Goal: Information Seeking & Learning: Check status

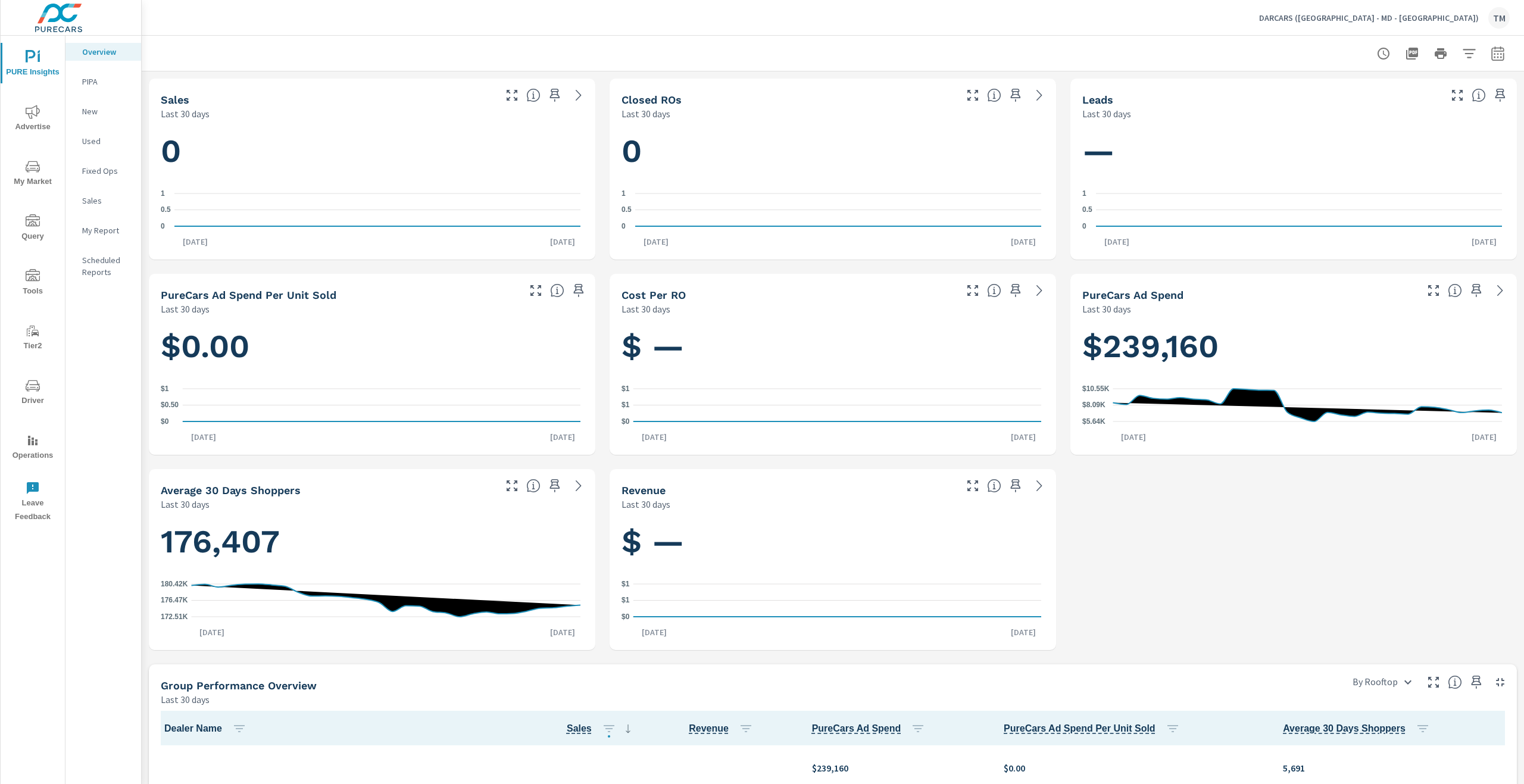
scroll to position [1, 0]
click at [32, 118] on icon "nav menu" at bounding box center [32, 112] width 15 height 15
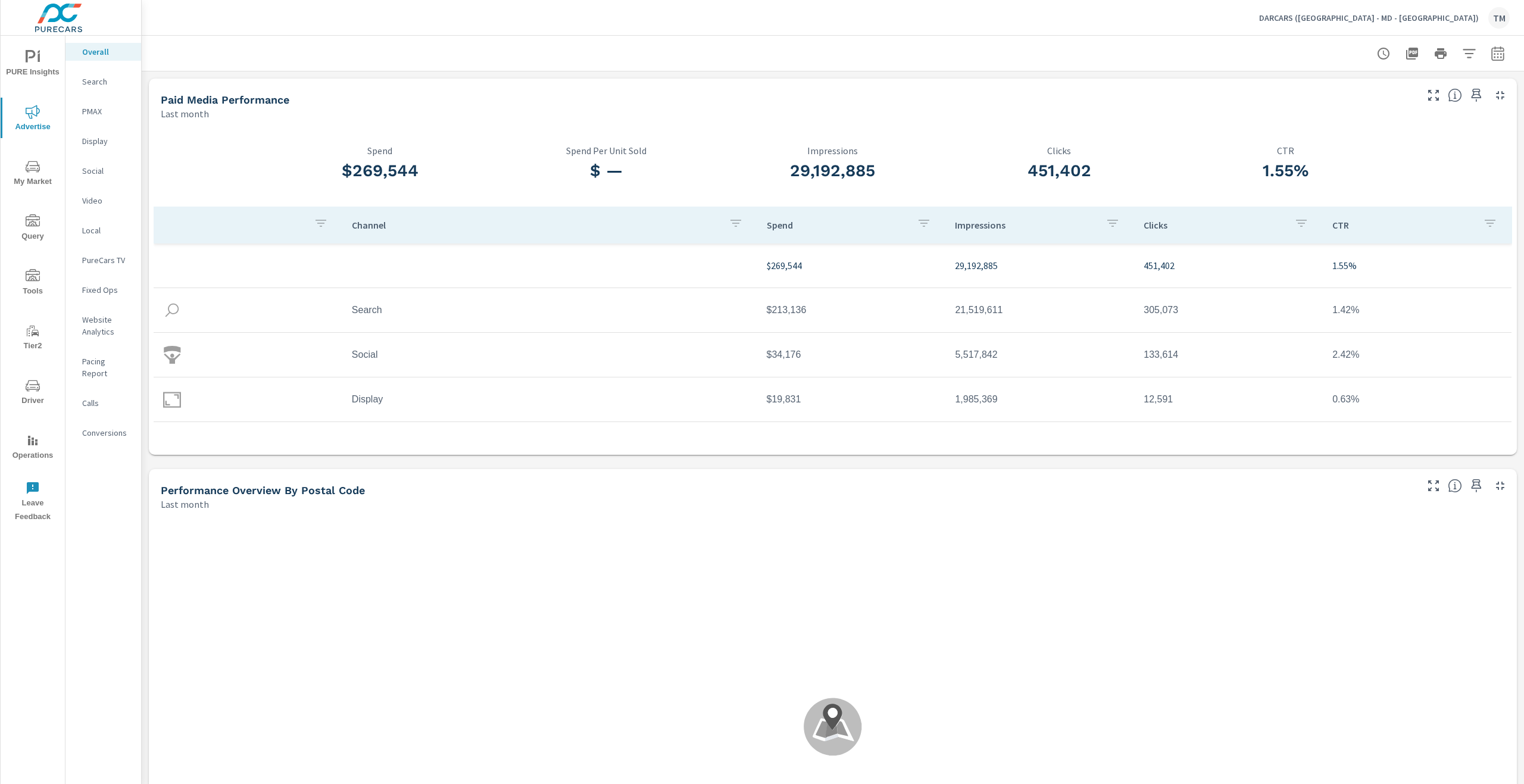
scroll to position [1, 0]
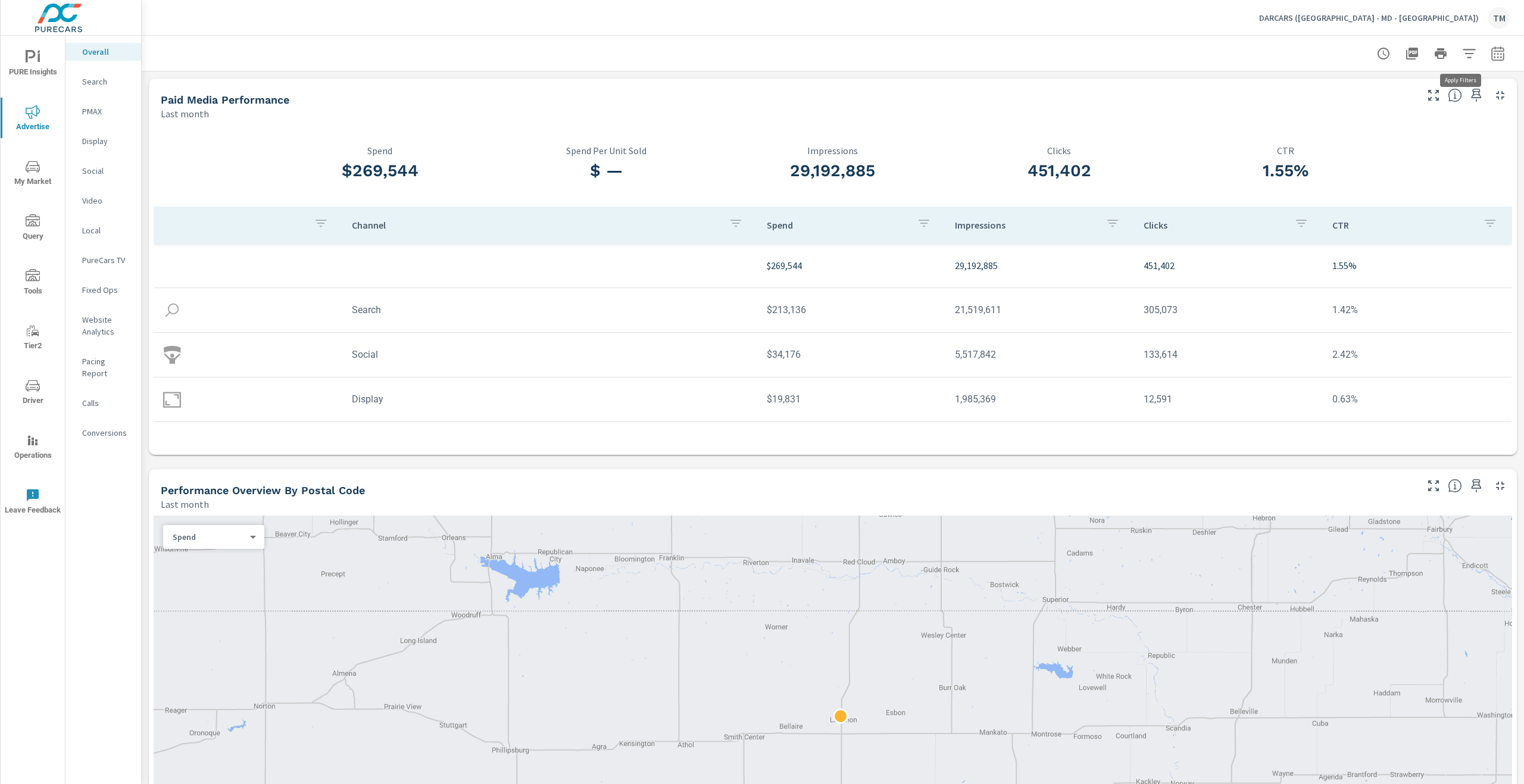
click at [1462, 55] on icon "button" at bounding box center [1469, 53] width 15 height 15
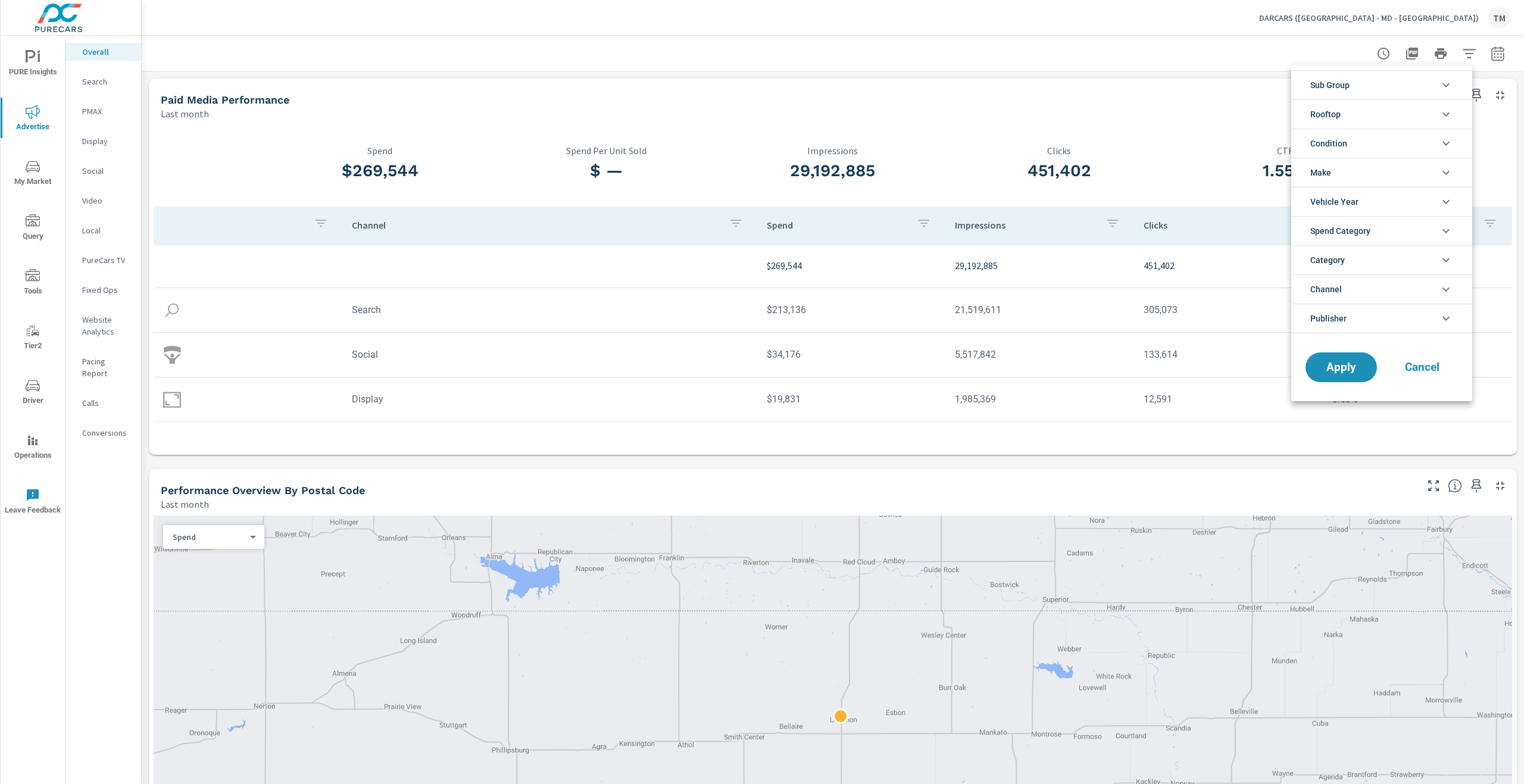
click at [1446, 113] on icon "filter options" at bounding box center [1446, 114] width 15 height 15
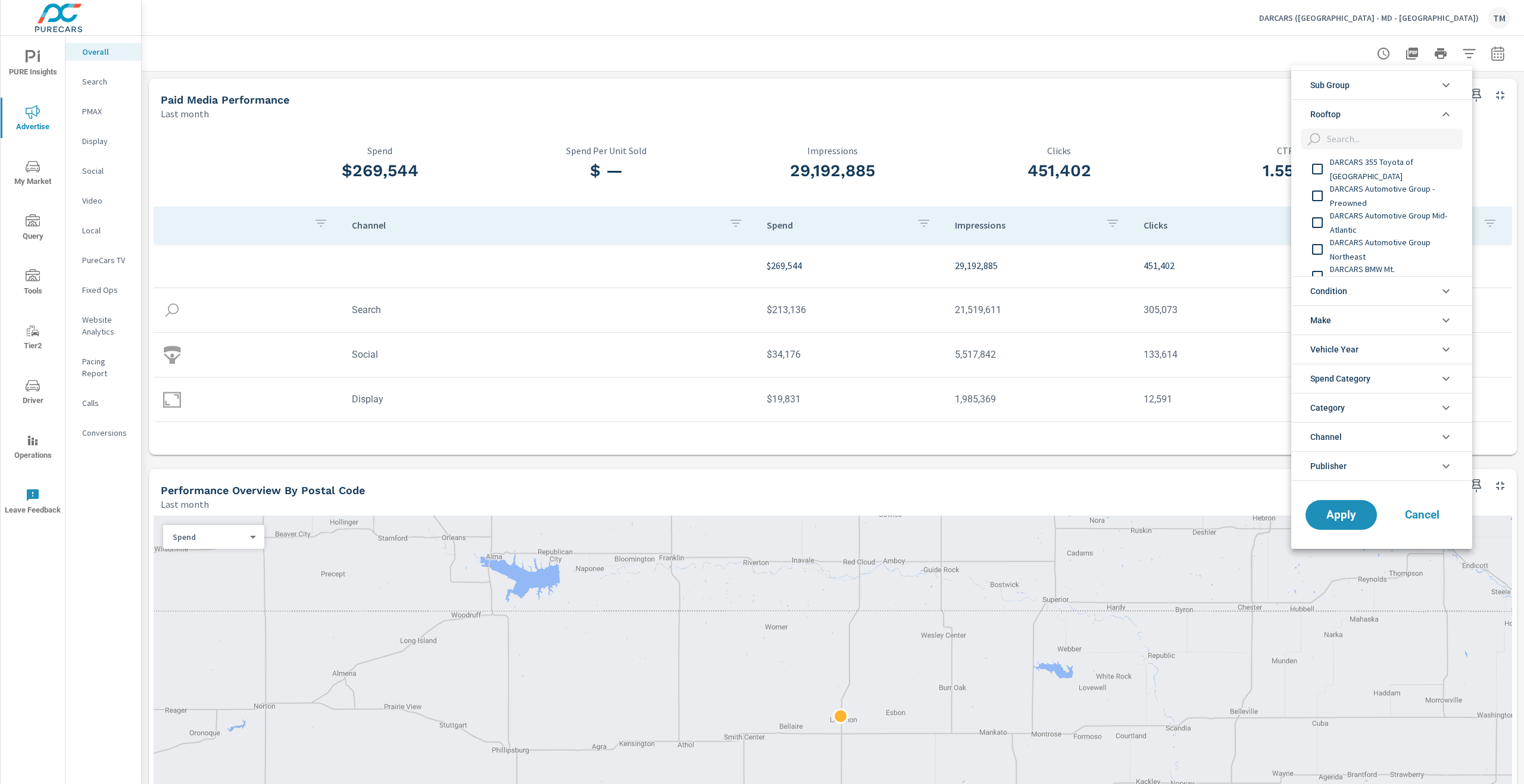
click at [1394, 171] on span "DARCARS 355 Toyota of [GEOGRAPHIC_DATA]" at bounding box center [1395, 168] width 130 height 28
click at [1403, 193] on span "DARCARS Automotive Group - Preowned" at bounding box center [1395, 195] width 130 height 28
click at [1396, 166] on span "DARCARS Automotive Group Mid-Atlantic" at bounding box center [1395, 162] width 130 height 28
click at [1402, 189] on span "DARCARS Automotive Group Northeast" at bounding box center [1395, 189] width 130 height 28
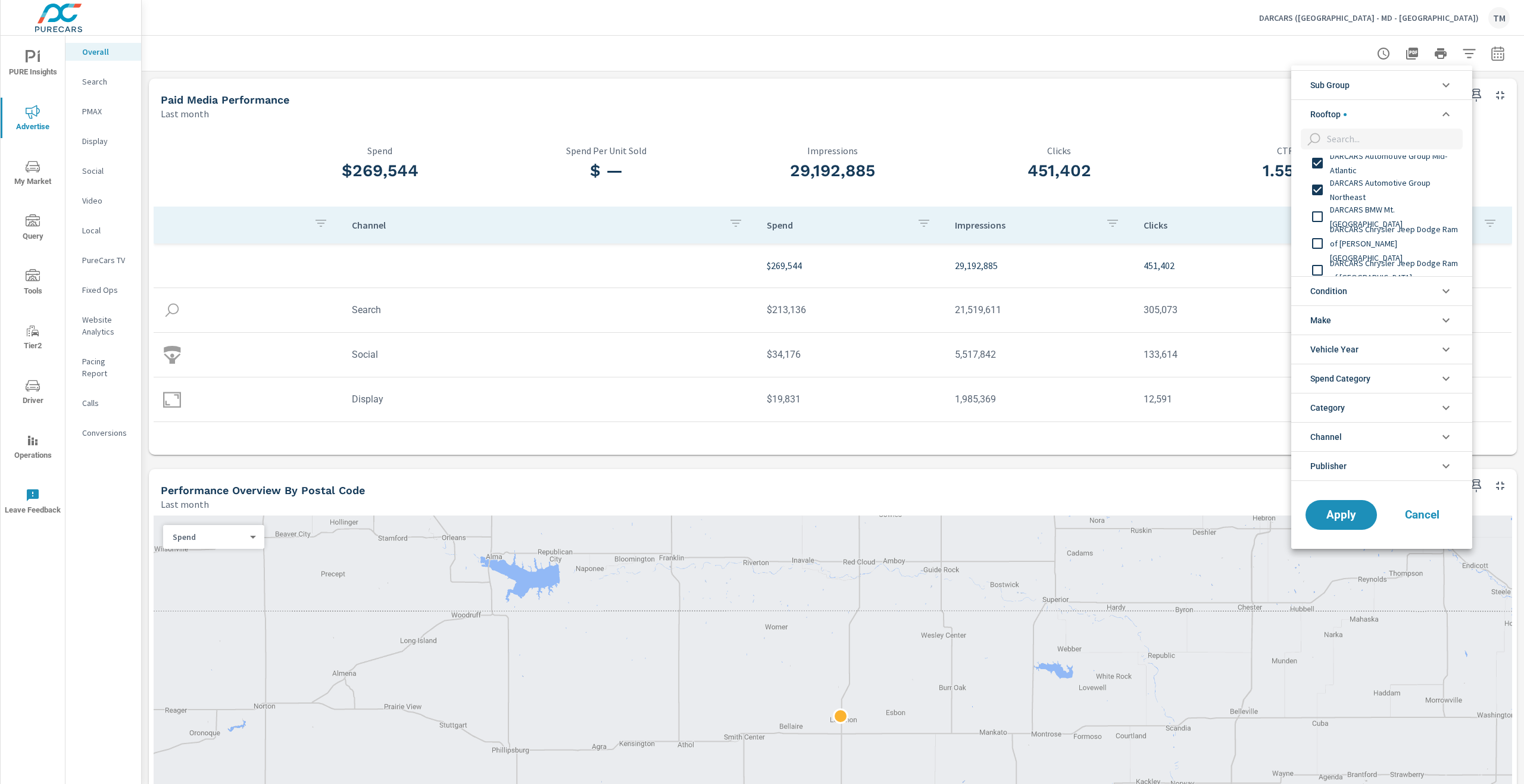
click at [1412, 221] on span "DARCARS BMW Mt. [GEOGRAPHIC_DATA]" at bounding box center [1395, 216] width 130 height 28
click at [1415, 237] on span "DARCARS Chrysler Jeep Dodge Ram of [PERSON_NAME][GEOGRAPHIC_DATA]" at bounding box center [1395, 244] width 130 height 43
click at [1424, 216] on span "DARCARS Chrysler Jeep Dodge Ram of [GEOGRAPHIC_DATA]" at bounding box center [1395, 210] width 130 height 28
click at [1429, 232] on span "DARCARS Chrysler Jeep Dodge Ram of Silver Spring" at bounding box center [1395, 237] width 130 height 28
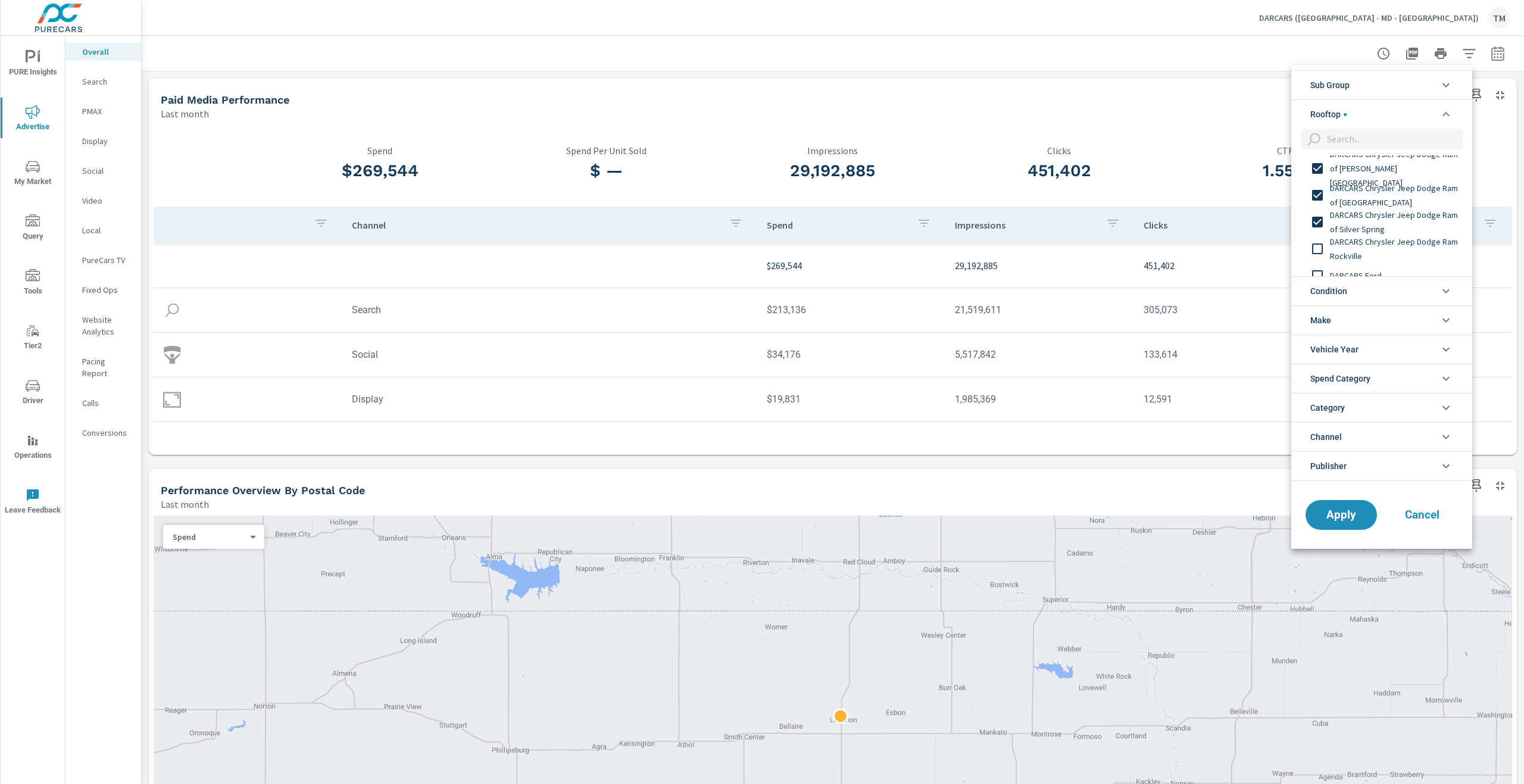
scroll to position [178, 0]
click at [1415, 209] on span "DARCARS Chrysler Jeep Dodge Ram Rockville" at bounding box center [1395, 205] width 130 height 28
click at [1410, 230] on span "DARCARS Ford" at bounding box center [1395, 231] width 130 height 15
click at [1413, 248] on div "DARCARS Honda" at bounding box center [1380, 257] width 178 height 26
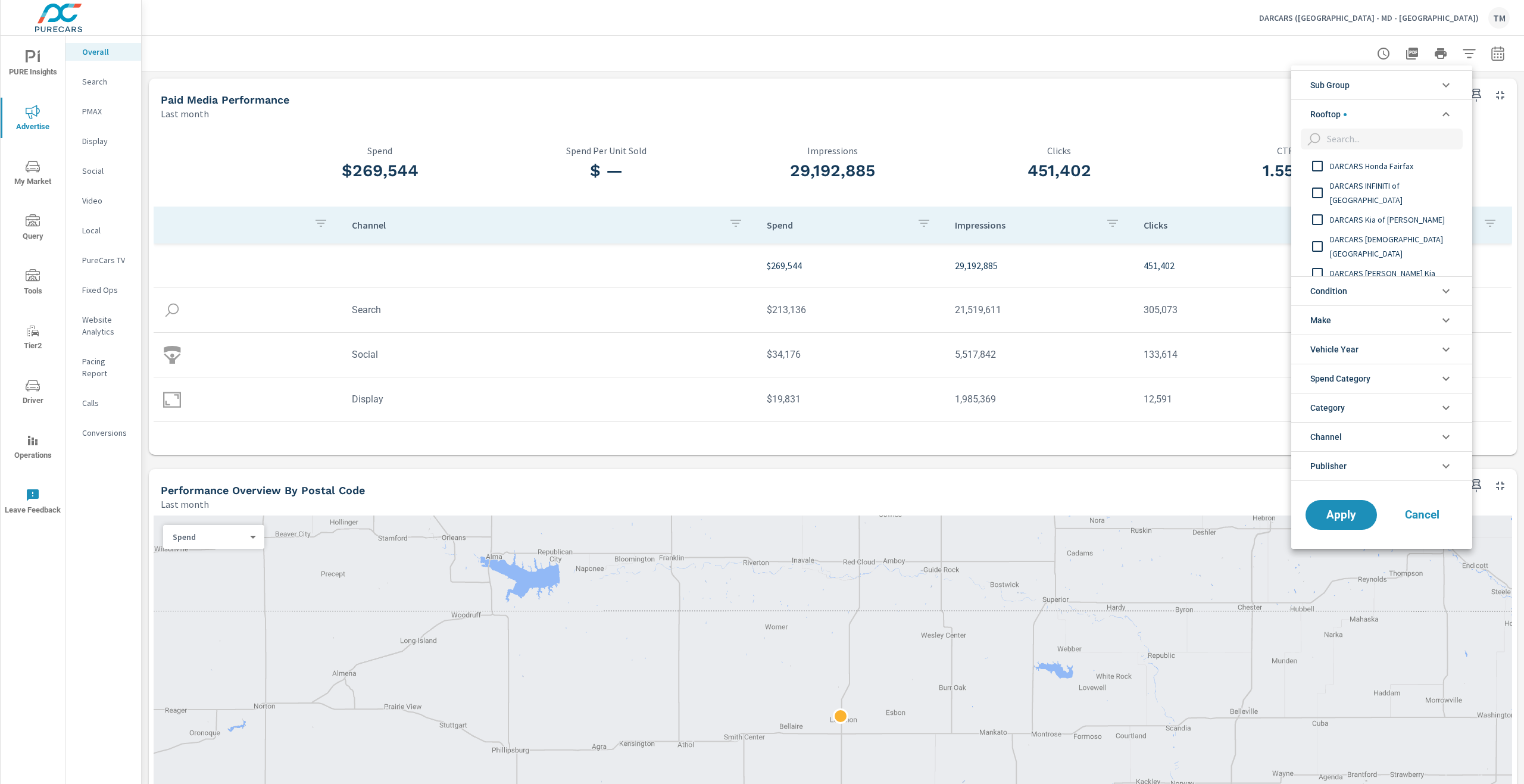
click at [1395, 166] on span "DARCARS Honda Fairfax" at bounding box center [1395, 165] width 130 height 15
click at [1401, 197] on span "DARCARS INFINITI of [GEOGRAPHIC_DATA]" at bounding box center [1395, 192] width 130 height 28
click at [1407, 216] on span "DARCARS Kia of [PERSON_NAME]" at bounding box center [1395, 219] width 130 height 15
click at [1409, 239] on span "DARCARS [DEMOGRAPHIC_DATA][GEOGRAPHIC_DATA]" at bounding box center [1395, 246] width 130 height 28
click at [1406, 260] on div "DARCARS [PERSON_NAME] Kia" at bounding box center [1380, 272] width 178 height 26
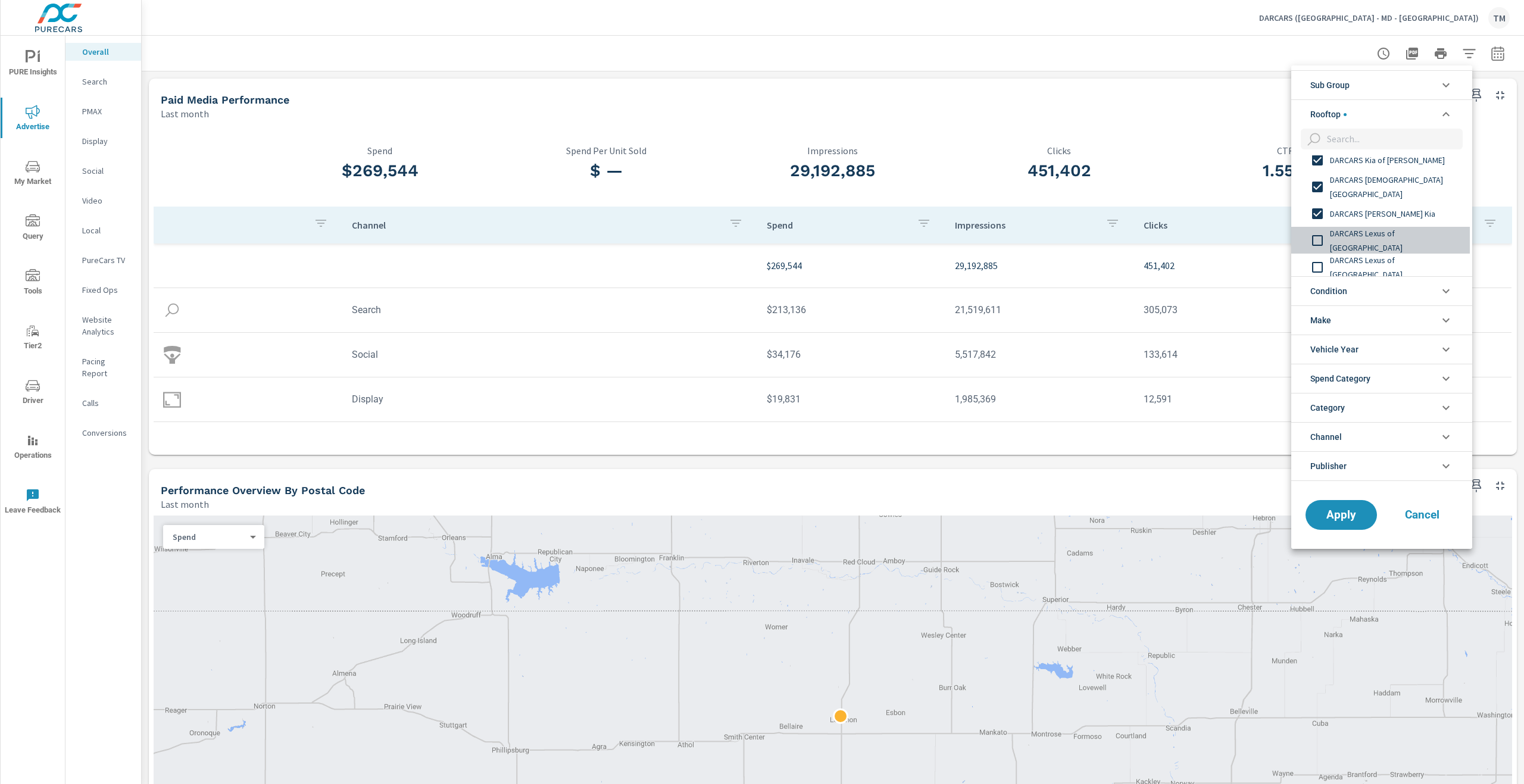
click at [1409, 239] on span "DARCARS Lexus of [GEOGRAPHIC_DATA]" at bounding box center [1395, 240] width 130 height 28
click at [1405, 210] on span "DARCARS Lexus of [GEOGRAPHIC_DATA]" at bounding box center [1395, 208] width 130 height 28
click at [1409, 235] on span "DARCARS Lexus of Mt. [GEOGRAPHIC_DATA]" at bounding box center [1395, 234] width 130 height 28
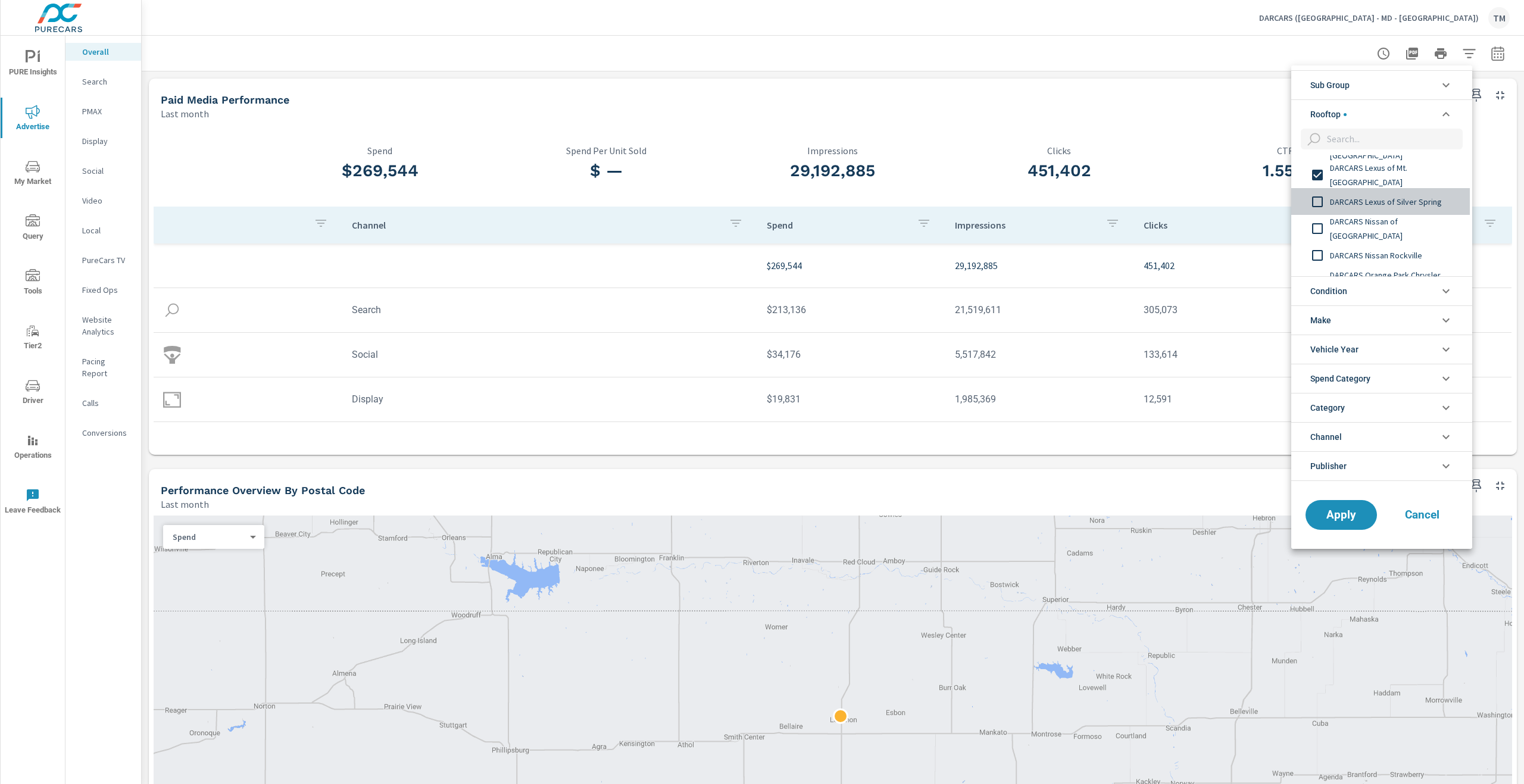
click at [1415, 204] on span "DARCARS Lexus of Silver Spring" at bounding box center [1395, 202] width 130 height 15
click at [1418, 224] on span "DARCARS Nissan of [GEOGRAPHIC_DATA]" at bounding box center [1395, 228] width 130 height 28
click at [1415, 256] on span "DARCARS Nissan Rockville" at bounding box center [1395, 255] width 130 height 15
click at [1414, 227] on span "DARCARS Orange Park Chrysler Jeep Dodge Ram" at bounding box center [1395, 222] width 130 height 28
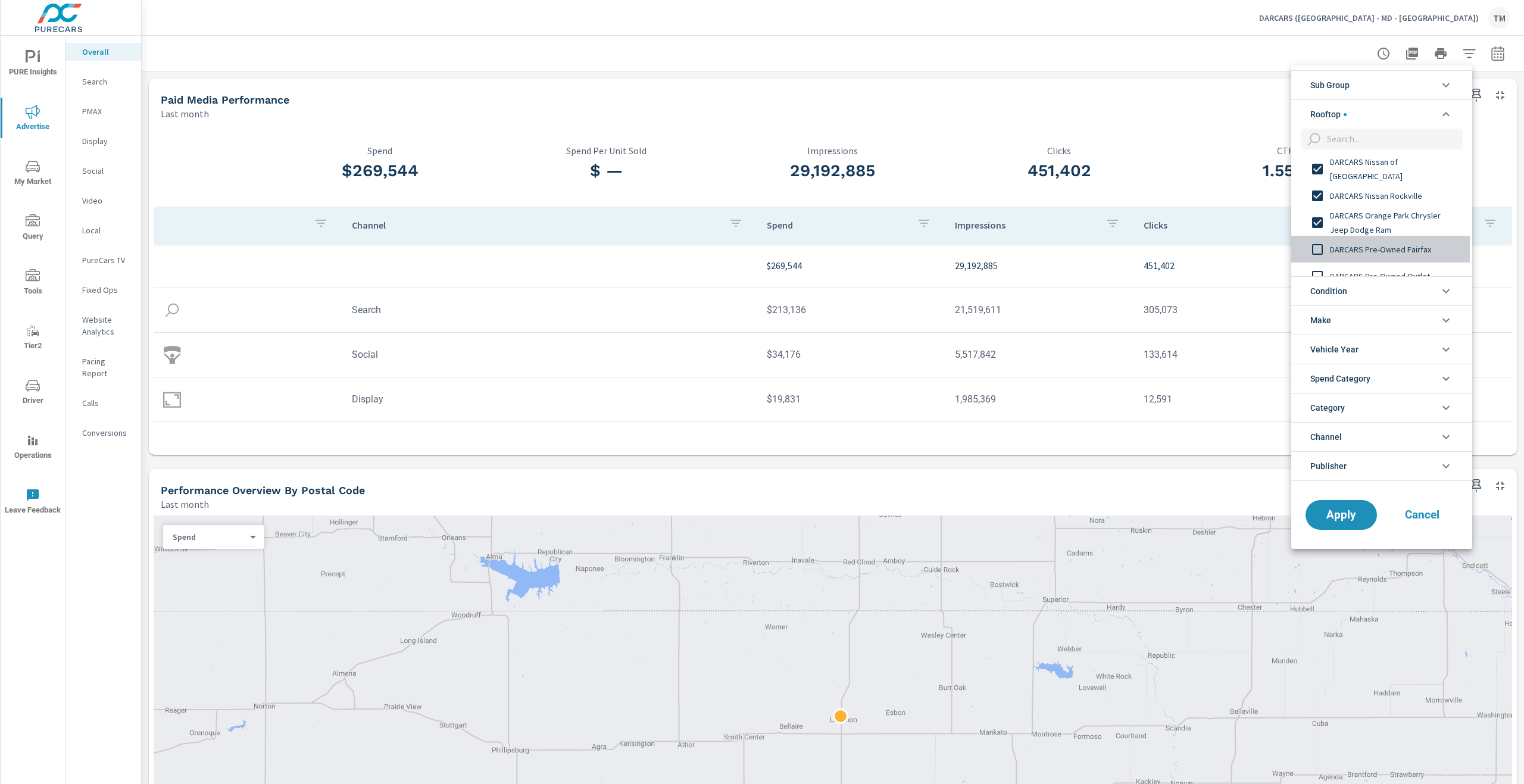
click at [1415, 252] on span "DARCARS Pre-Owned Fairfax" at bounding box center [1395, 250] width 130 height 15
click at [1418, 222] on span "DARCARS Pre-Owned Outlet" at bounding box center [1395, 216] width 130 height 15
click at [1416, 224] on div "DARCARS Pre-Owned Outlet" at bounding box center [1380, 215] width 178 height 26
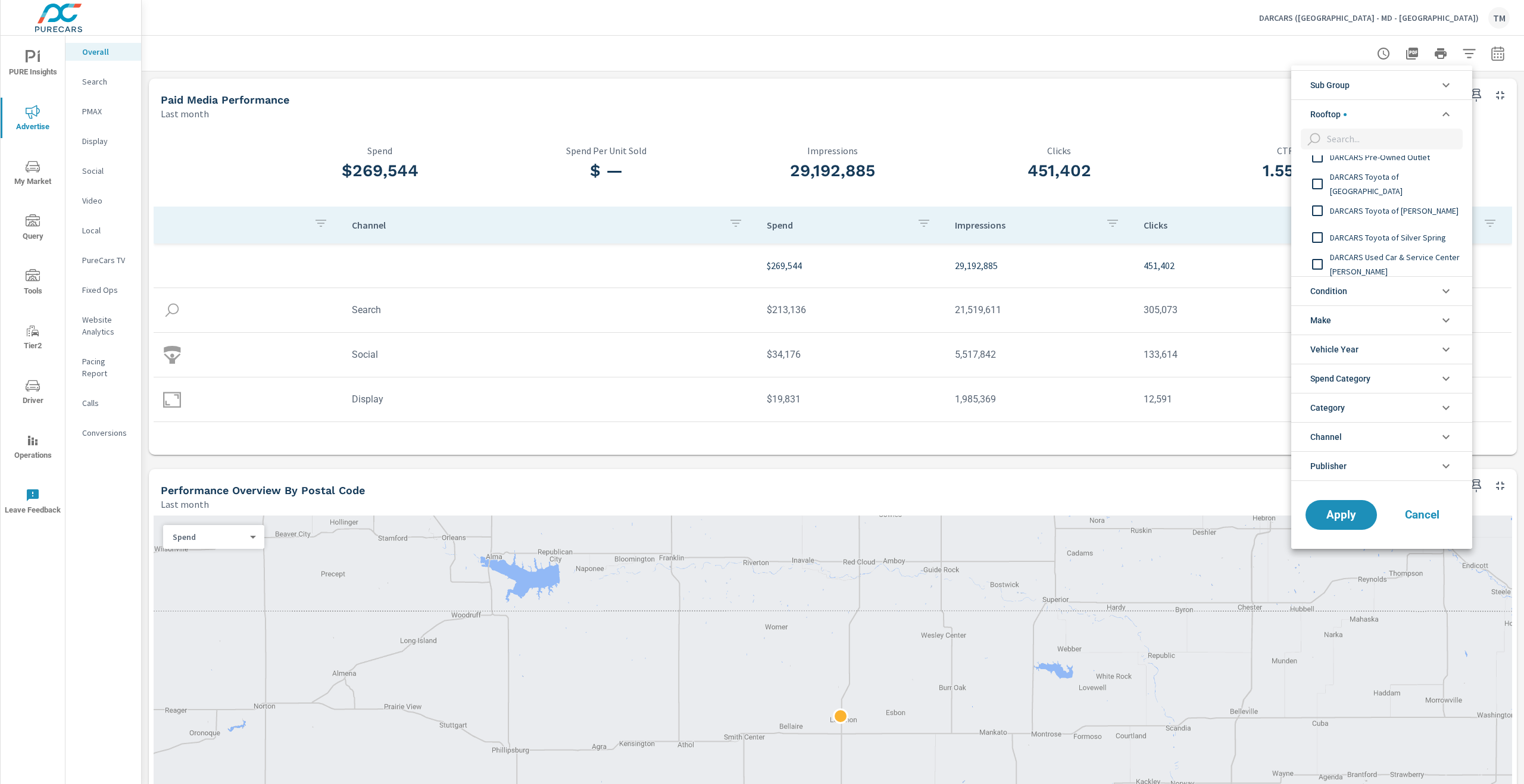
click at [1412, 216] on span "DARCARS Toyota of [PERSON_NAME]" at bounding box center [1395, 210] width 130 height 15
click at [1416, 240] on span "DARCARS Toyota of [GEOGRAPHIC_DATA]" at bounding box center [1395, 243] width 130 height 28
click at [1415, 224] on div "DARCARS Pre-Owned Outlet" at bounding box center [1380, 215] width 178 height 26
click at [1422, 240] on span "DARCARS Westside Pre-Owned" at bounding box center [1395, 236] width 130 height 15
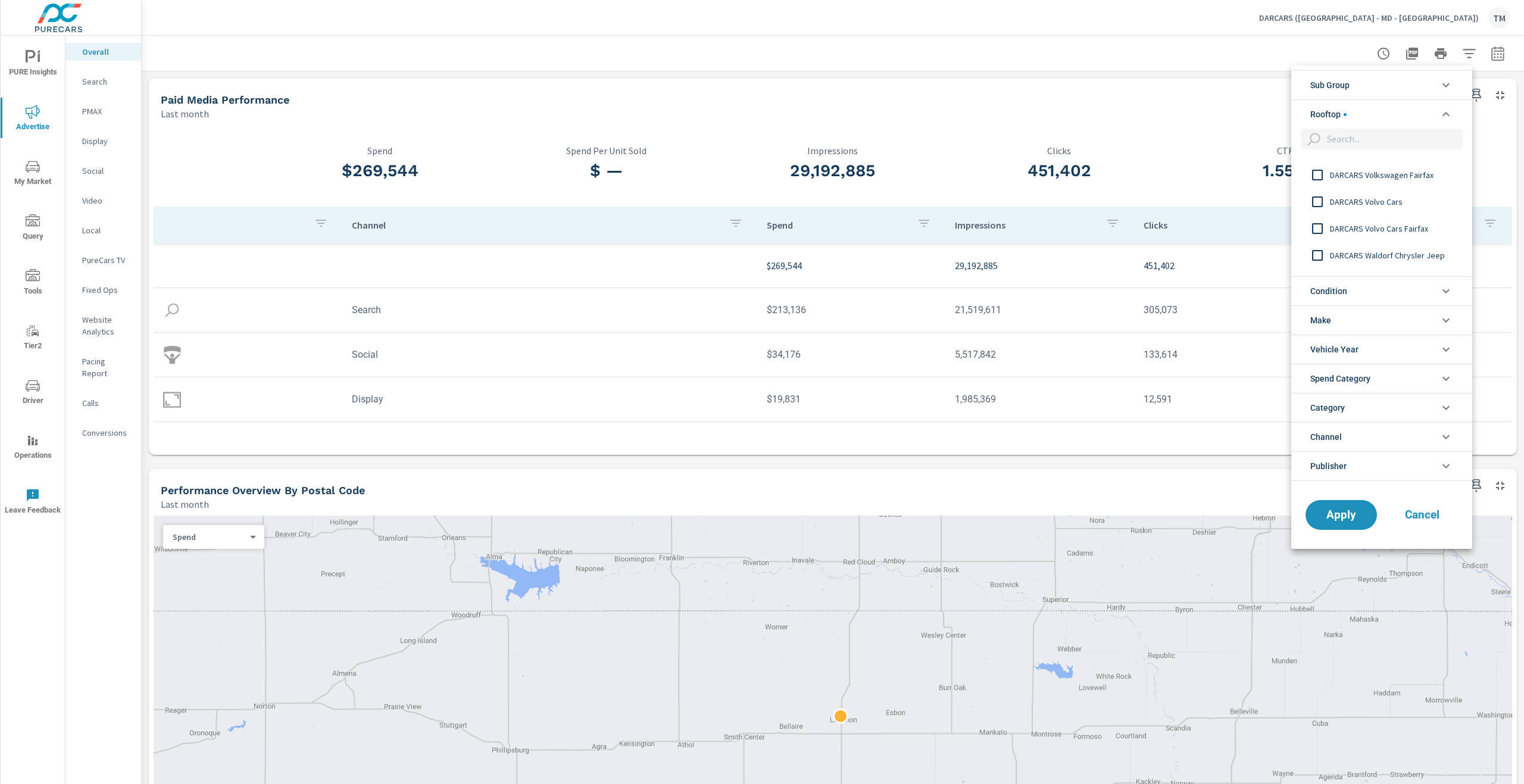
scroll to position [784, 0]
click at [1416, 246] on span "DARCARS Volvo Cars Fairfax" at bounding box center [1395, 242] width 130 height 15
click at [1406, 224] on div "DARCARS Volvo Cars" at bounding box center [1380, 214] width 178 height 26
click at [1401, 191] on span "DARCARS Volkswagen Fairfax" at bounding box center [1395, 188] width 130 height 15
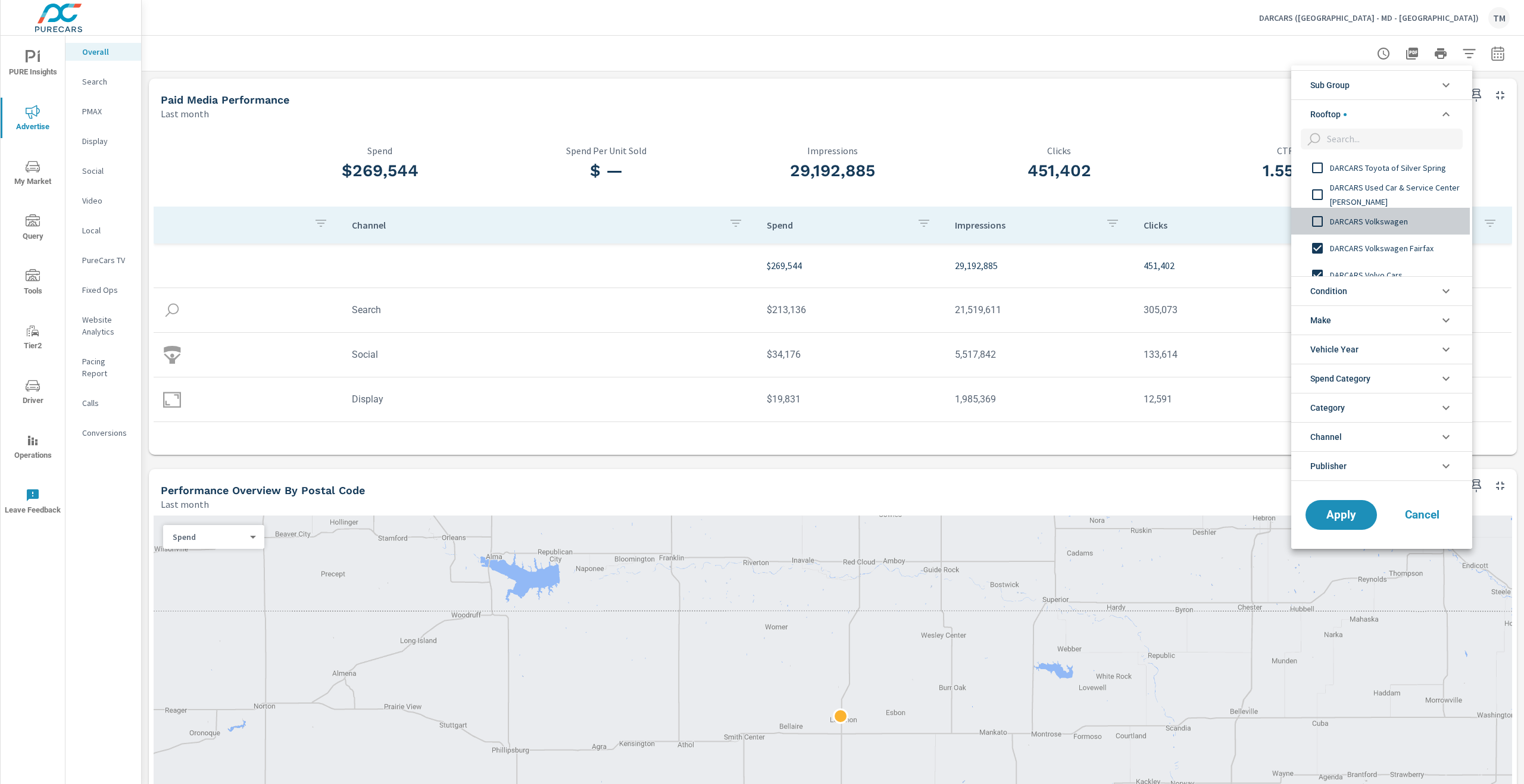
click at [1405, 219] on span "DARCARS Volkswagen" at bounding box center [1395, 221] width 130 height 15
click at [1405, 203] on span "DARCARS Used Car & Service Center [PERSON_NAME]" at bounding box center [1395, 194] width 130 height 28
click at [1410, 222] on span "DARCARS Toyota of Silver Spring" at bounding box center [1395, 227] width 130 height 15
click at [1335, 521] on span "Apply" at bounding box center [1341, 515] width 49 height 12
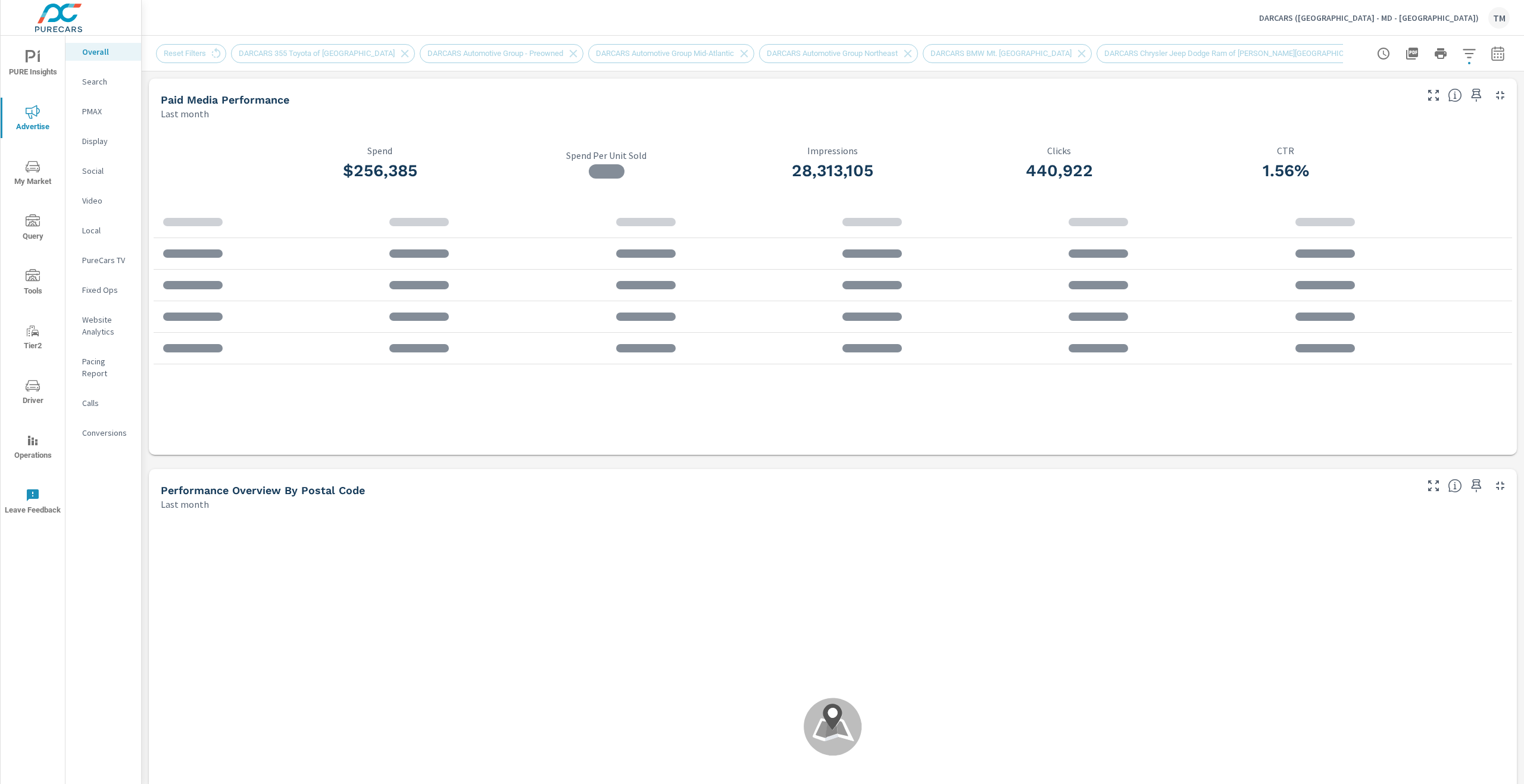
scroll to position [1, 0]
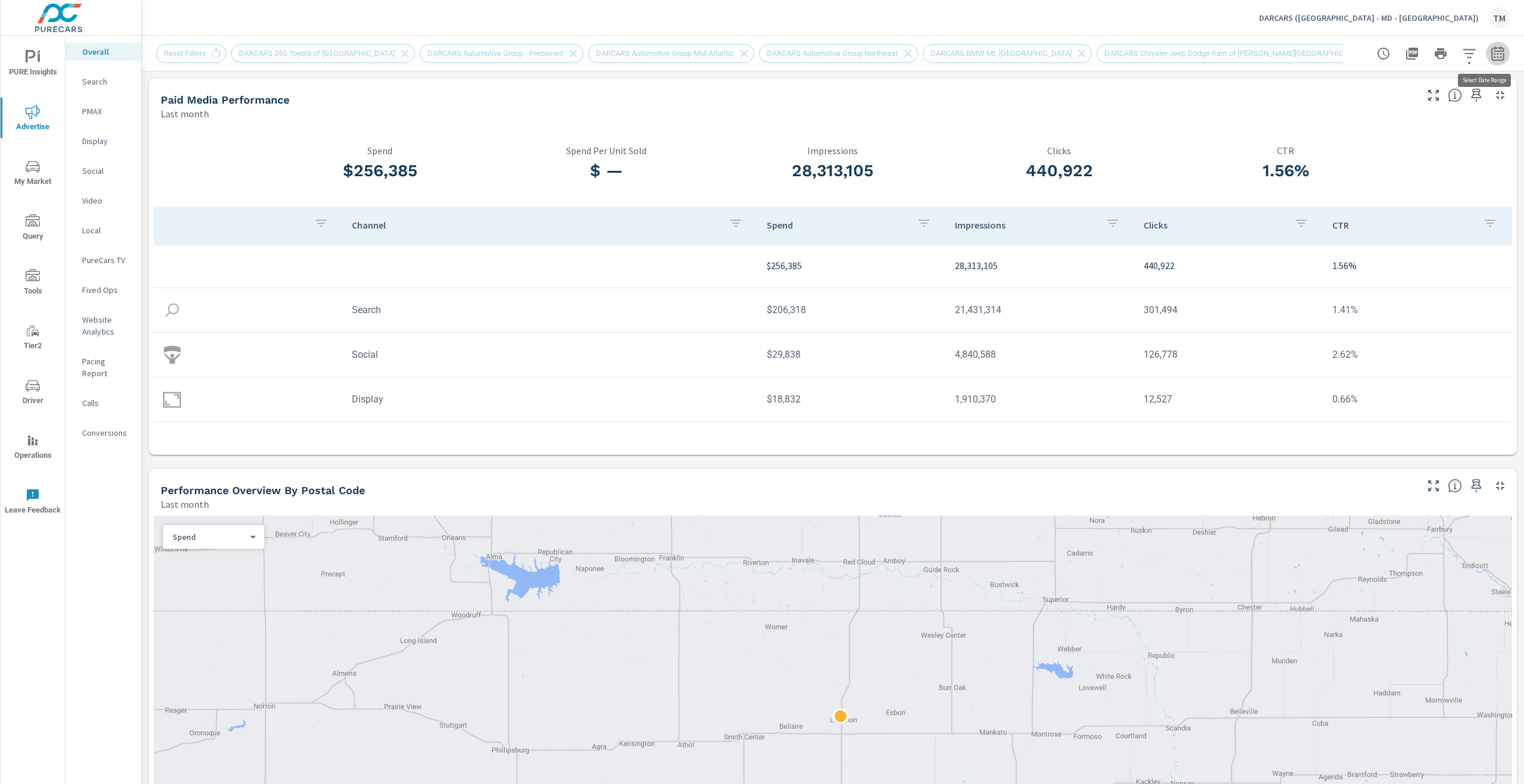
click at [1491, 58] on icon "button" at bounding box center [1498, 53] width 15 height 15
click at [1397, 105] on select "Custom [DATE] Last week Last 7 days Last 14 days Last 30 days Last 45 days Last…" at bounding box center [1394, 104] width 119 height 23
click at [1334, 92] on select "Custom [DATE] Last week Last 7 days Last 14 days Last 30 days Last 45 days Last…" at bounding box center [1394, 104] width 119 height 23
select select "Month to date"
click at [1365, 141] on p "+ Add comparison" at bounding box center [1406, 134] width 153 height 15
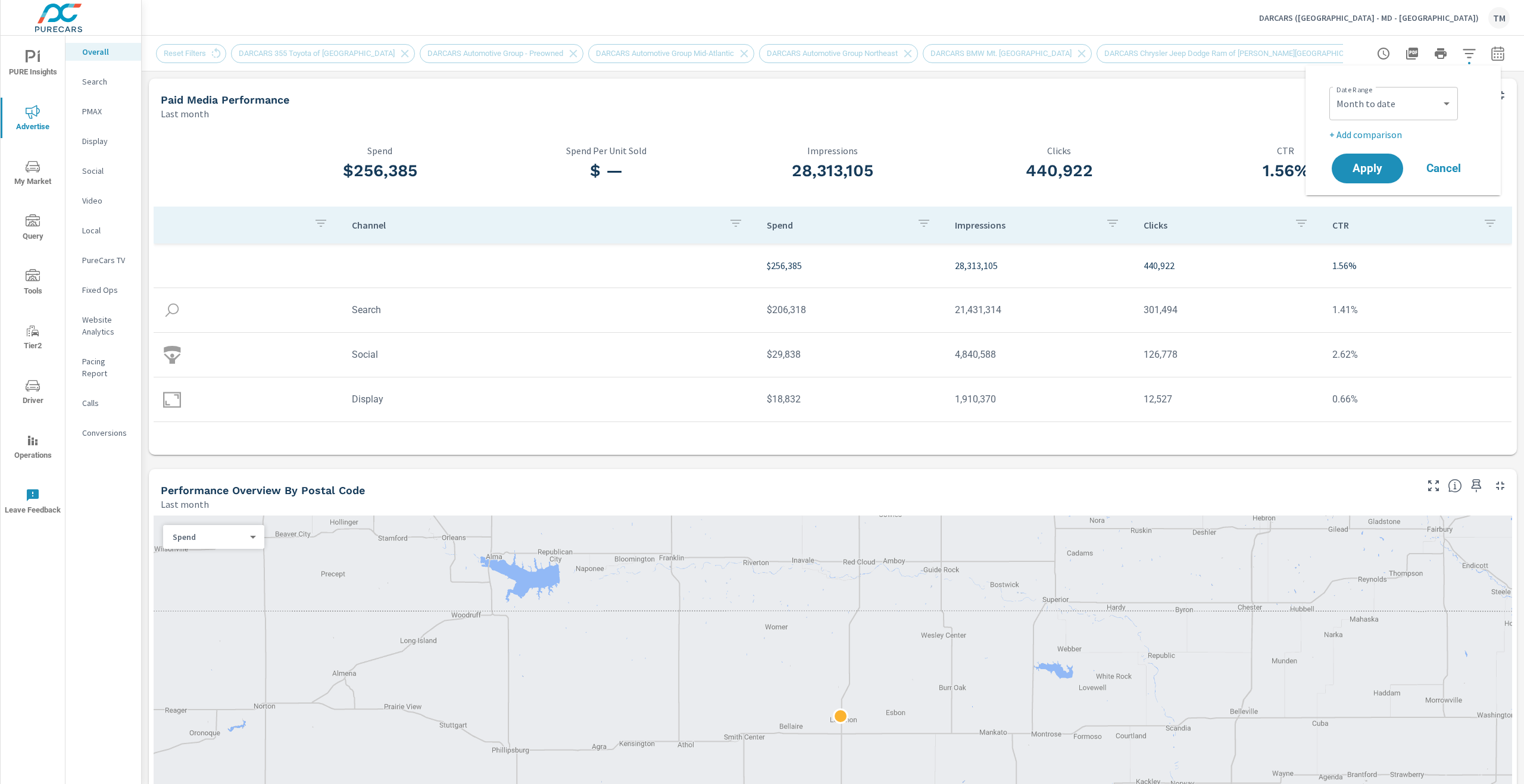
select select "Previous period"
click at [1368, 199] on span "Apply" at bounding box center [1367, 203] width 49 height 12
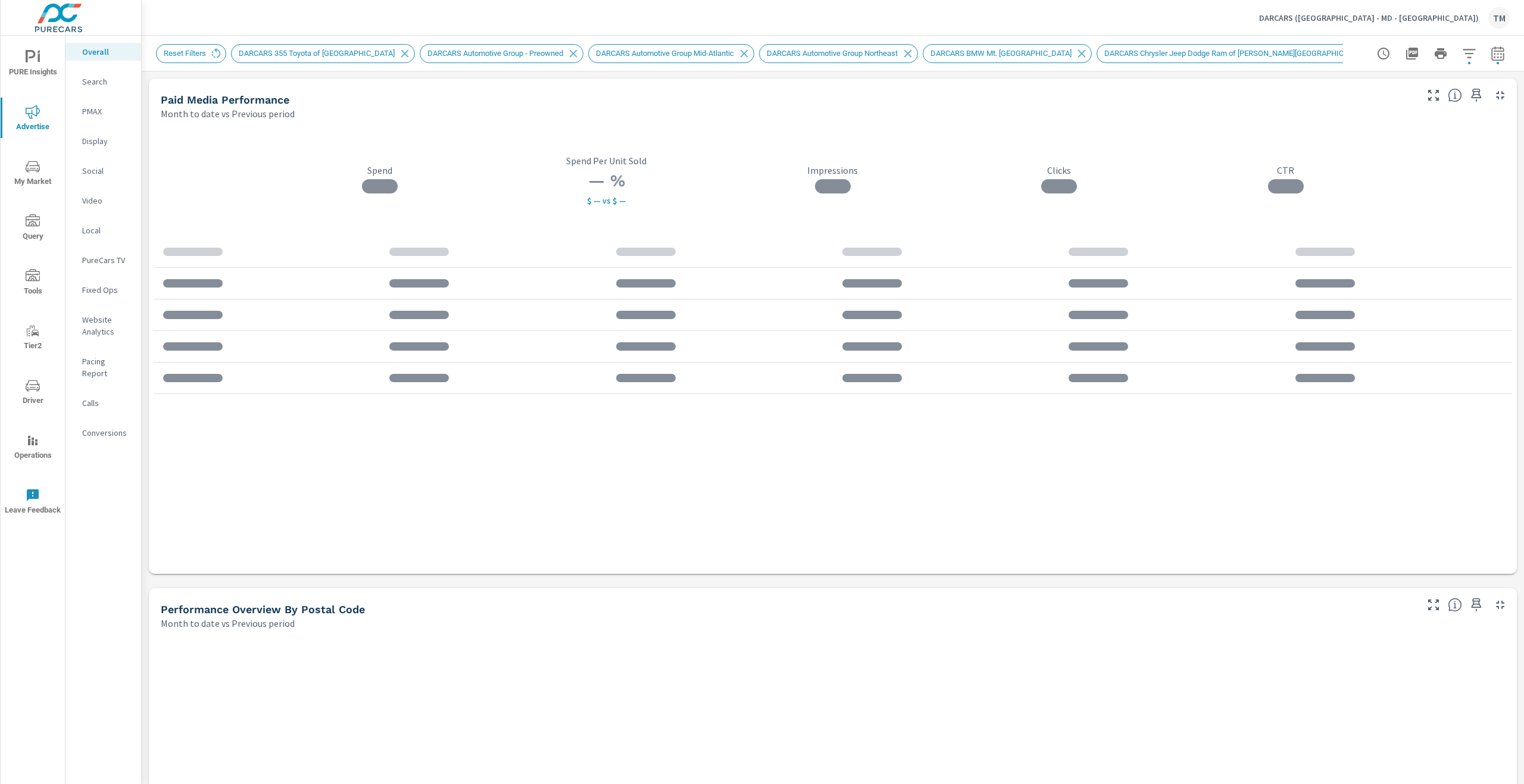
scroll to position [1, 0]
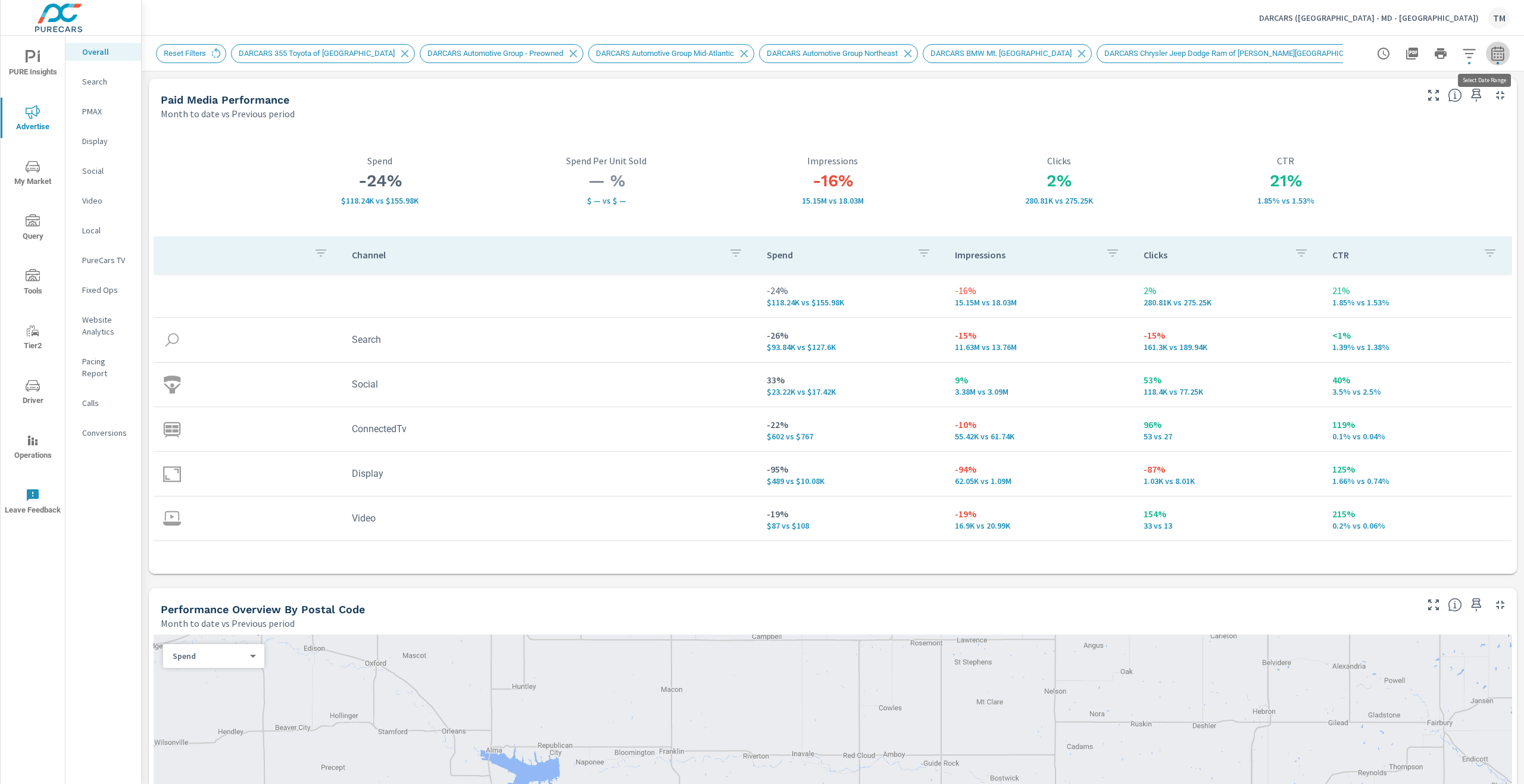
click at [1486, 56] on button "button" at bounding box center [1498, 54] width 23 height 23
select select "Month to date"
select select "Previous period"
click at [1402, 116] on div "Custom [DATE] Last week Last 7 days Last 14 days Last 30 days Last 45 days Last…" at bounding box center [1393, 104] width 128 height 33
click at [1400, 111] on select "Custom [DATE] Last week Last 7 days Last 14 days Last 30 days Last 45 days Last…" at bounding box center [1394, 104] width 119 height 23
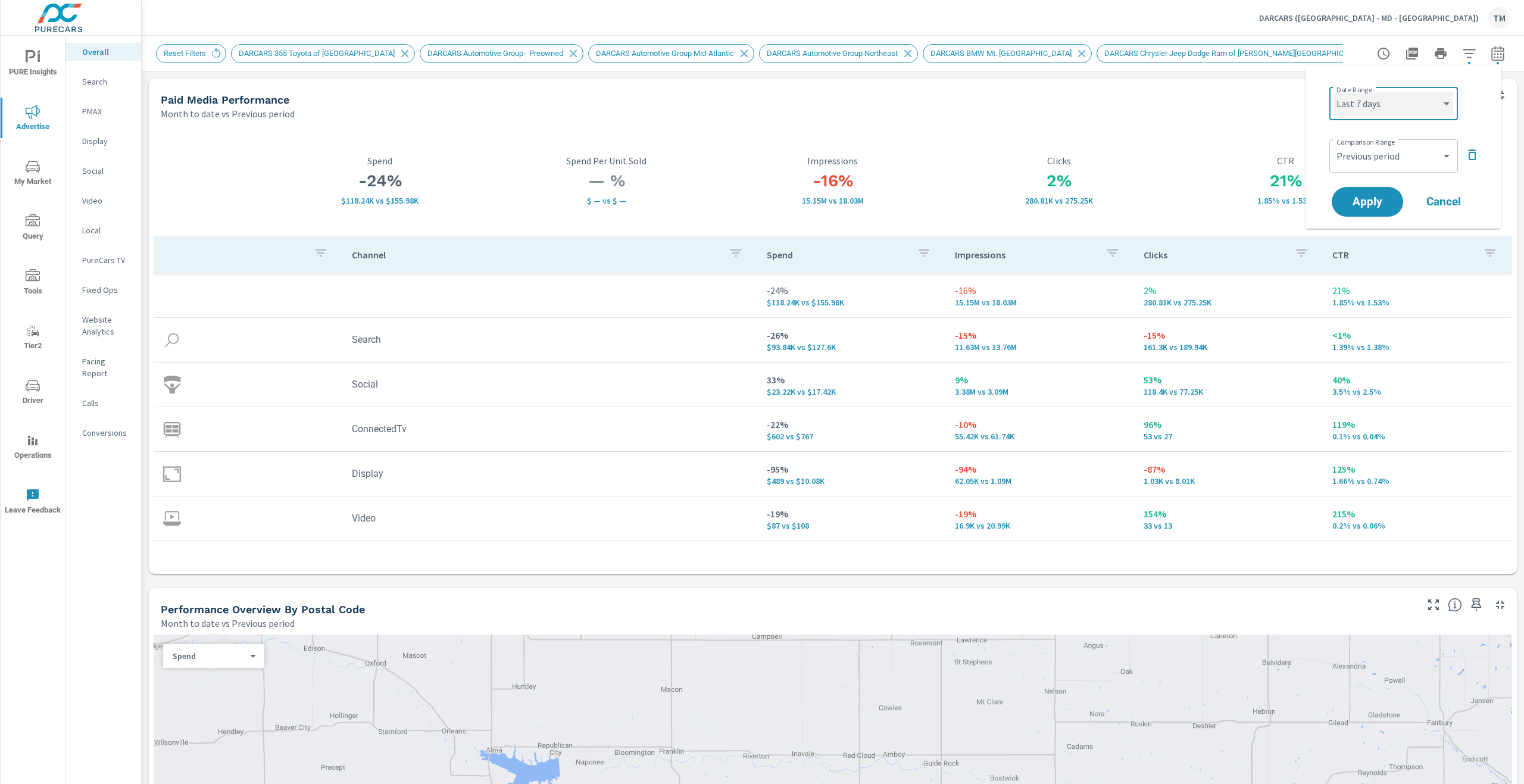
click at [1334, 92] on select "Custom [DATE] Last week Last 7 days Last 14 days Last 30 days Last 45 days Last…" at bounding box center [1394, 104] width 119 height 23
select select "Last 7 days"
click at [1369, 197] on span "Apply" at bounding box center [1367, 203] width 49 height 12
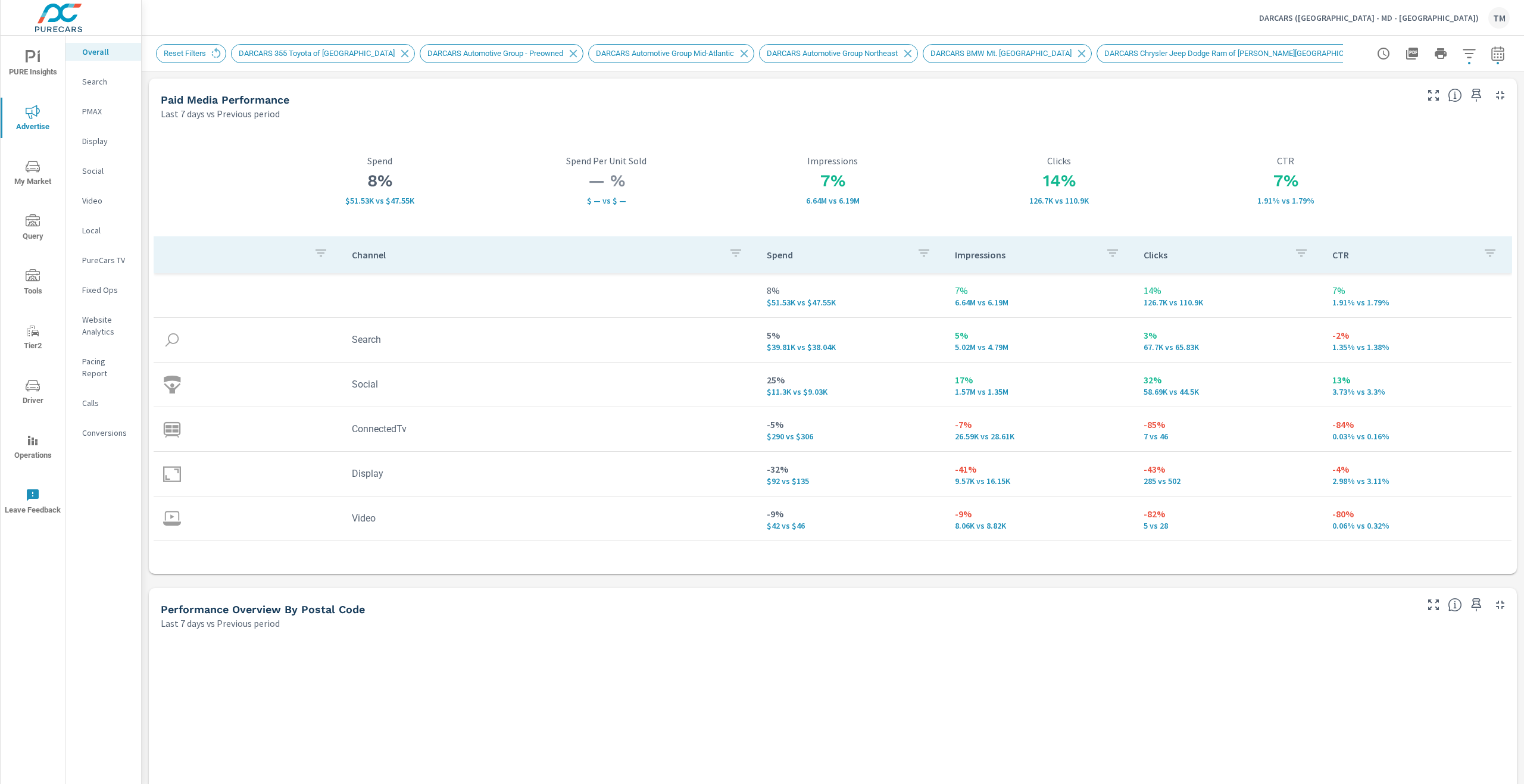
scroll to position [1, 0]
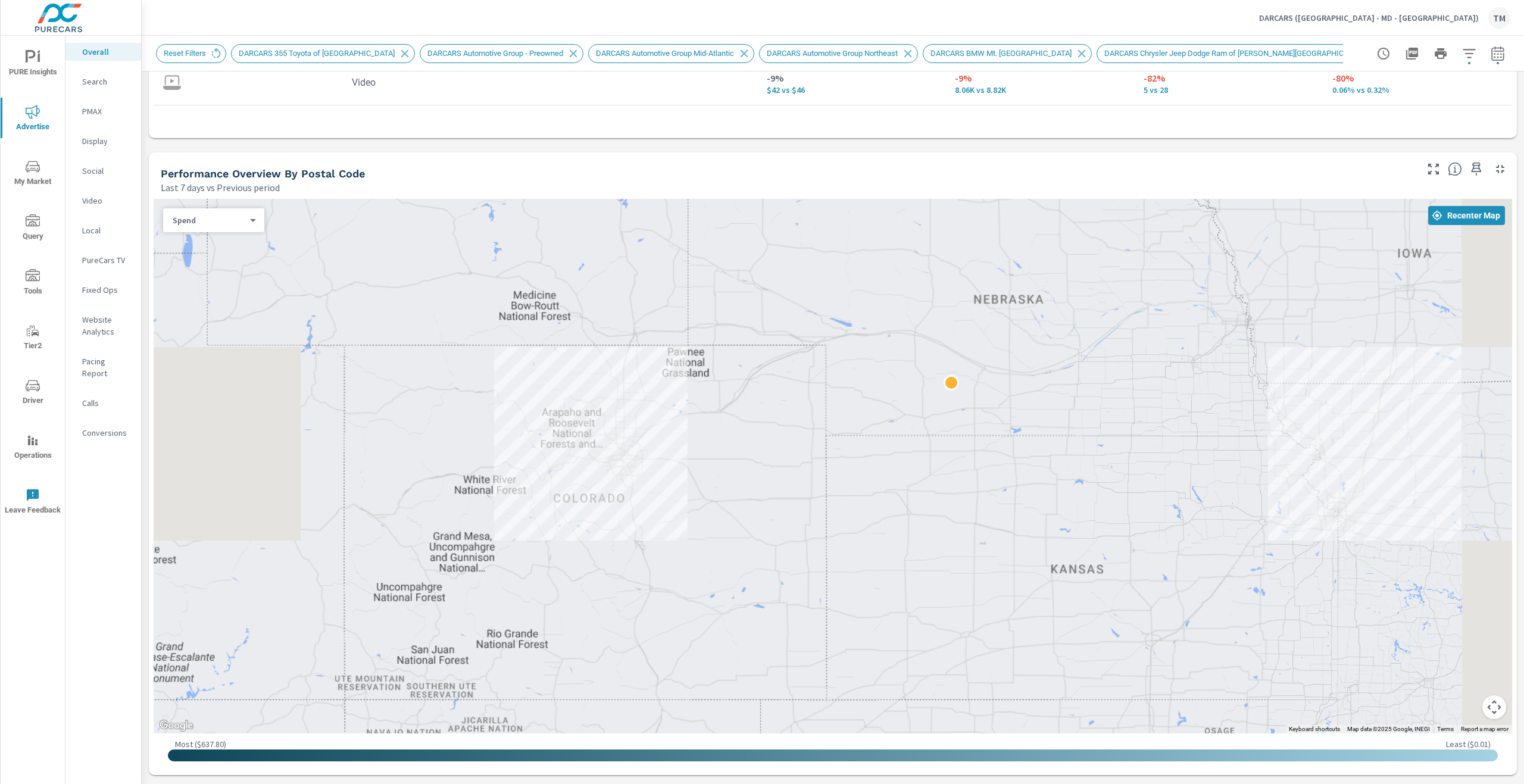
scroll to position [477, 0]
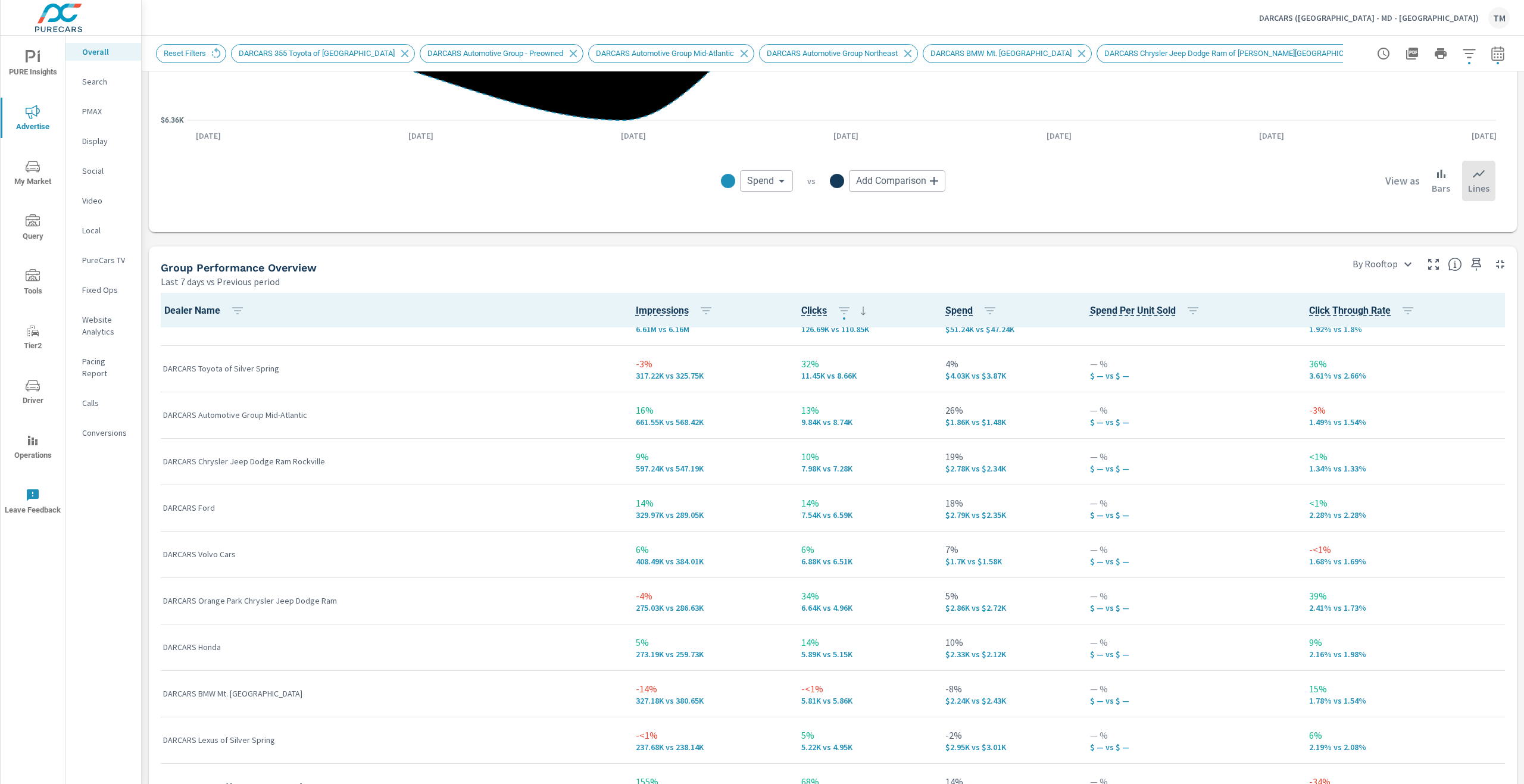
scroll to position [299, 0]
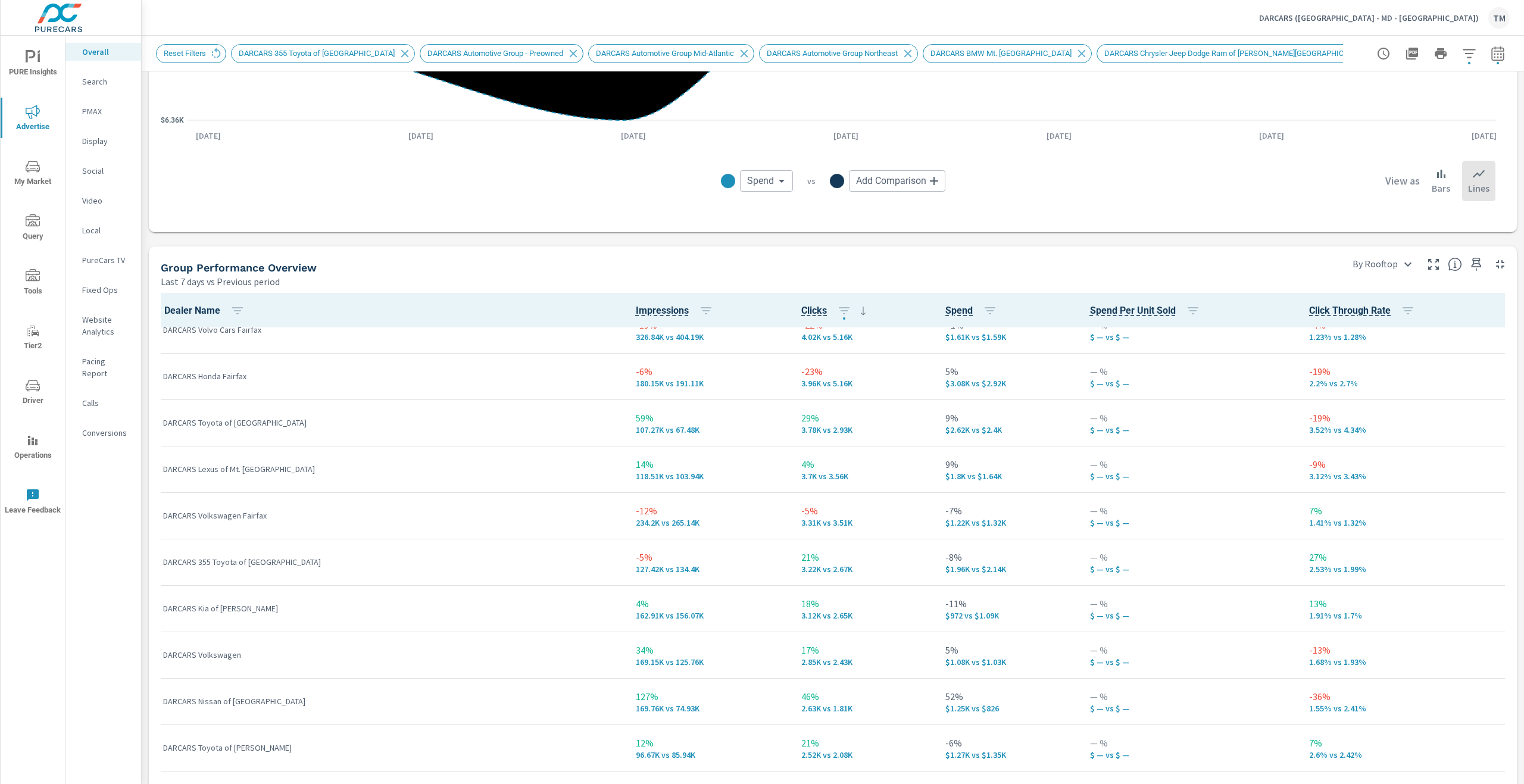
scroll to position [715, 0]
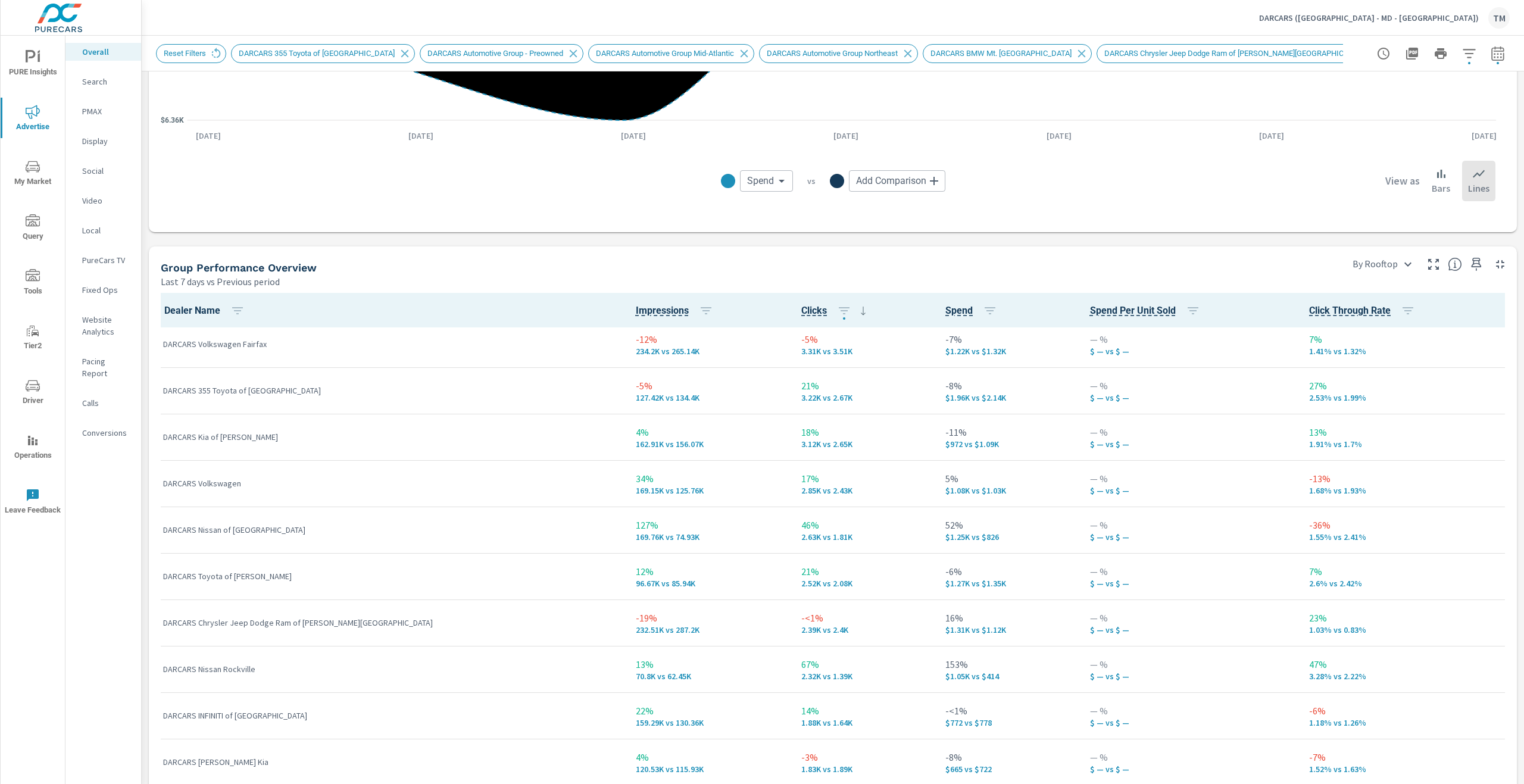
scroll to position [847, 0]
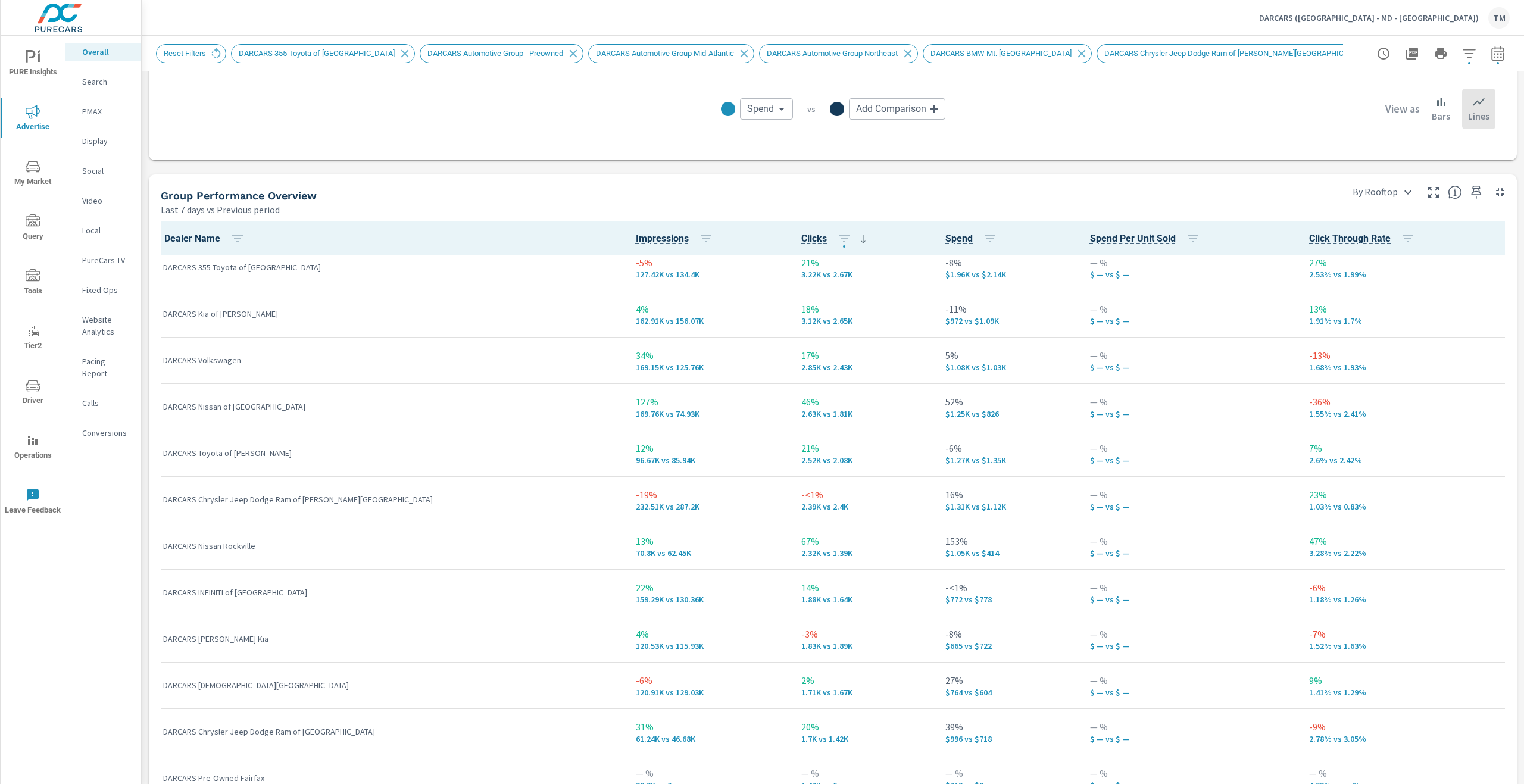
scroll to position [1667, 0]
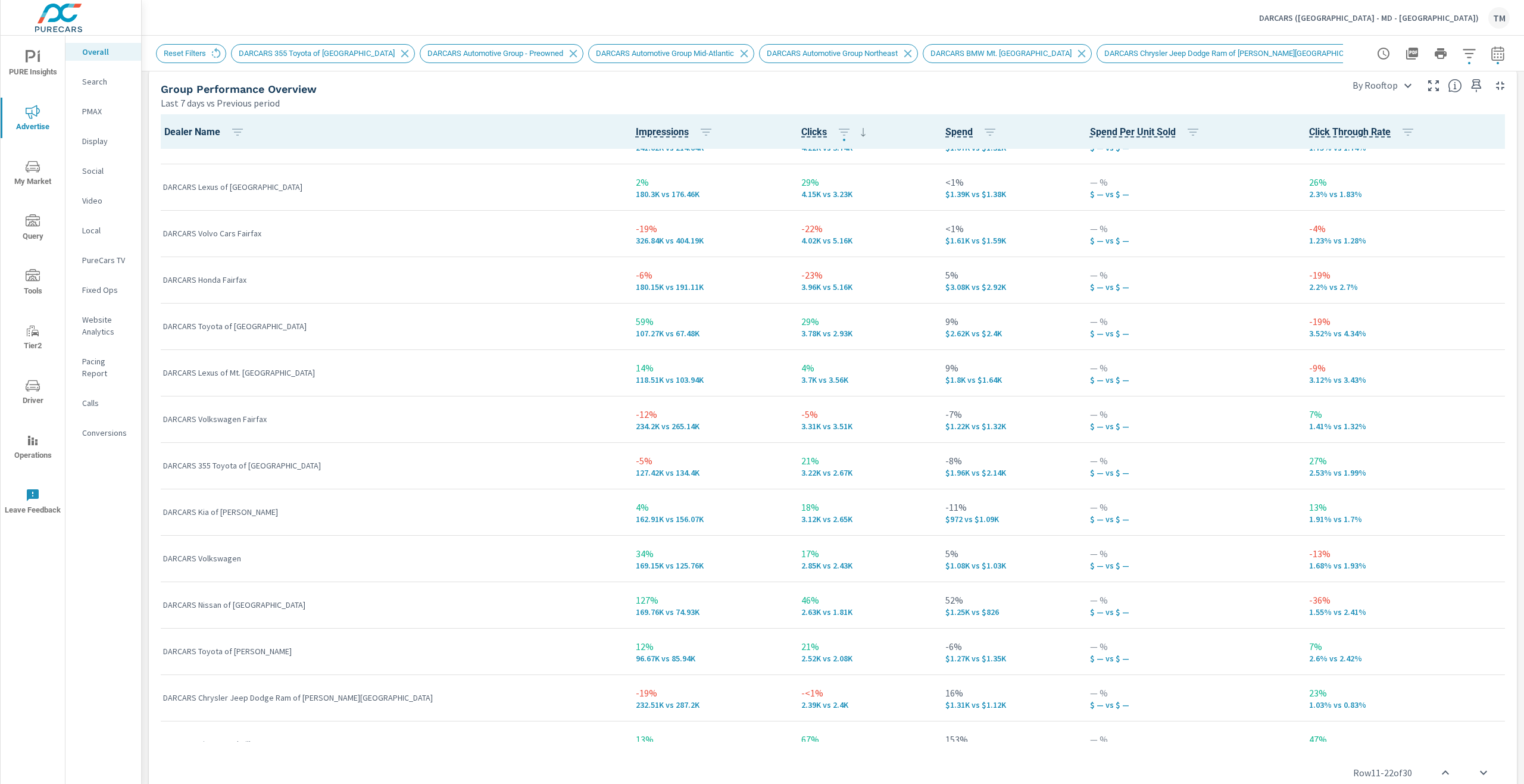
scroll to position [362, 0]
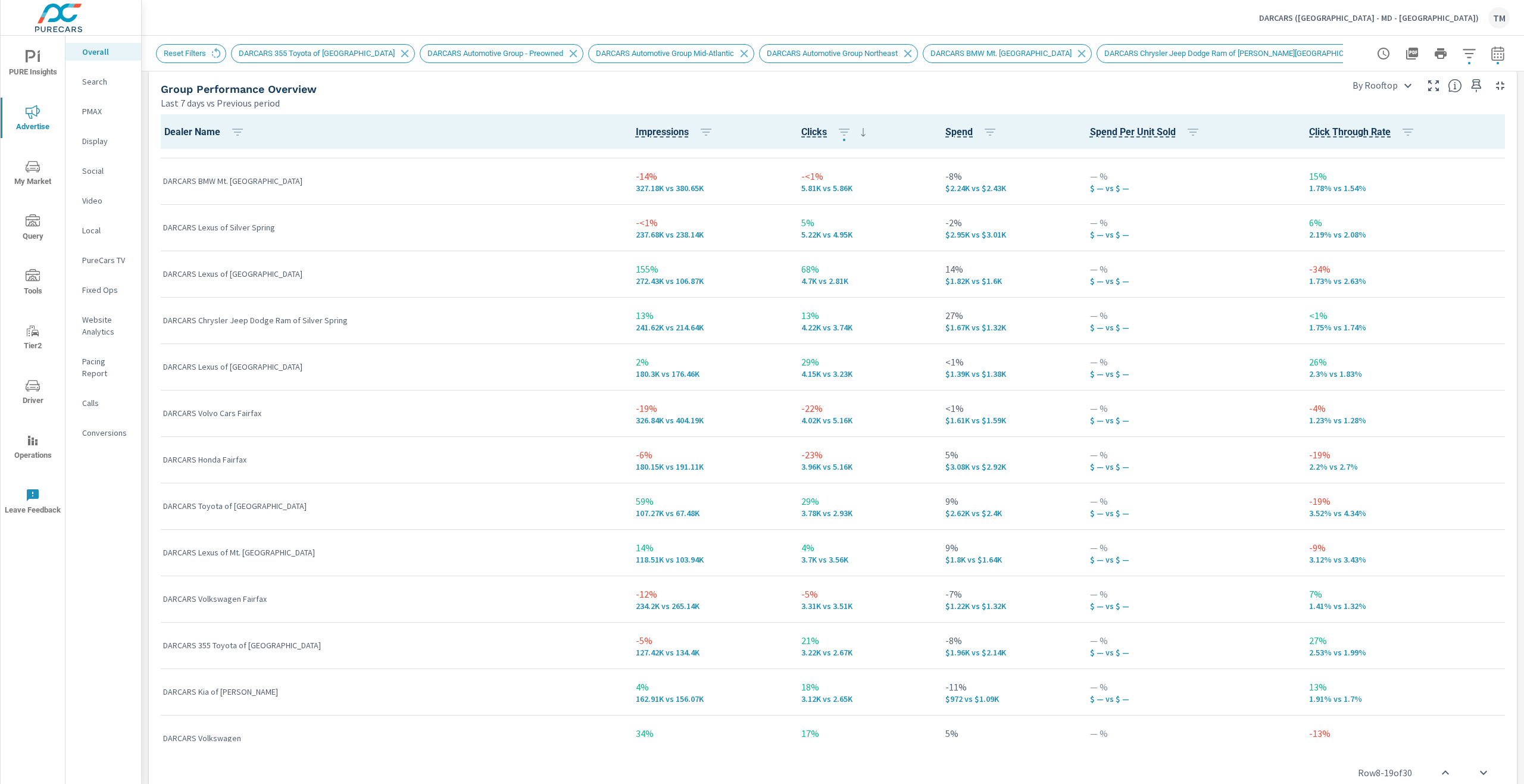
scroll to position [171, 0]
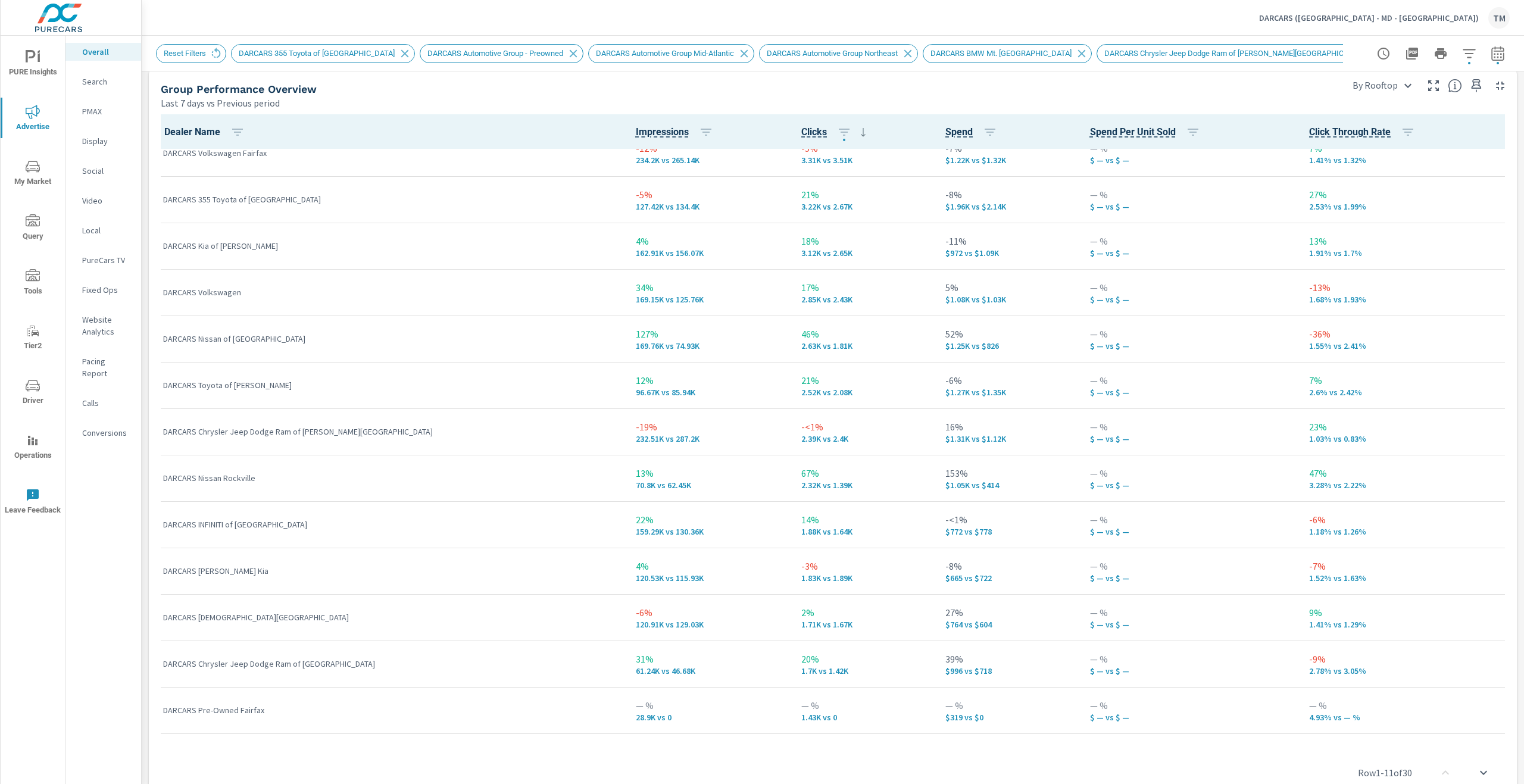
scroll to position [833, 0]
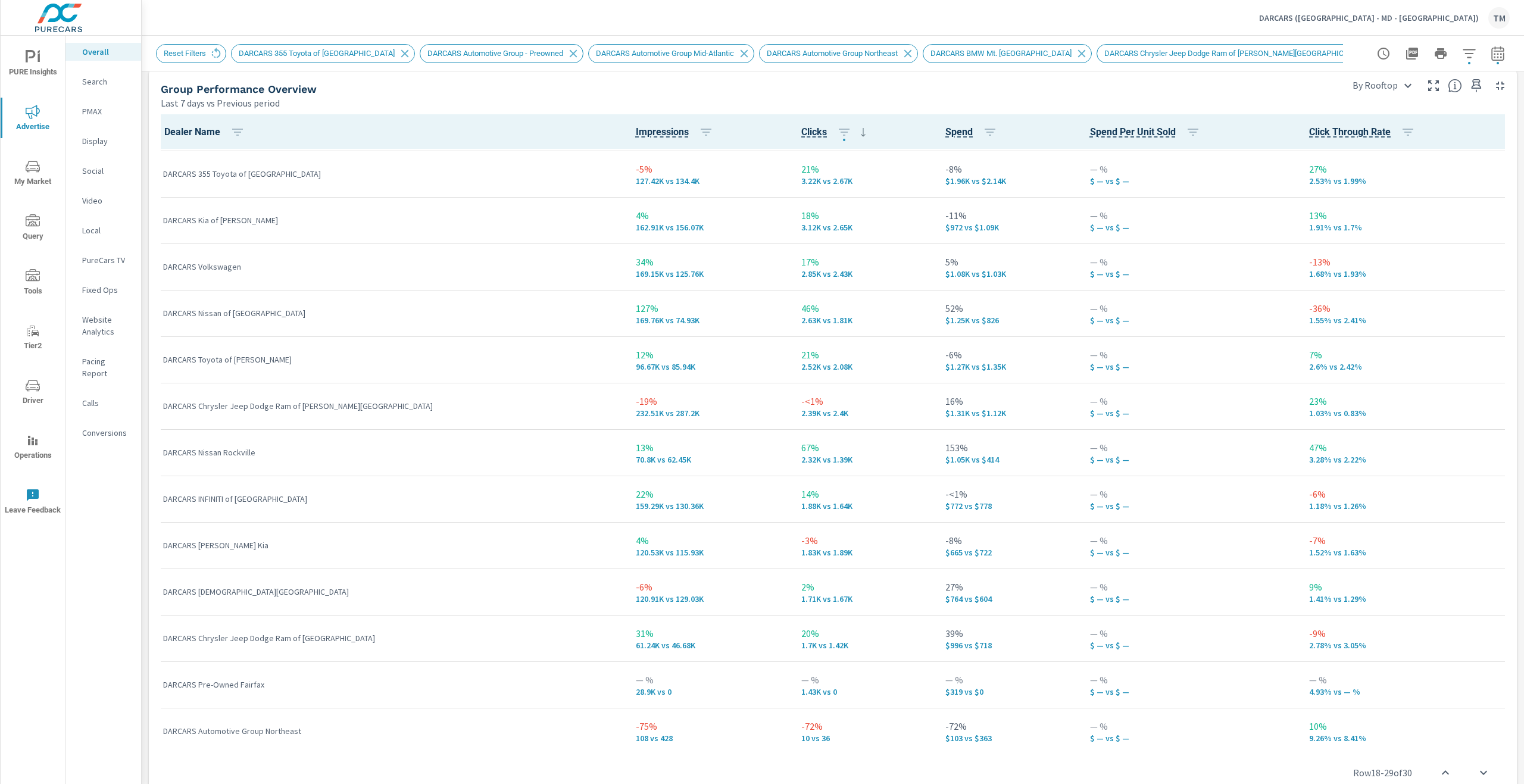
click at [1088, 97] on div "Last 7 days vs Previous period" at bounding box center [748, 103] width 1176 height 15
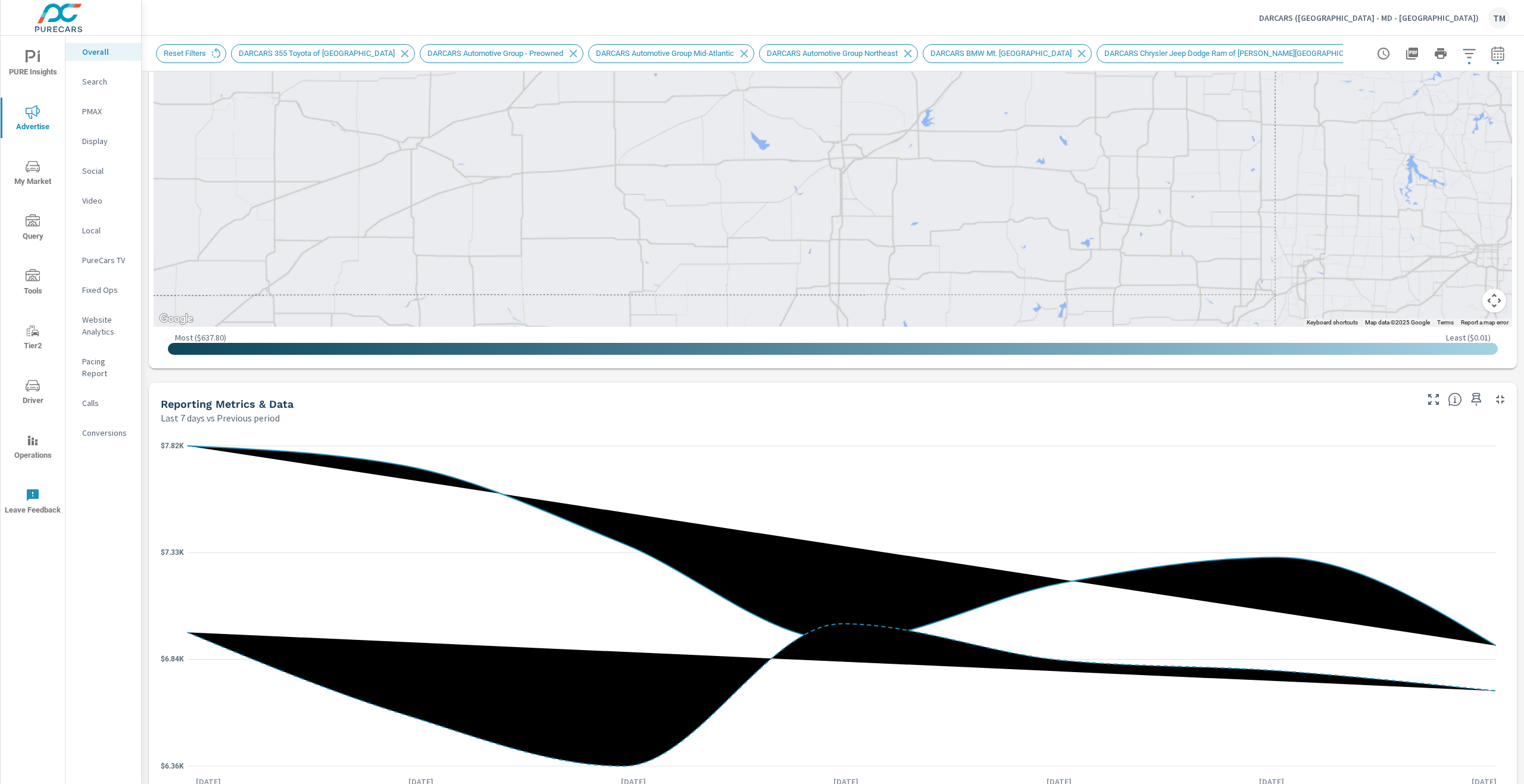
scroll to position [833, 0]
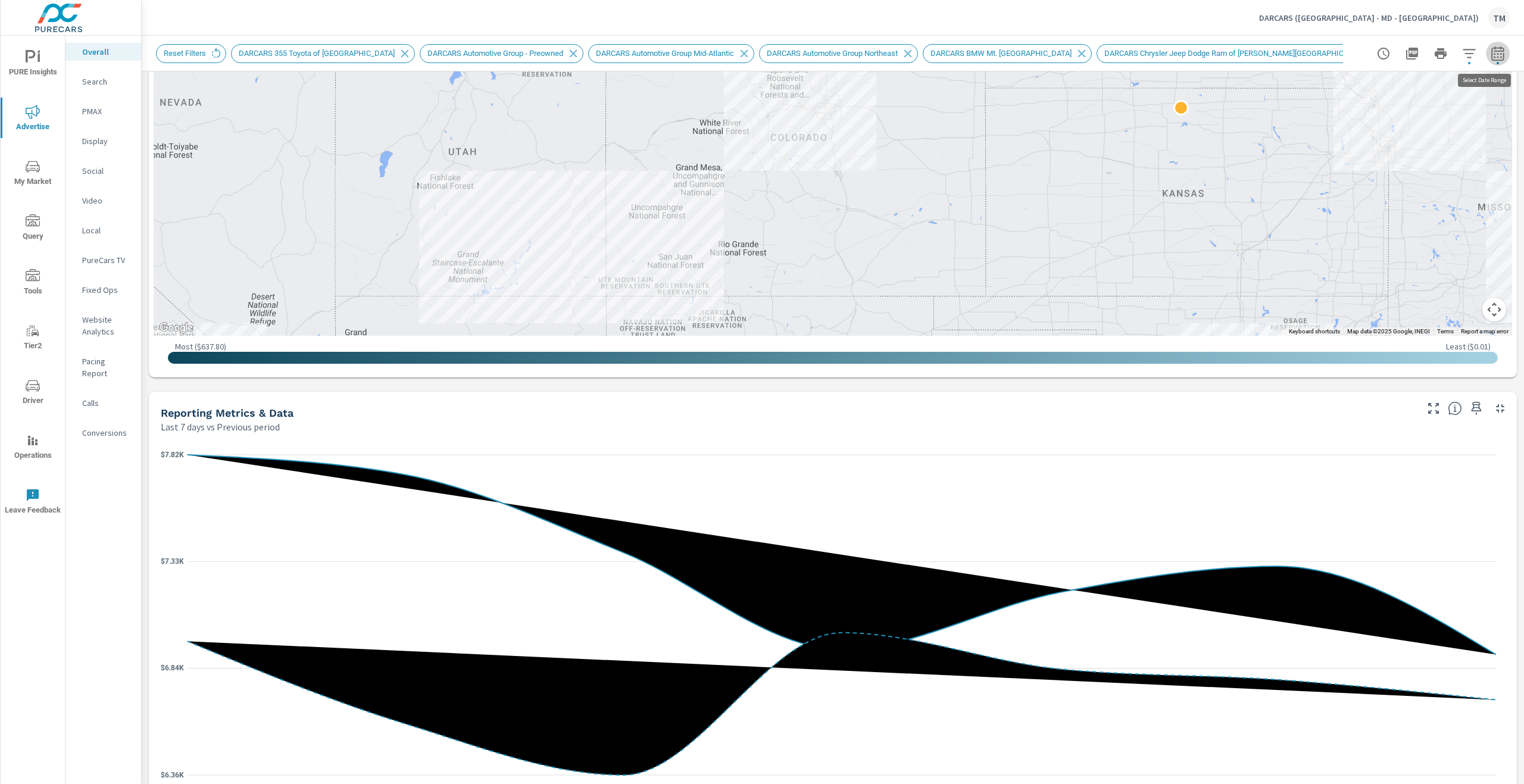
click at [1492, 55] on icon "button" at bounding box center [1498, 53] width 15 height 15
select select "Last 7 days"
select select "Previous period"
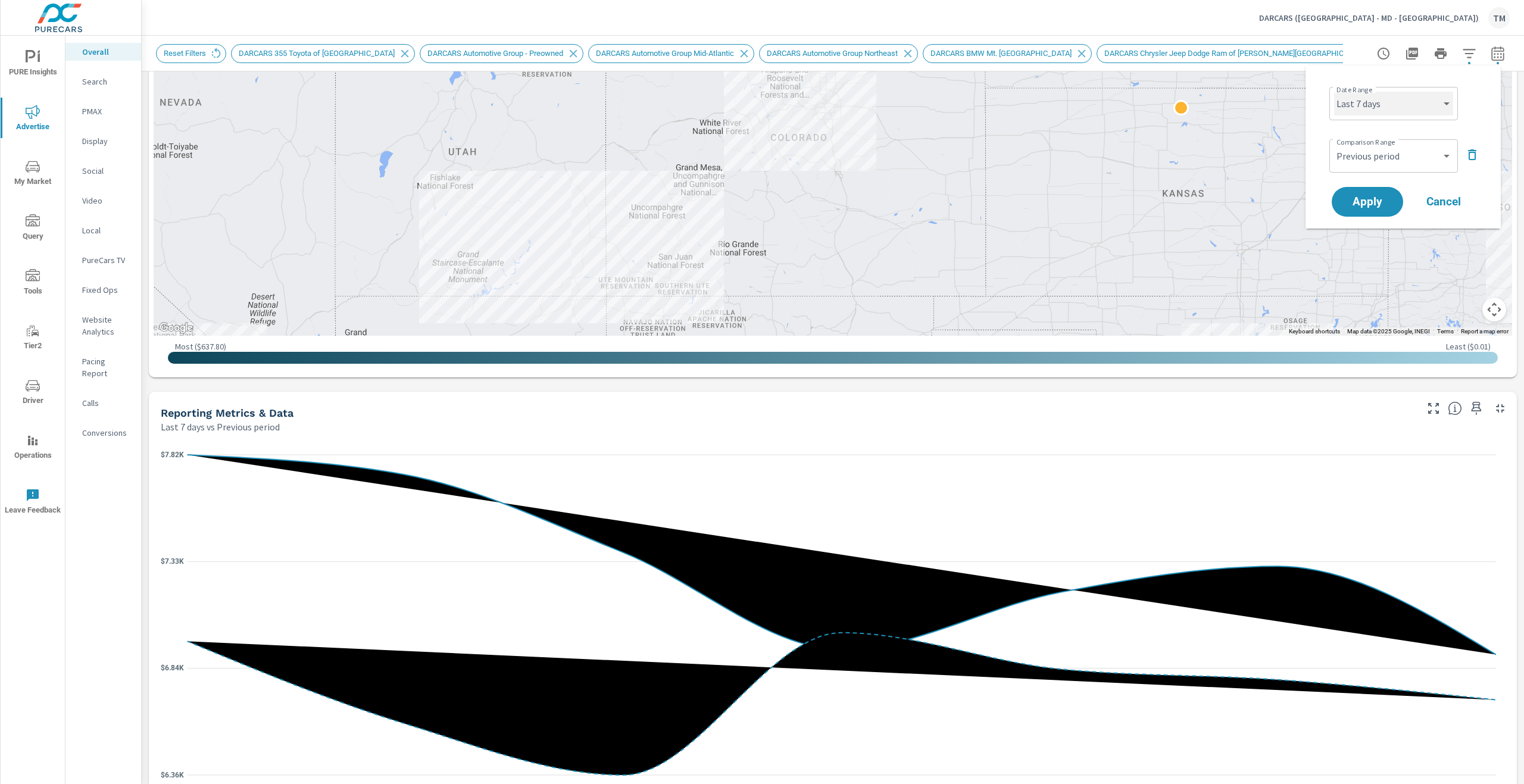
click at [1425, 109] on select "Custom [DATE] Last week Last 7 days Last 14 days Last 30 days Last 45 days Last…" at bounding box center [1394, 104] width 119 height 23
click at [1334, 92] on select "Custom [DATE] Last week Last 7 days Last 14 days Last 30 days Last 45 days Last…" at bounding box center [1394, 104] width 119 height 23
select select "custom"
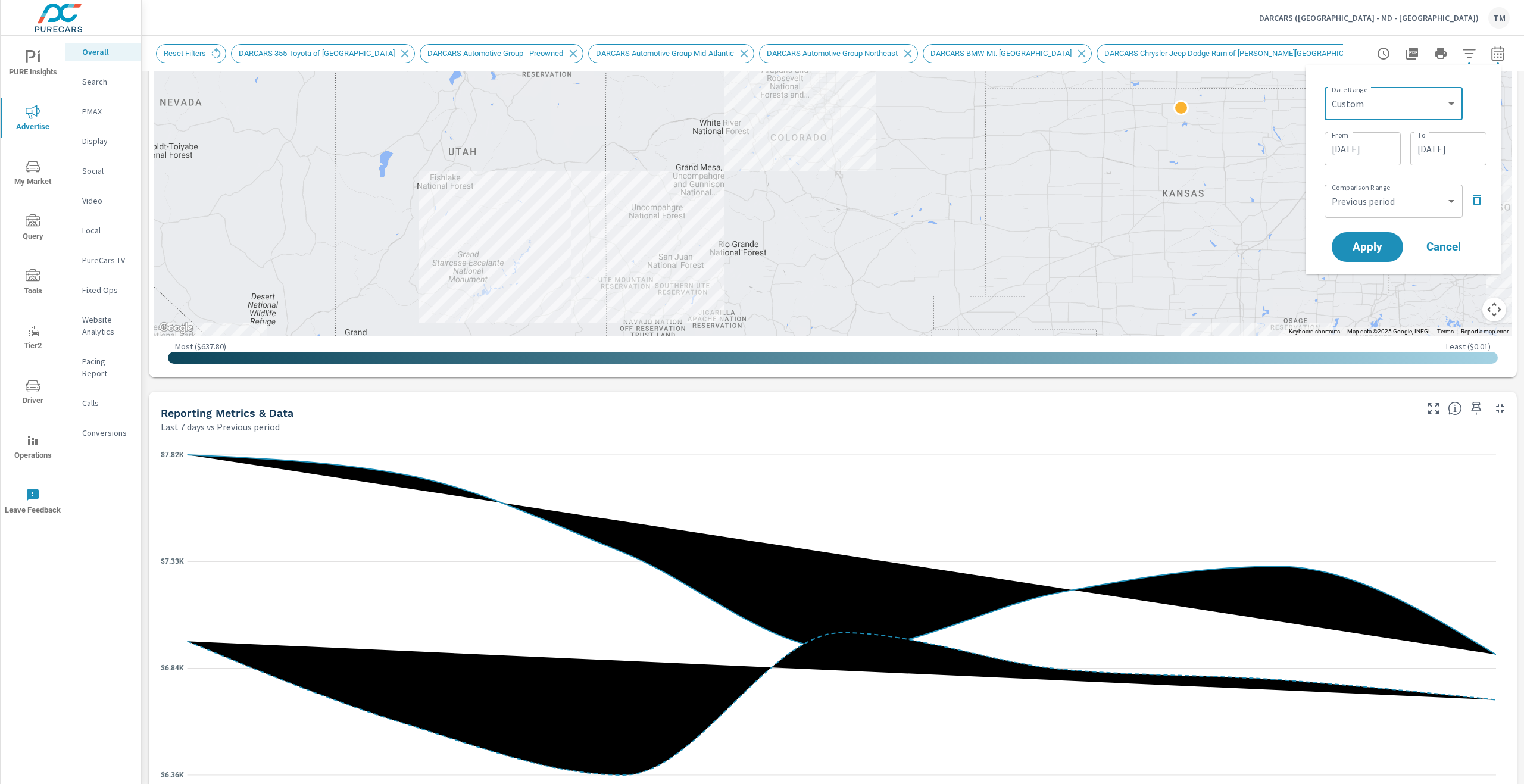
click at [1365, 152] on input "[DATE]" at bounding box center [1362, 149] width 67 height 23
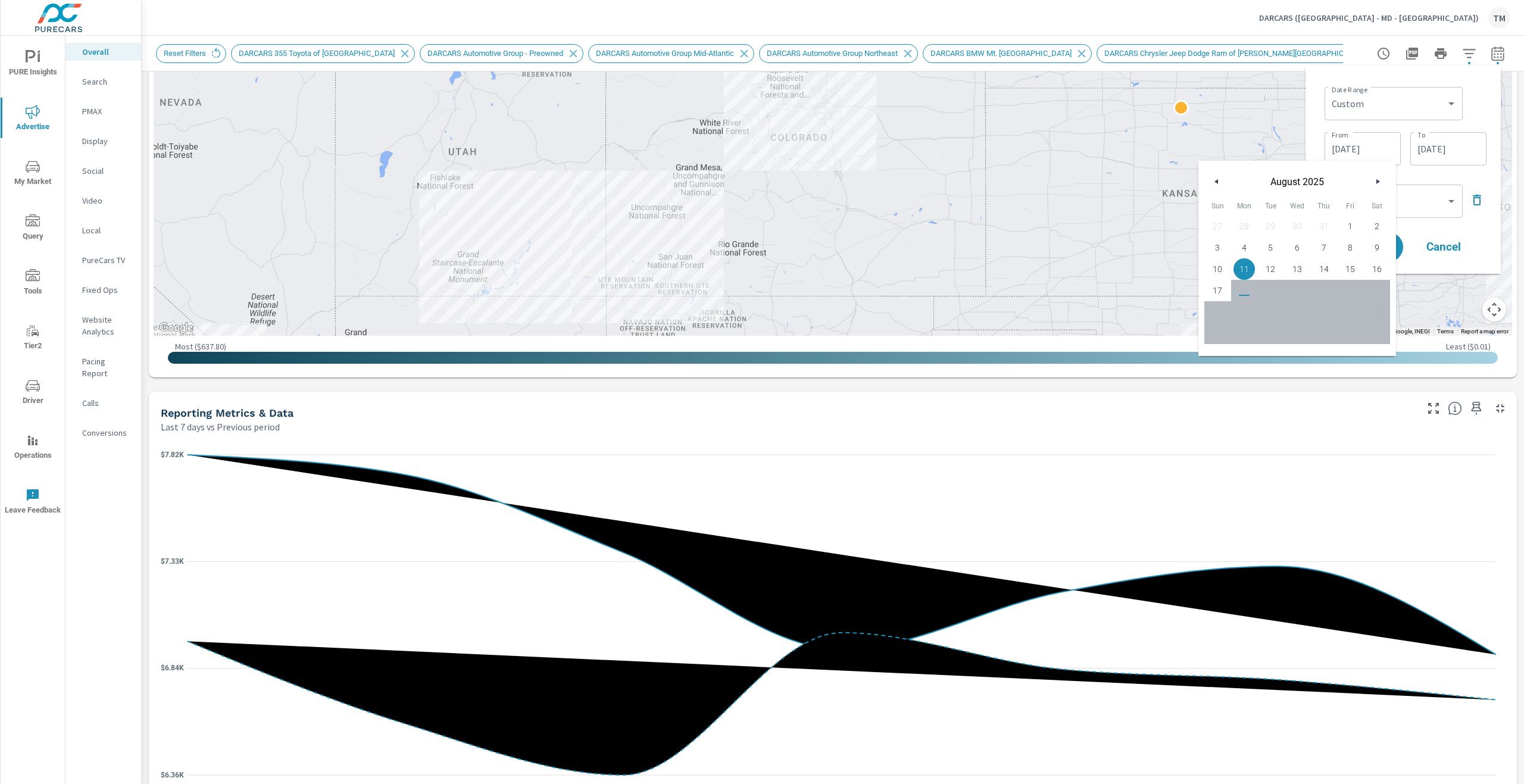
click at [1308, 268] on span "13" at bounding box center [1297, 269] width 26 height 16
type input "[DATE]"
click at [1479, 107] on div "Date Range Custom [DATE] Last week Last 7 days Last 14 days Last 30 days Last 4…" at bounding box center [1405, 102] width 162 height 40
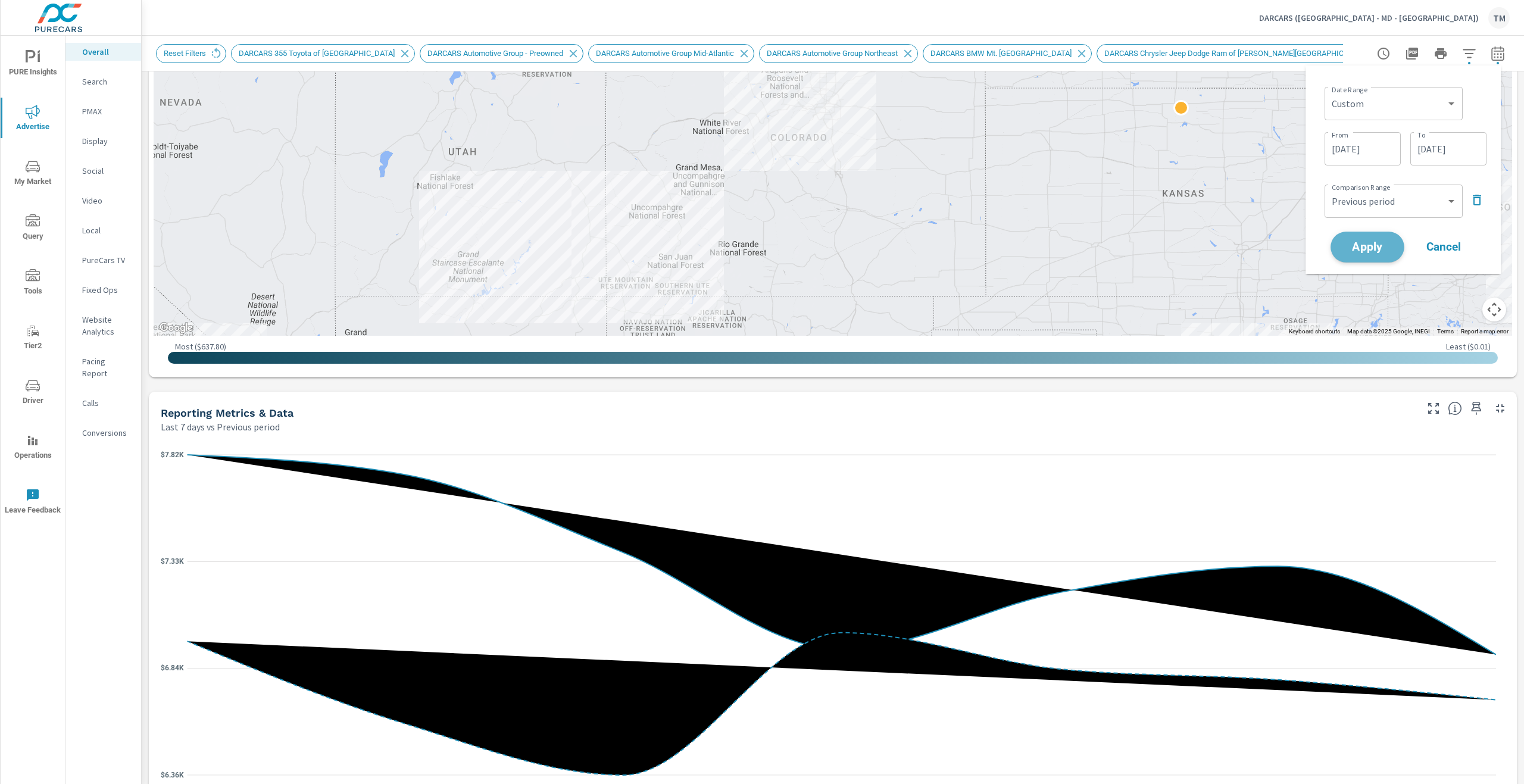
click at [1371, 253] on span "Apply" at bounding box center [1367, 248] width 49 height 12
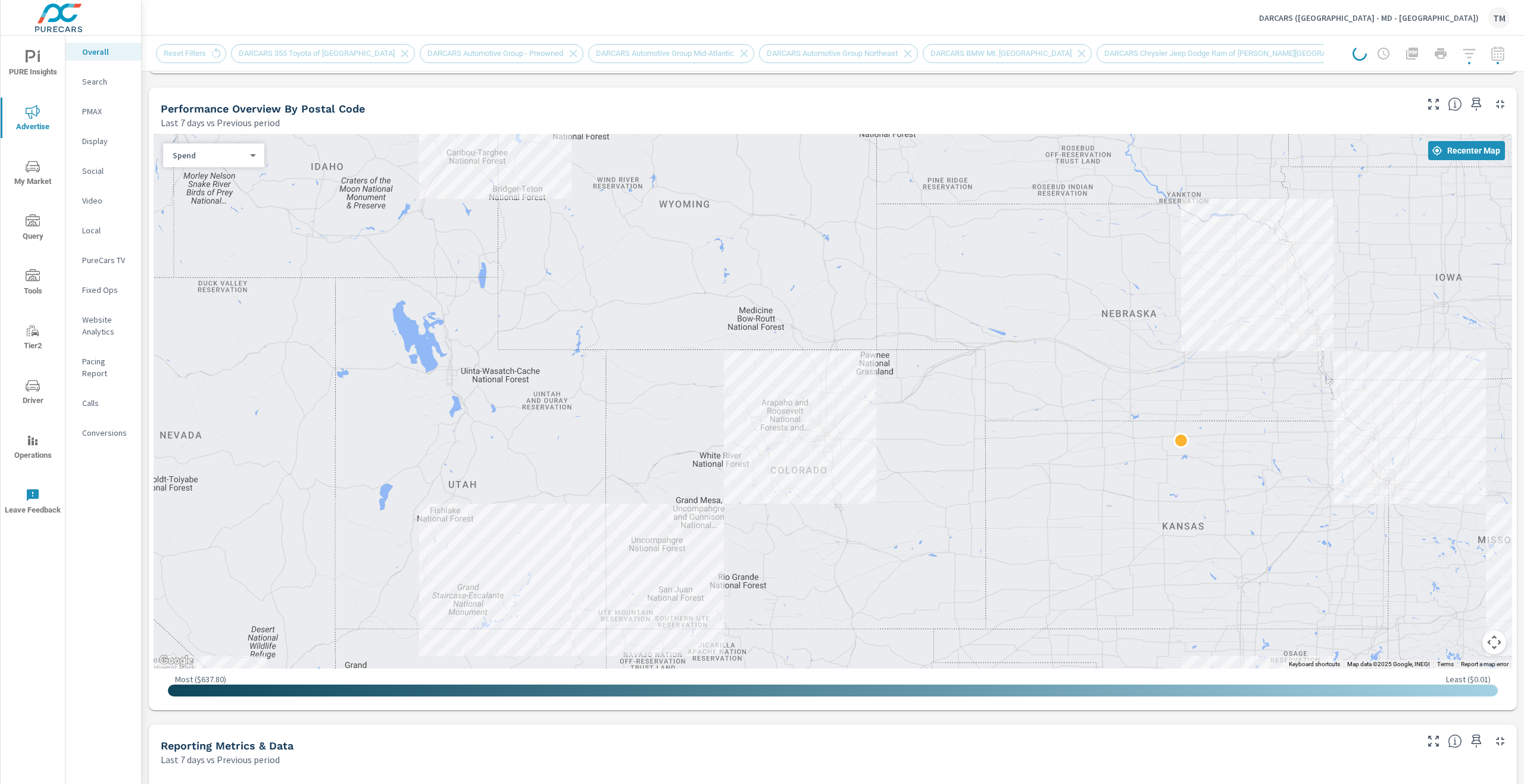
scroll to position [477, 0]
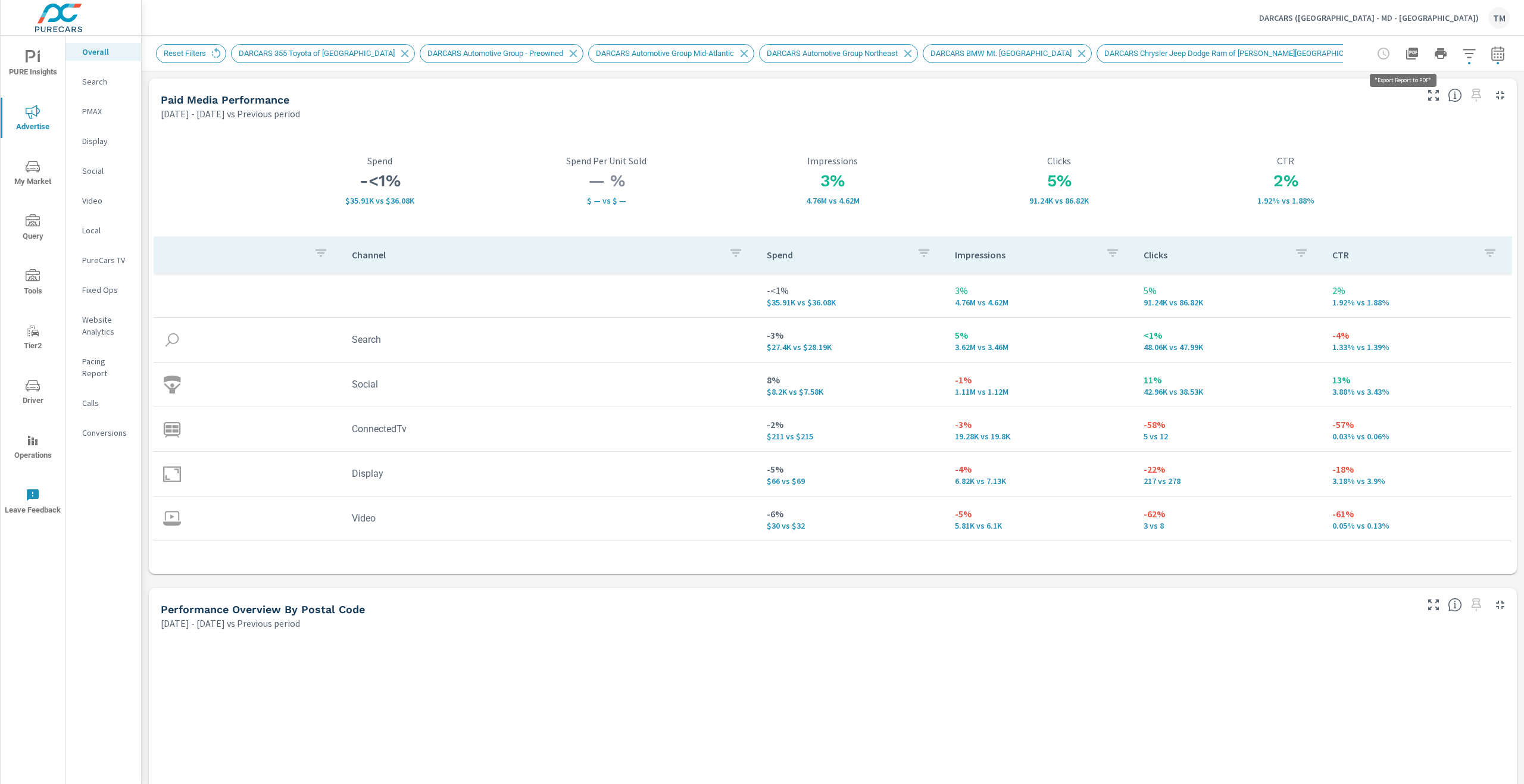
scroll to position [1, 0]
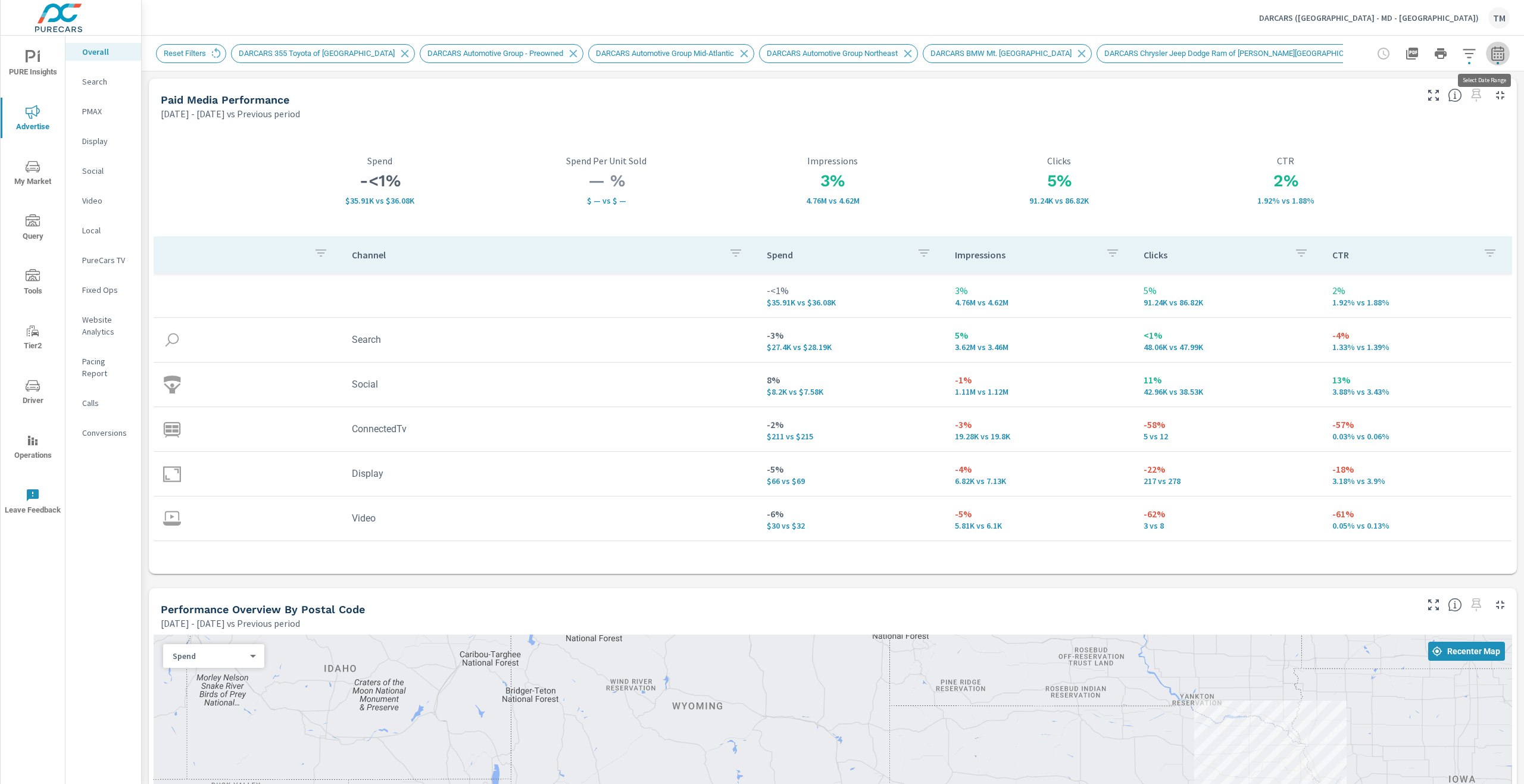
click at [1491, 49] on icon "button" at bounding box center [1498, 53] width 15 height 15
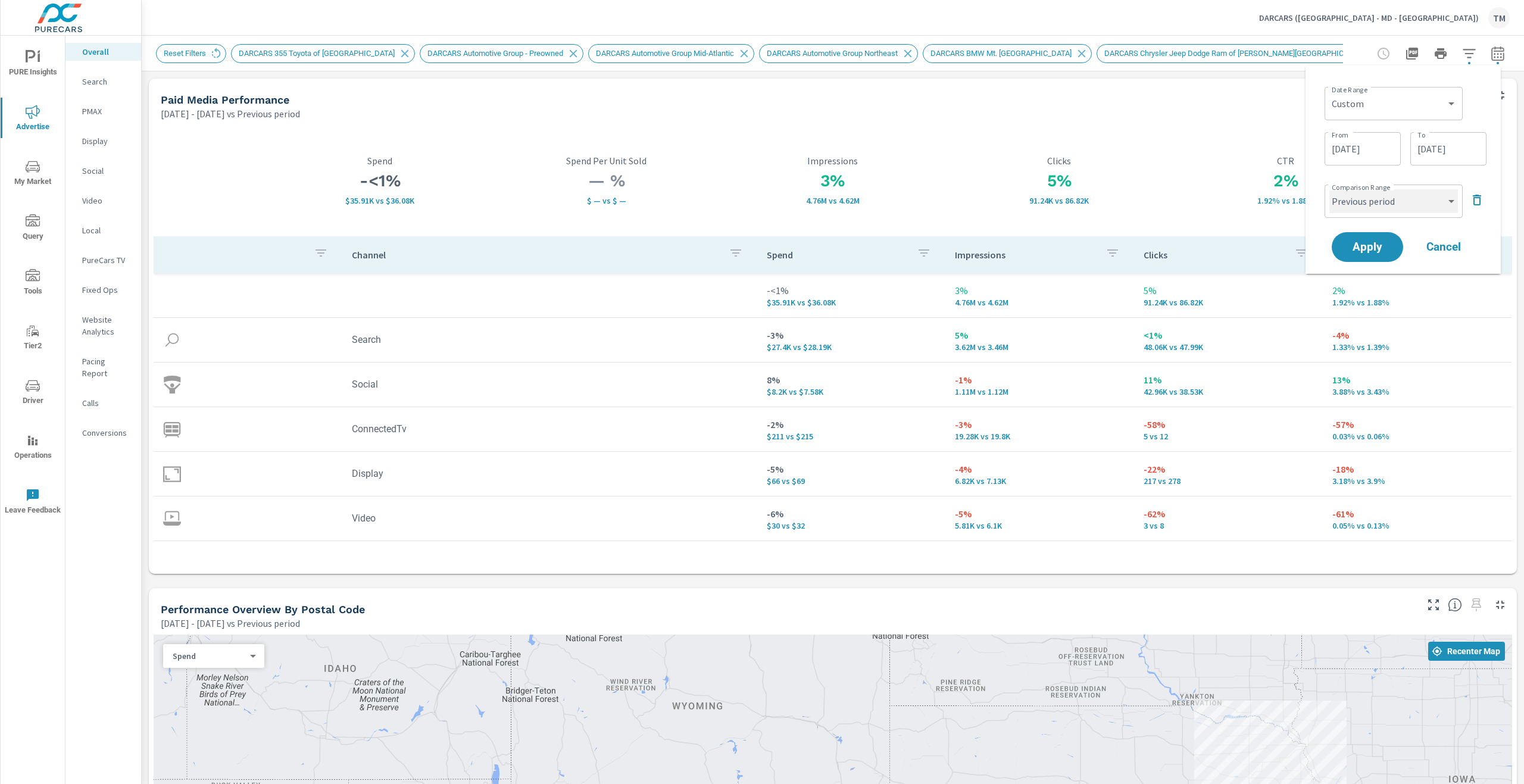
click at [1409, 201] on select "Custom Previous period Previous month Previous year" at bounding box center [1393, 201] width 128 height 23
click at [1329, 189] on select "Custom Previous period Previous month Previous year" at bounding box center [1393, 201] width 128 height 23
select select "custom"
click at [1381, 241] on input "[DATE]" at bounding box center [1362, 247] width 67 height 23
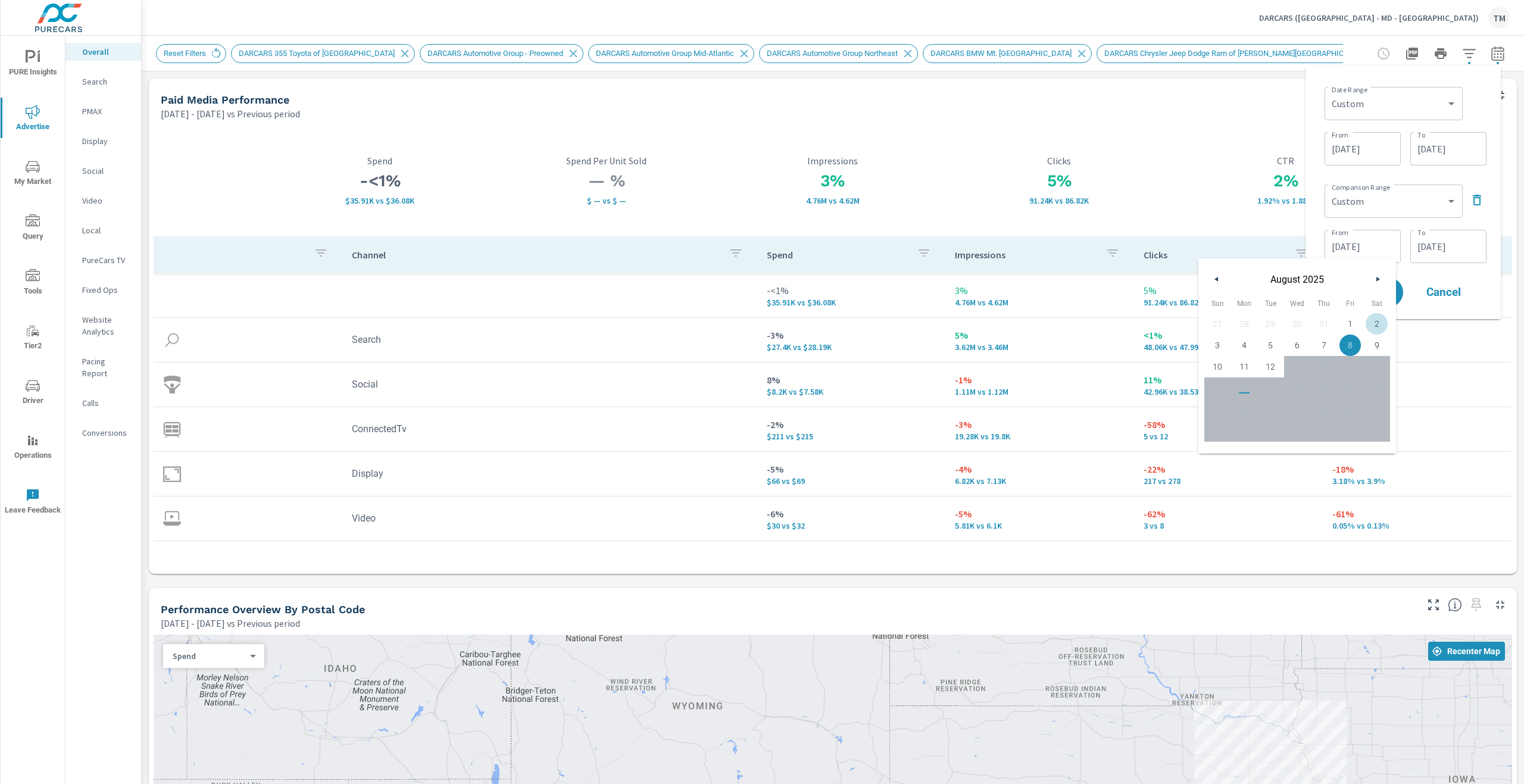
click at [1367, 144] on input "[DATE]" at bounding box center [1362, 149] width 67 height 23
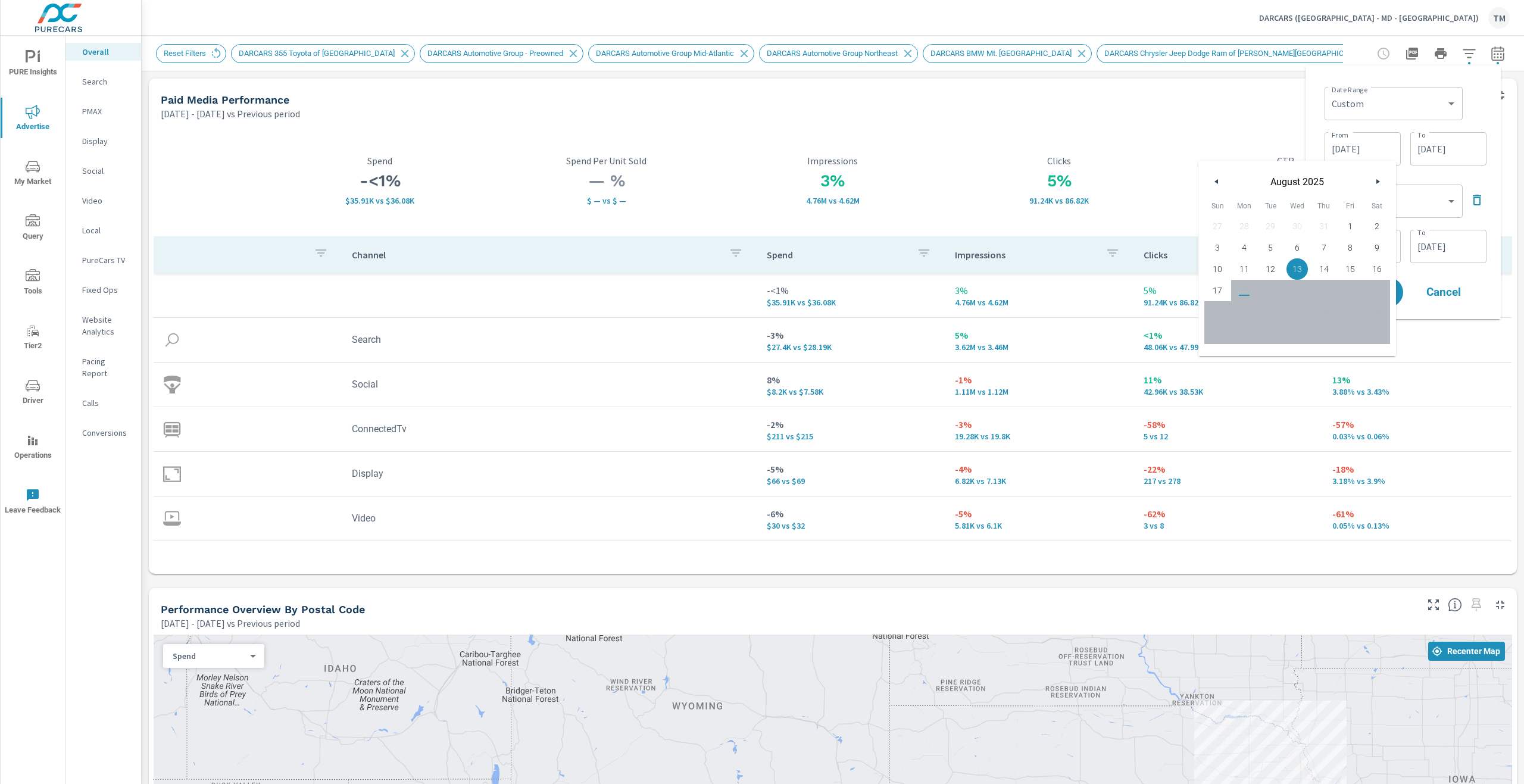
click at [1496, 164] on div "Date Range Custom [DATE] Last week Last 7 days Last 14 days Last 30 days Last 4…" at bounding box center [1403, 192] width 195 height 254
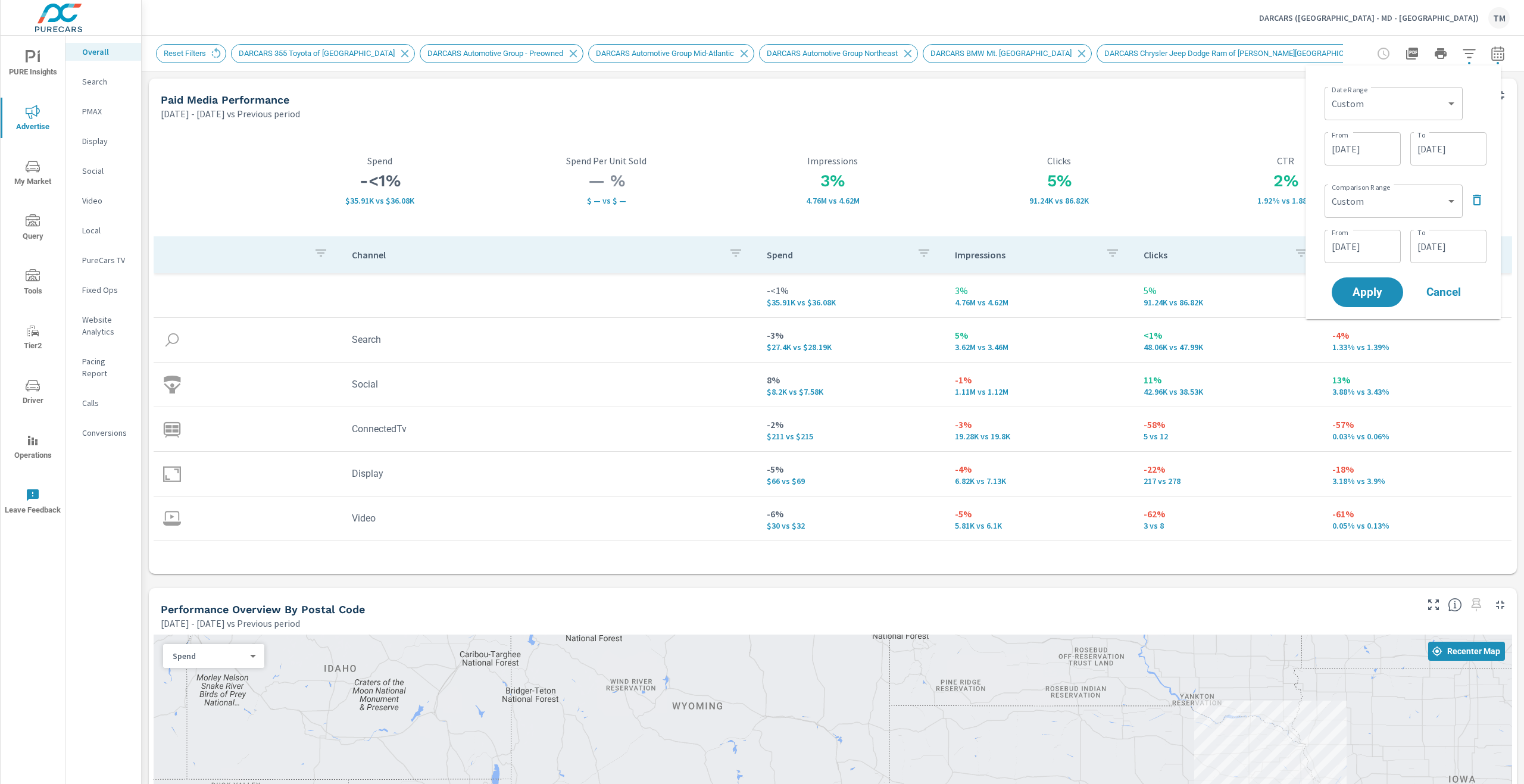
click at [1366, 234] on div "[DATE] From" at bounding box center [1362, 247] width 76 height 33
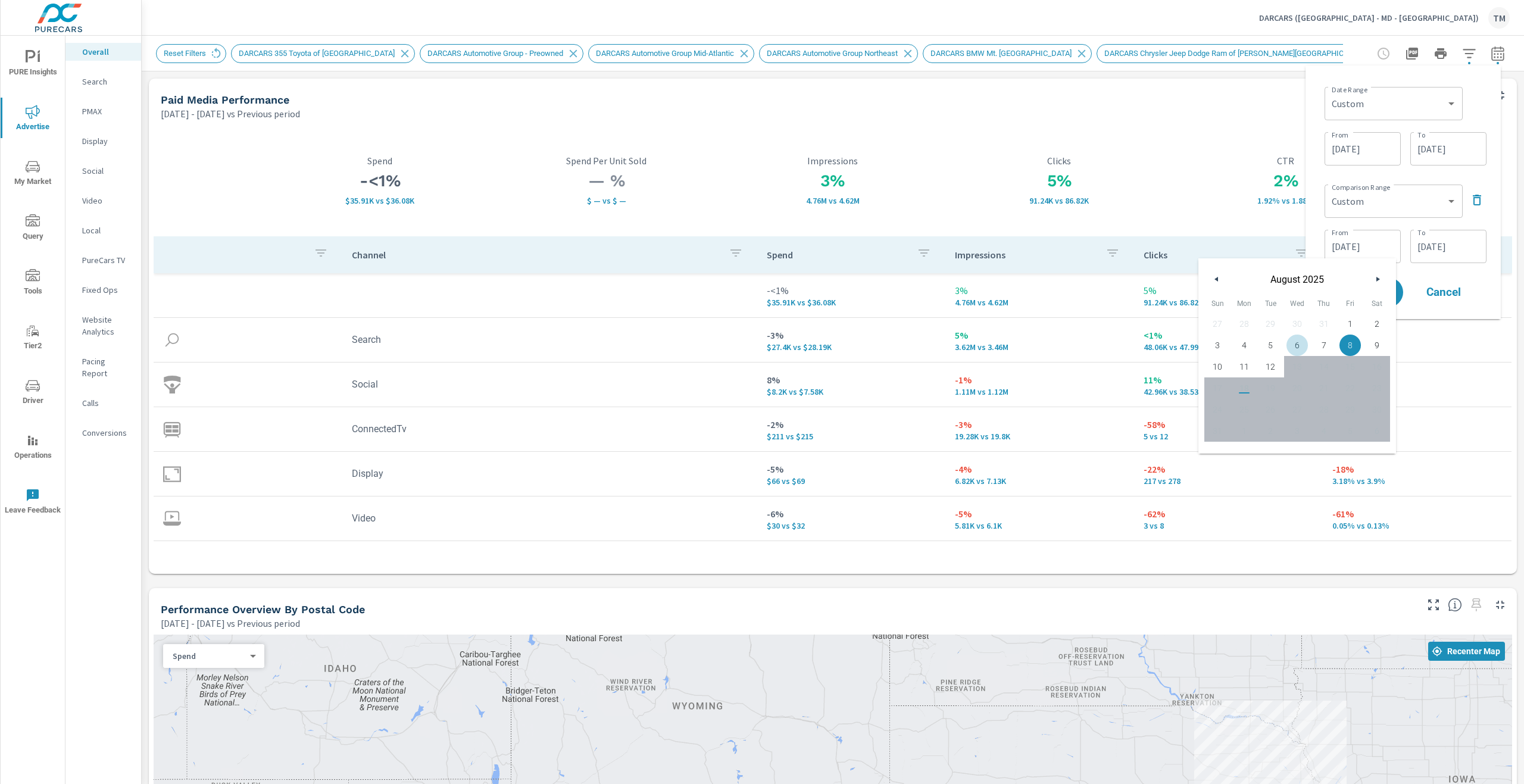
click at [1298, 353] on span "6" at bounding box center [1297, 346] width 26 height 16
type input "[DATE]"
click at [1463, 253] on input "[DATE]" at bounding box center [1449, 247] width 67 height 23
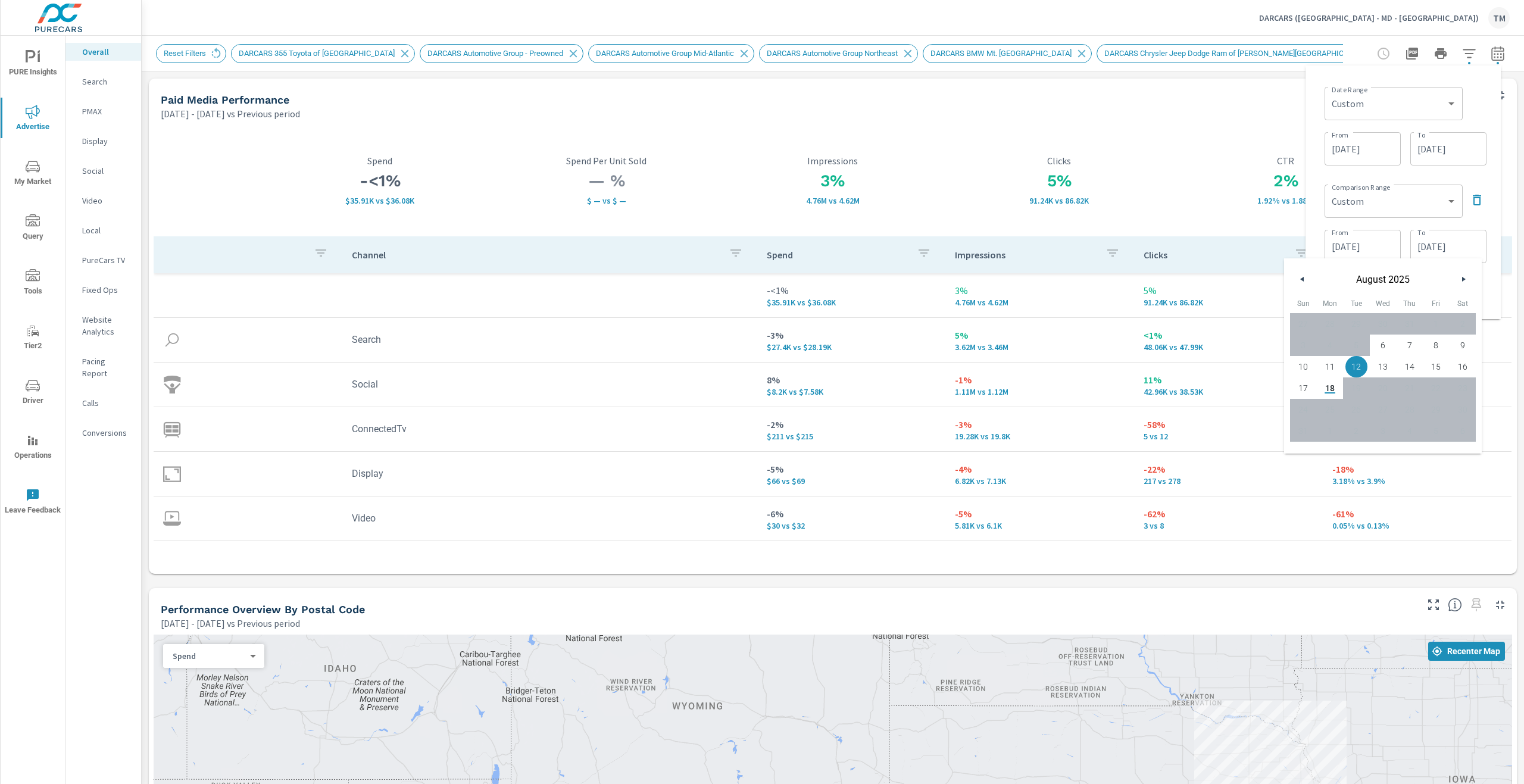
click at [1307, 392] on span "17" at bounding box center [1303, 389] width 26 height 16
click at [1306, 375] on span "10" at bounding box center [1303, 367] width 26 height 16
type input "[DATE]"
click at [1448, 150] on input "[DATE]" at bounding box center [1449, 149] width 67 height 23
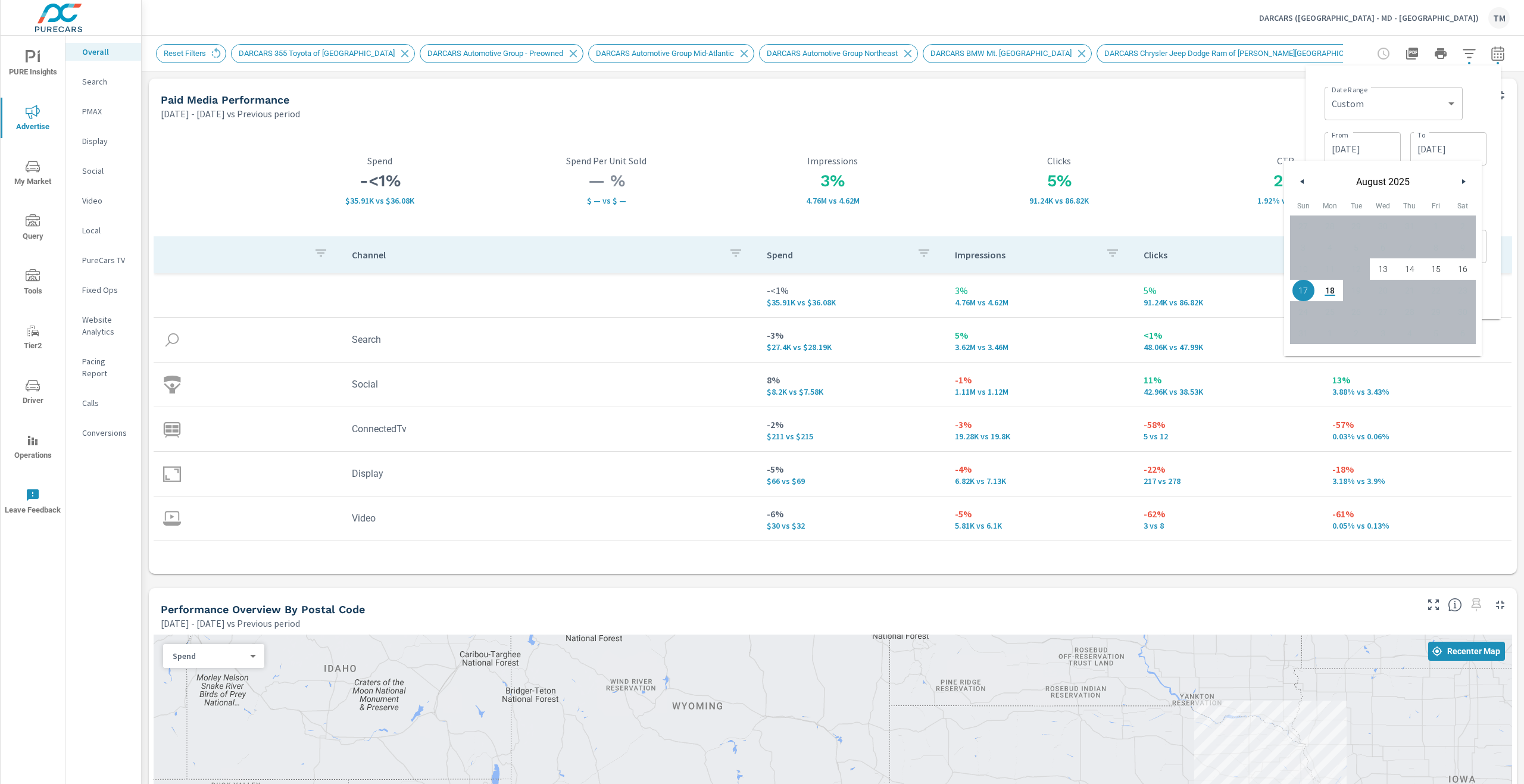
click at [1487, 119] on div "Date Range Custom [DATE] Last week Last 7 days Last 14 days Last 30 days Last 4…" at bounding box center [1403, 193] width 176 height 235
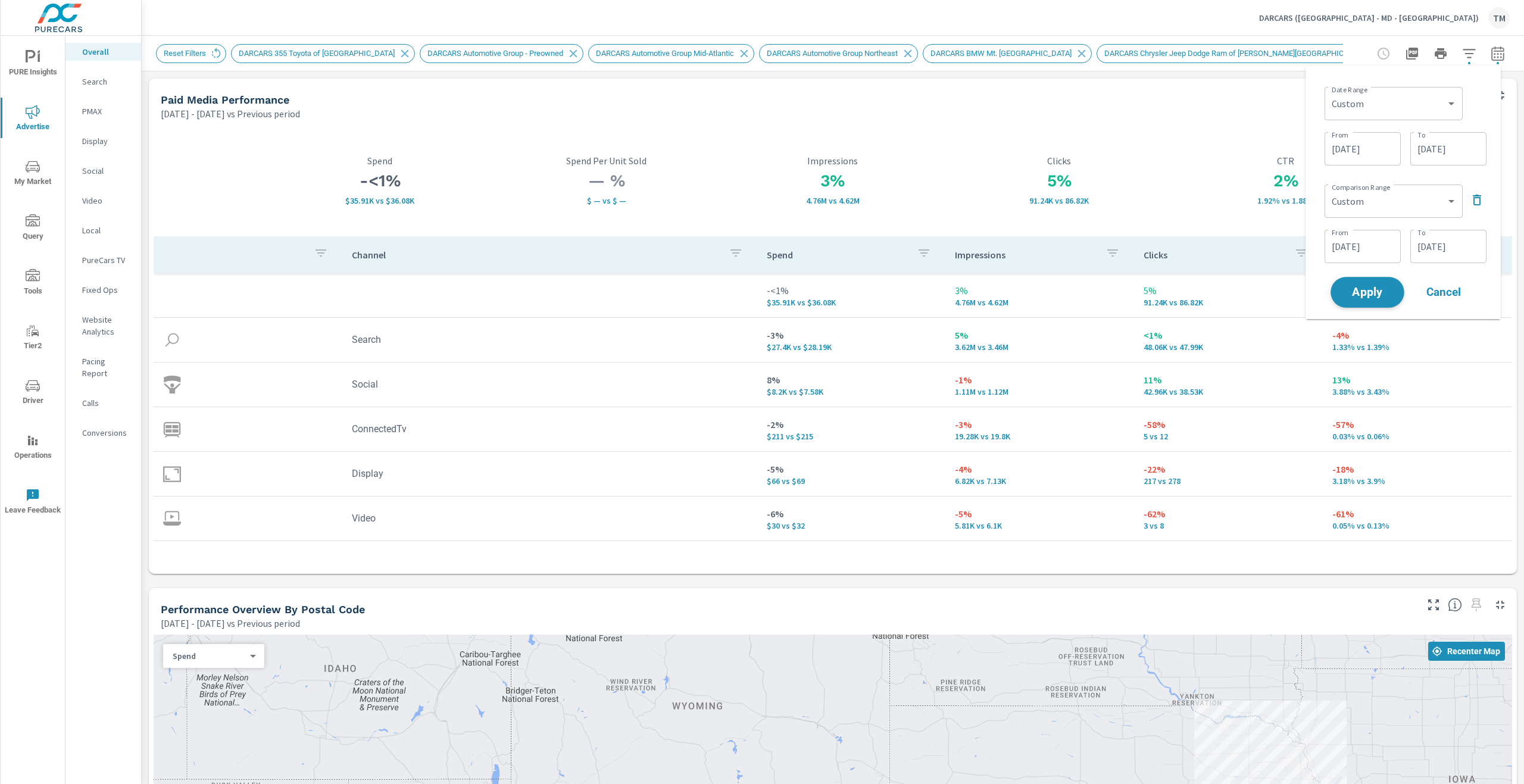
click at [1375, 290] on span "Apply" at bounding box center [1367, 293] width 49 height 12
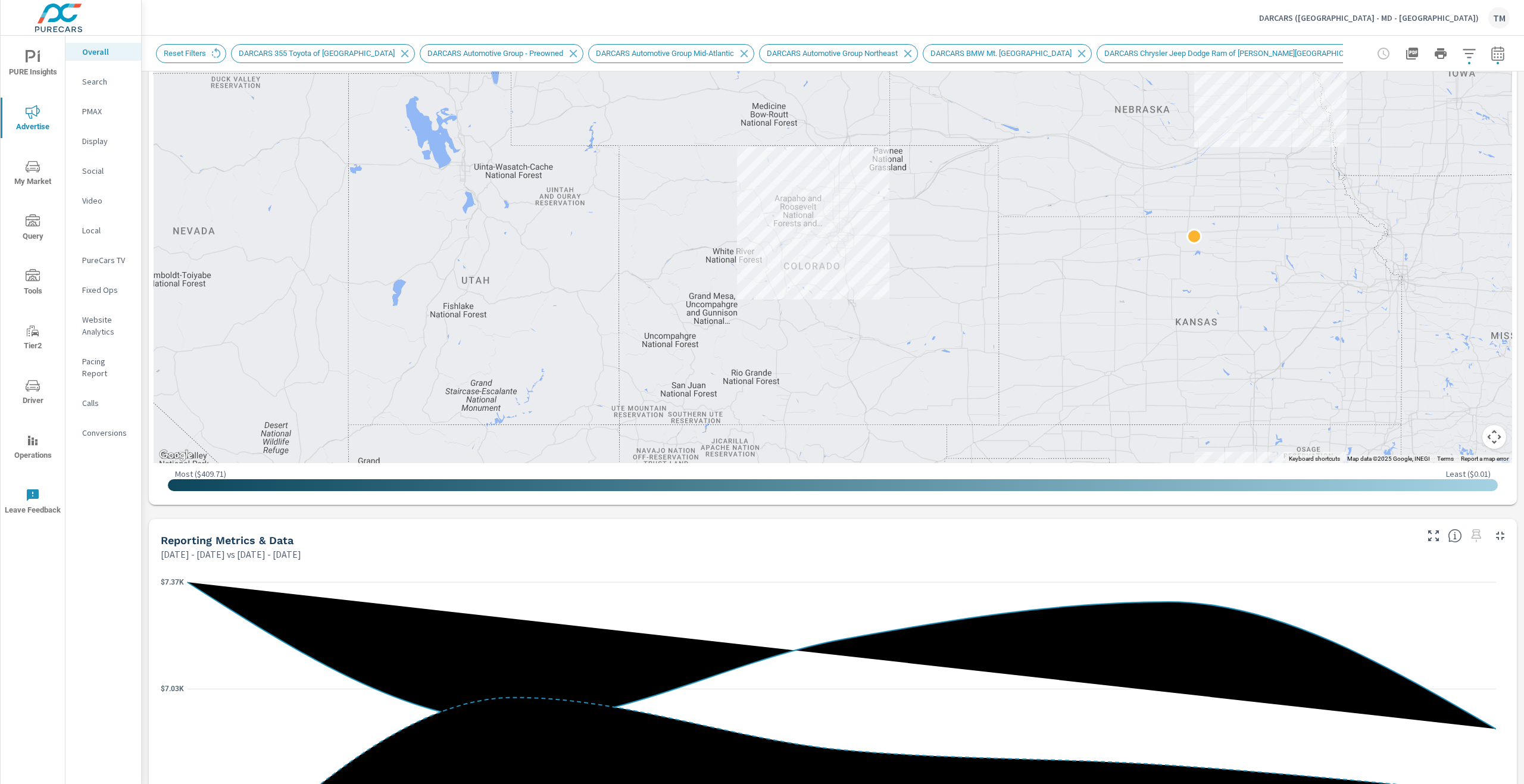
scroll to position [715, 0]
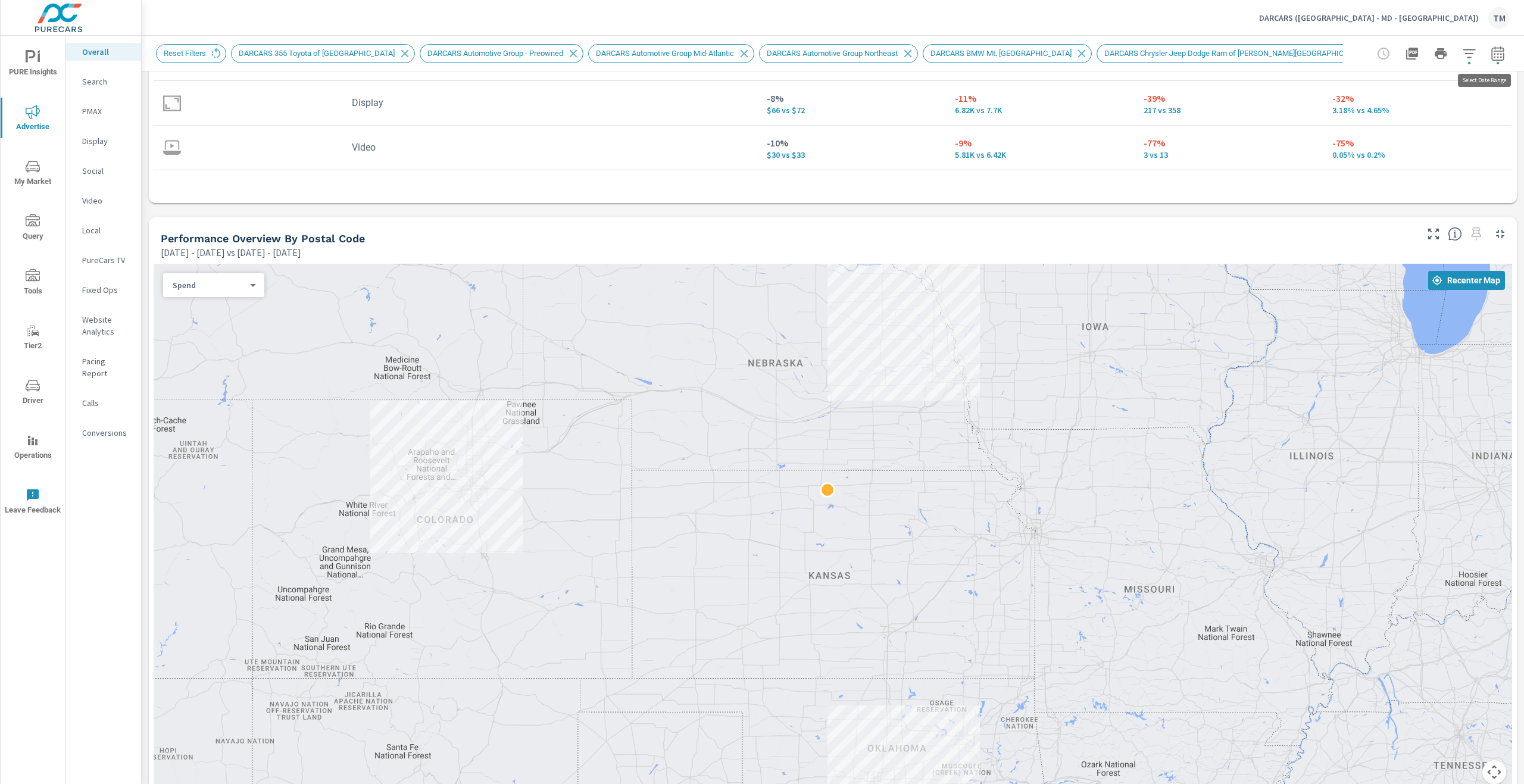
scroll to position [357, 0]
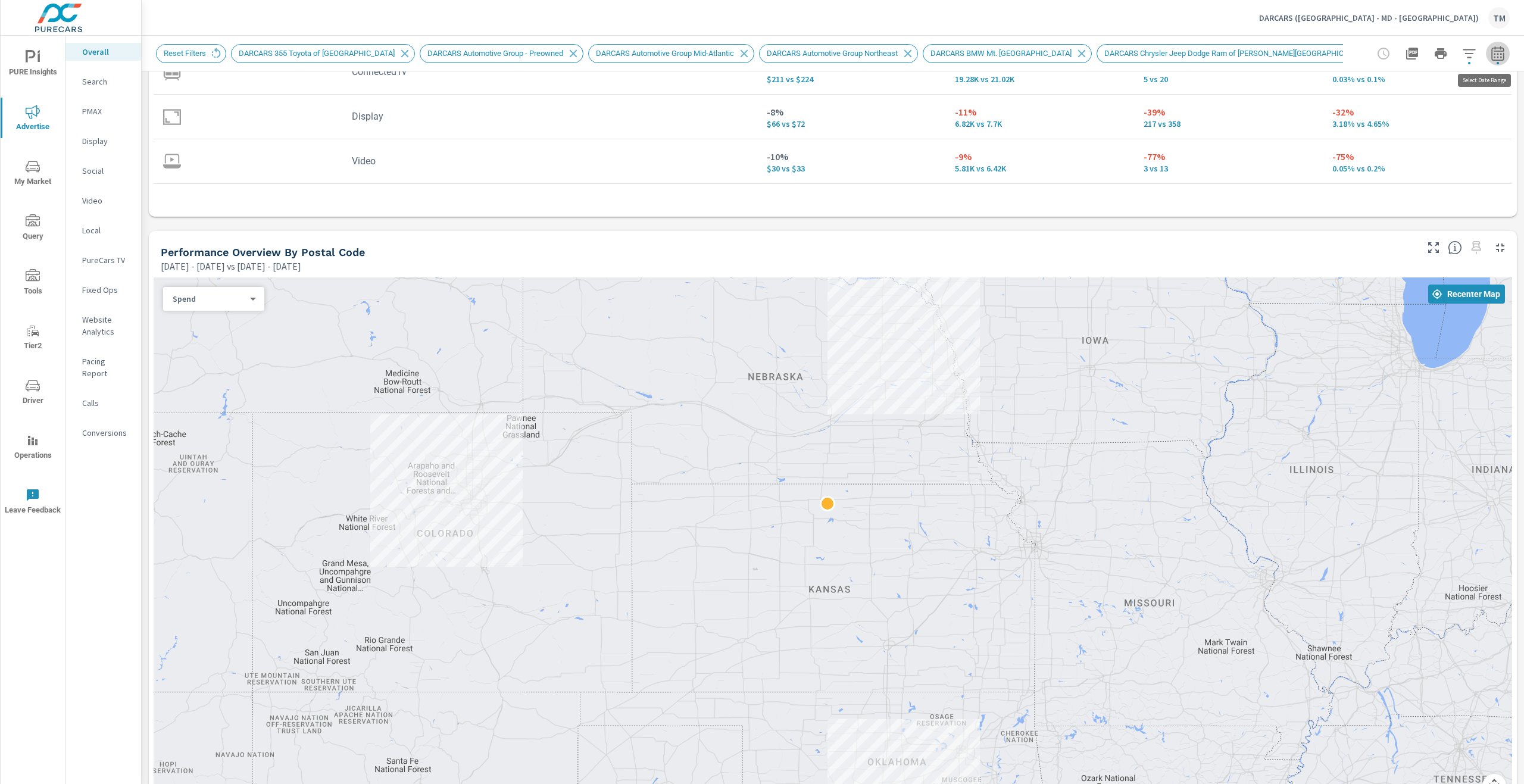
click at [1492, 61] on button "button" at bounding box center [1498, 54] width 23 height 23
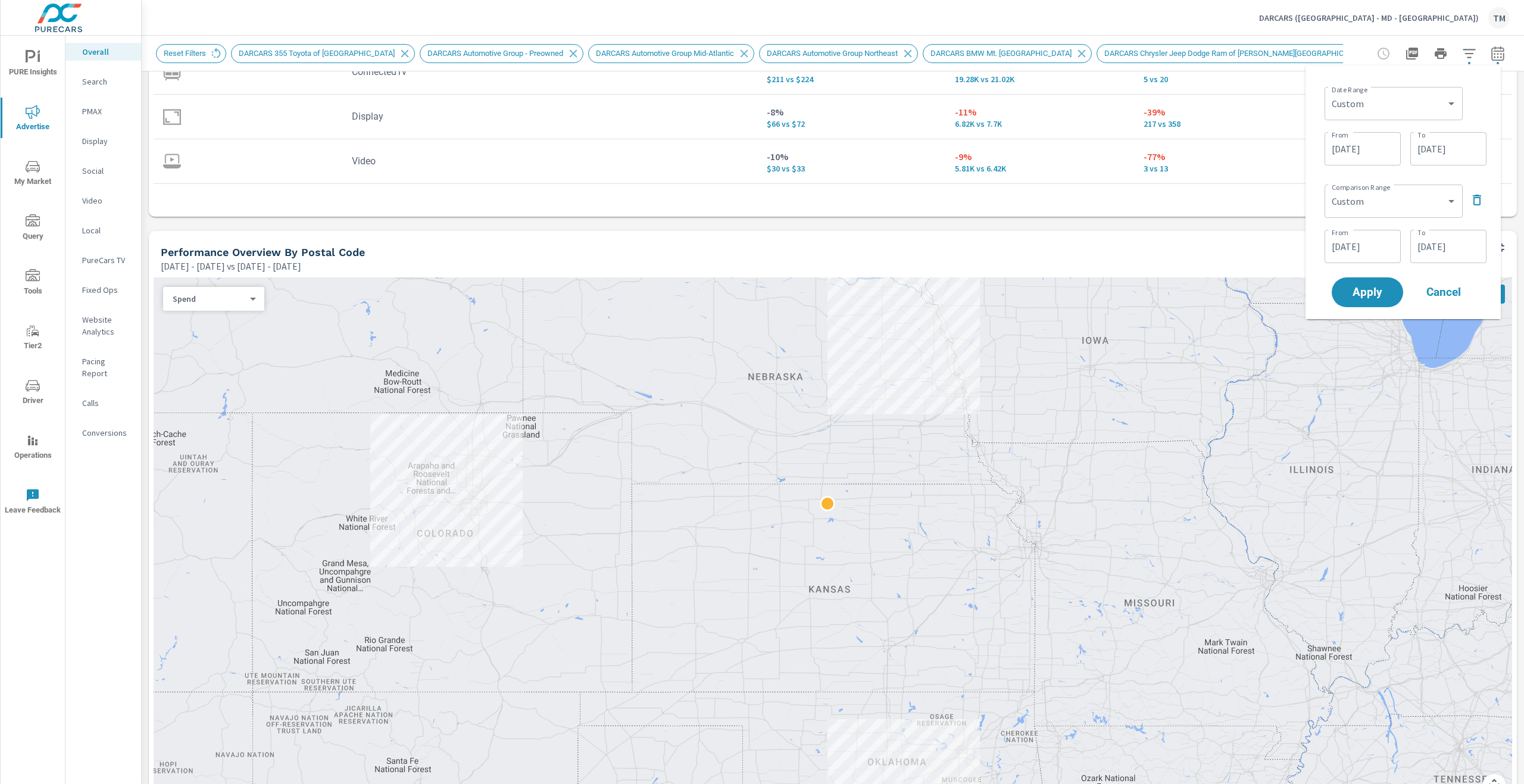
click at [1359, 153] on input "[DATE]" at bounding box center [1362, 149] width 67 height 23
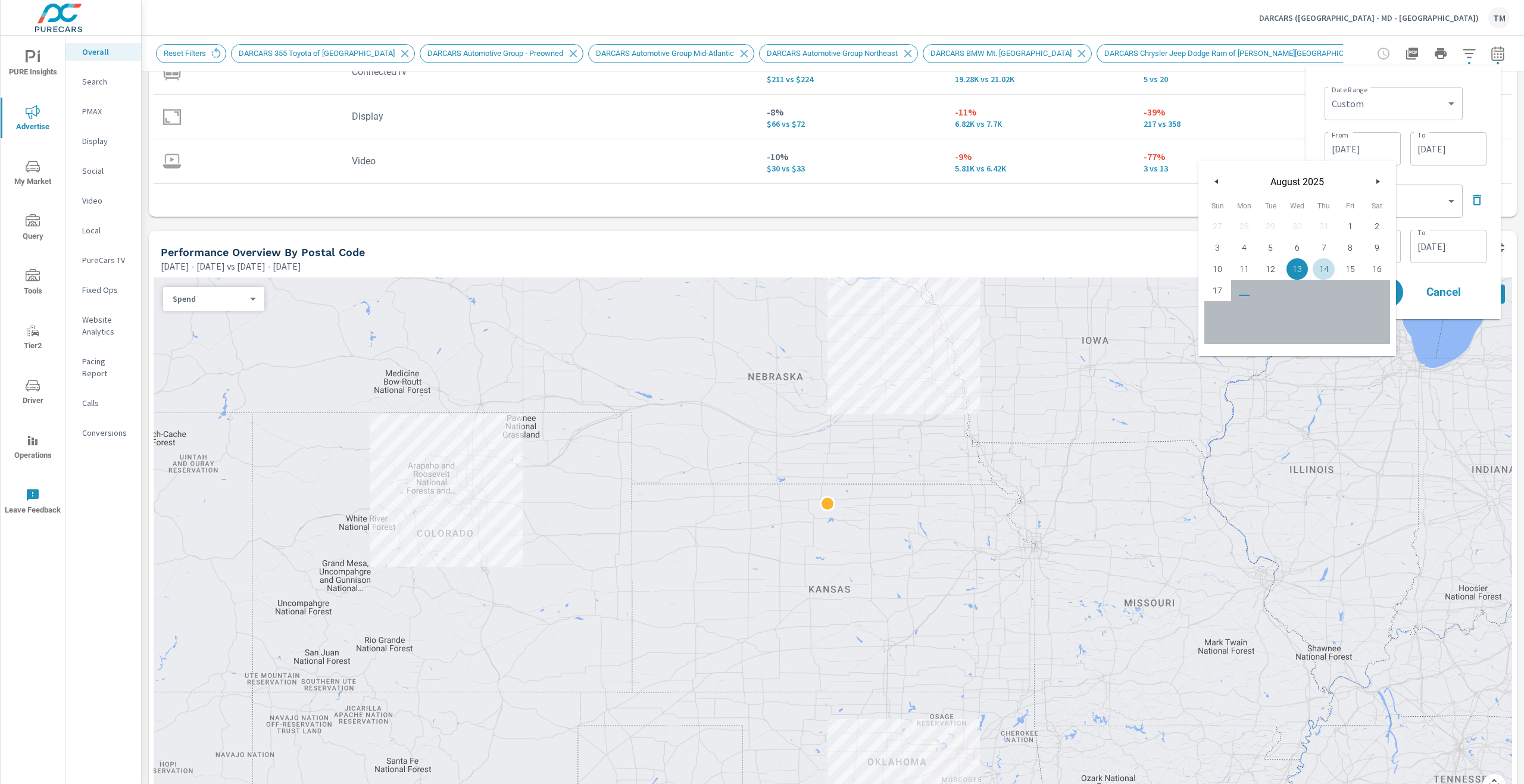
click at [1333, 268] on span "14" at bounding box center [1323, 269] width 26 height 16
type input "[DATE]"
click at [1480, 96] on div "Date Range Custom [DATE] Last week Last 7 days Last 14 days Last 30 days Last 4…" at bounding box center [1405, 102] width 162 height 40
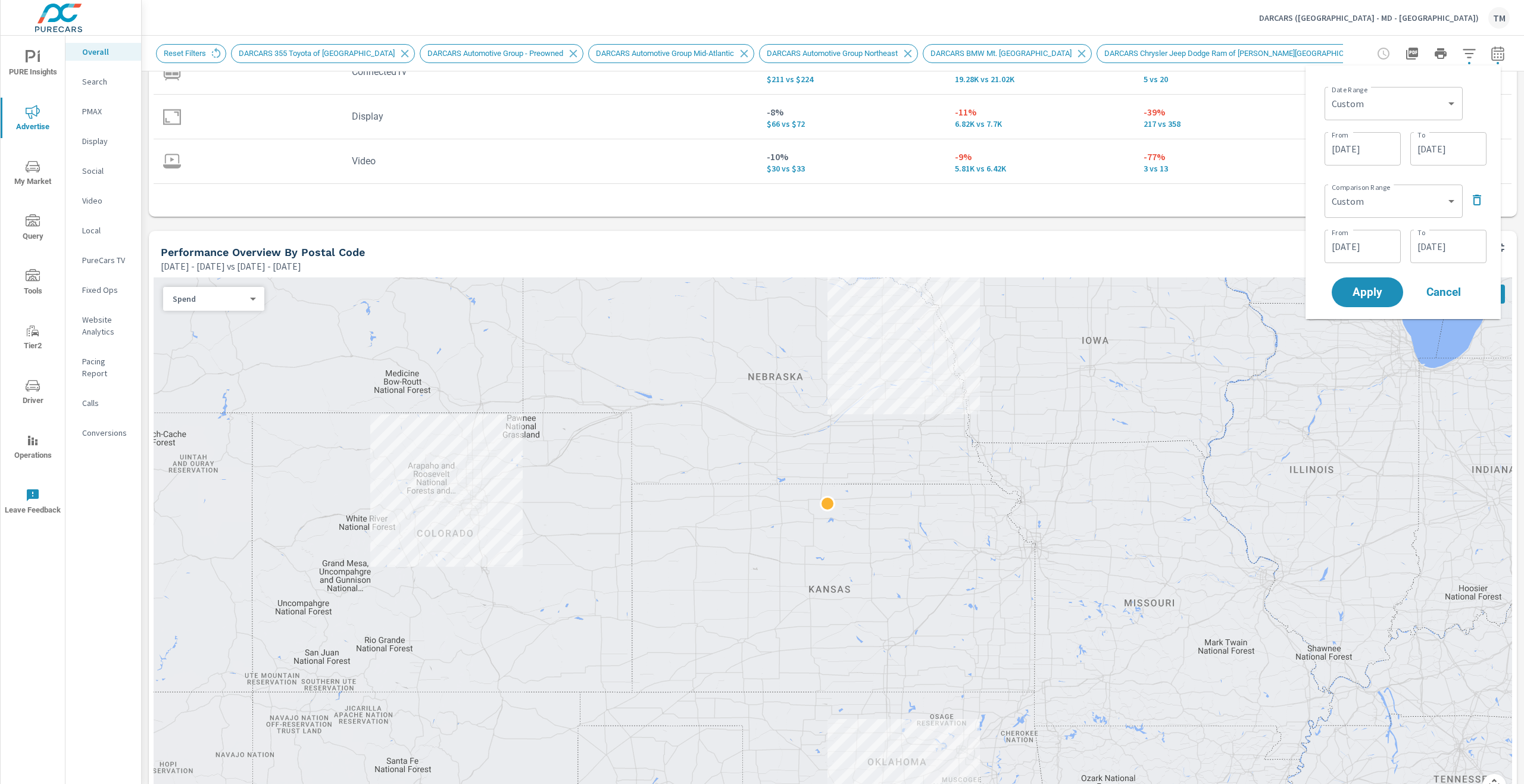
drag, startPoint x: 1351, startPoint y: 230, endPoint x: 1356, endPoint y: 241, distance: 12.1
click at [1352, 230] on div "[DATE] From" at bounding box center [1362, 247] width 76 height 33
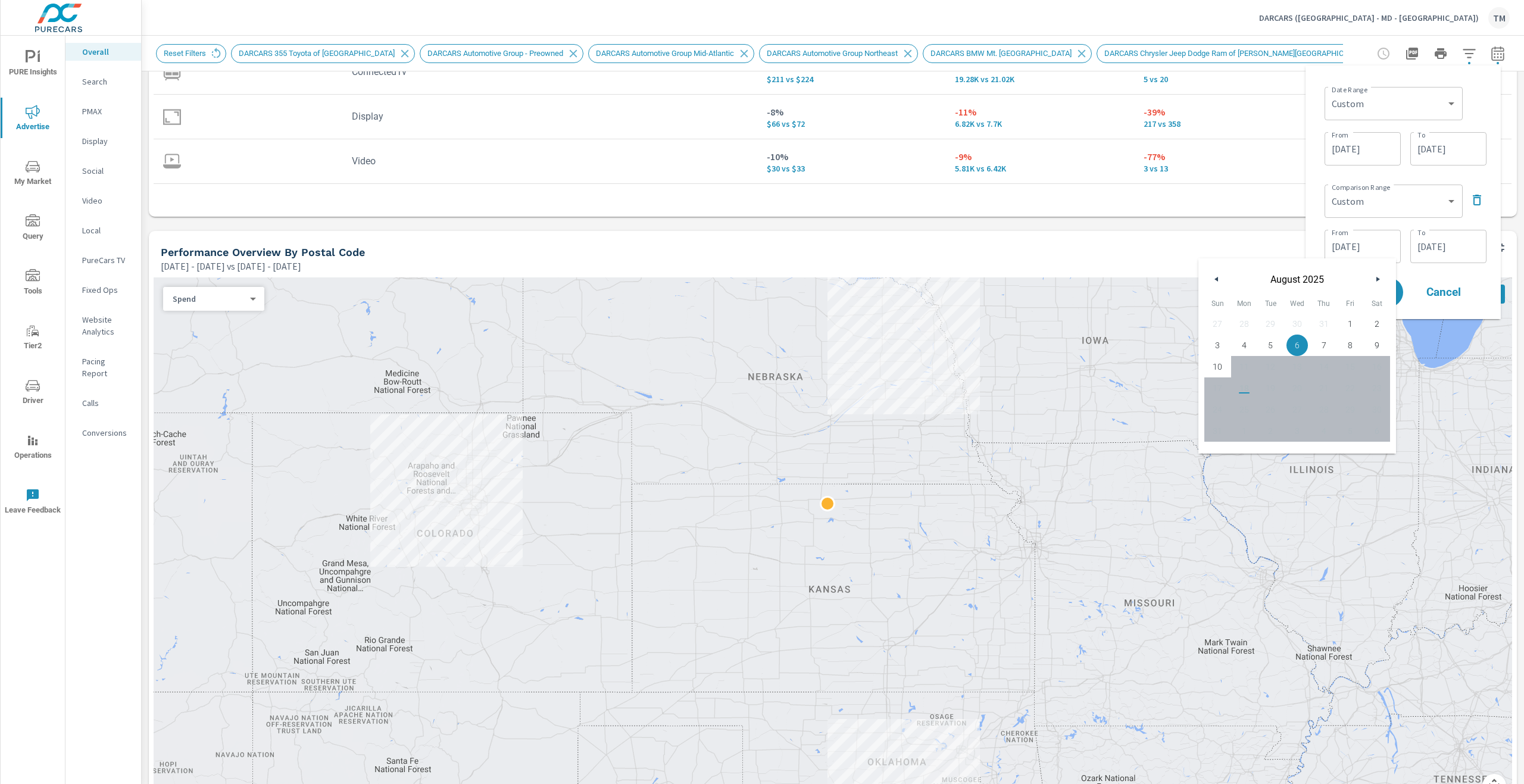
click at [1357, 243] on input "[DATE]" at bounding box center [1362, 247] width 67 height 23
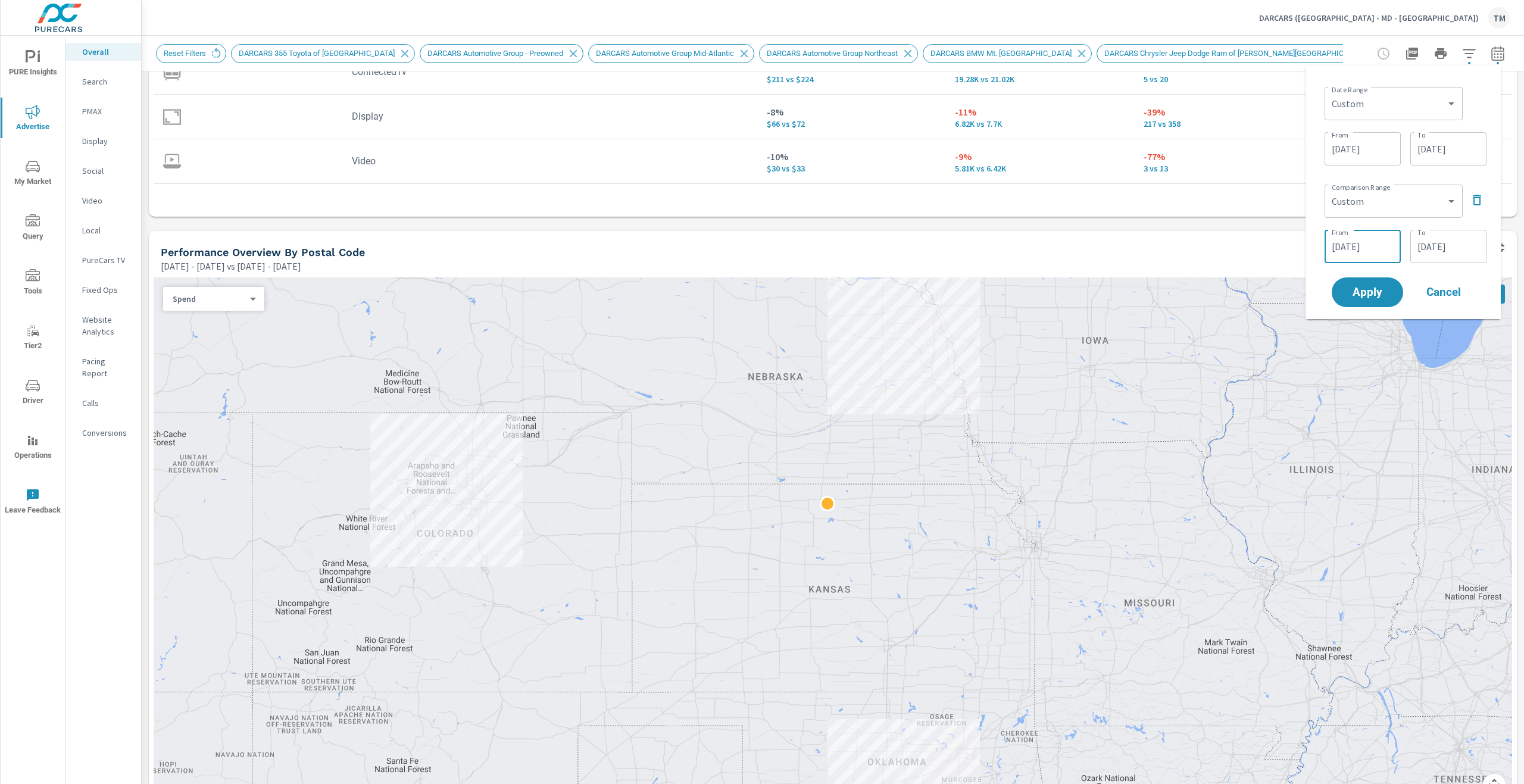
click at [1358, 244] on input "[DATE]" at bounding box center [1362, 247] width 67 height 23
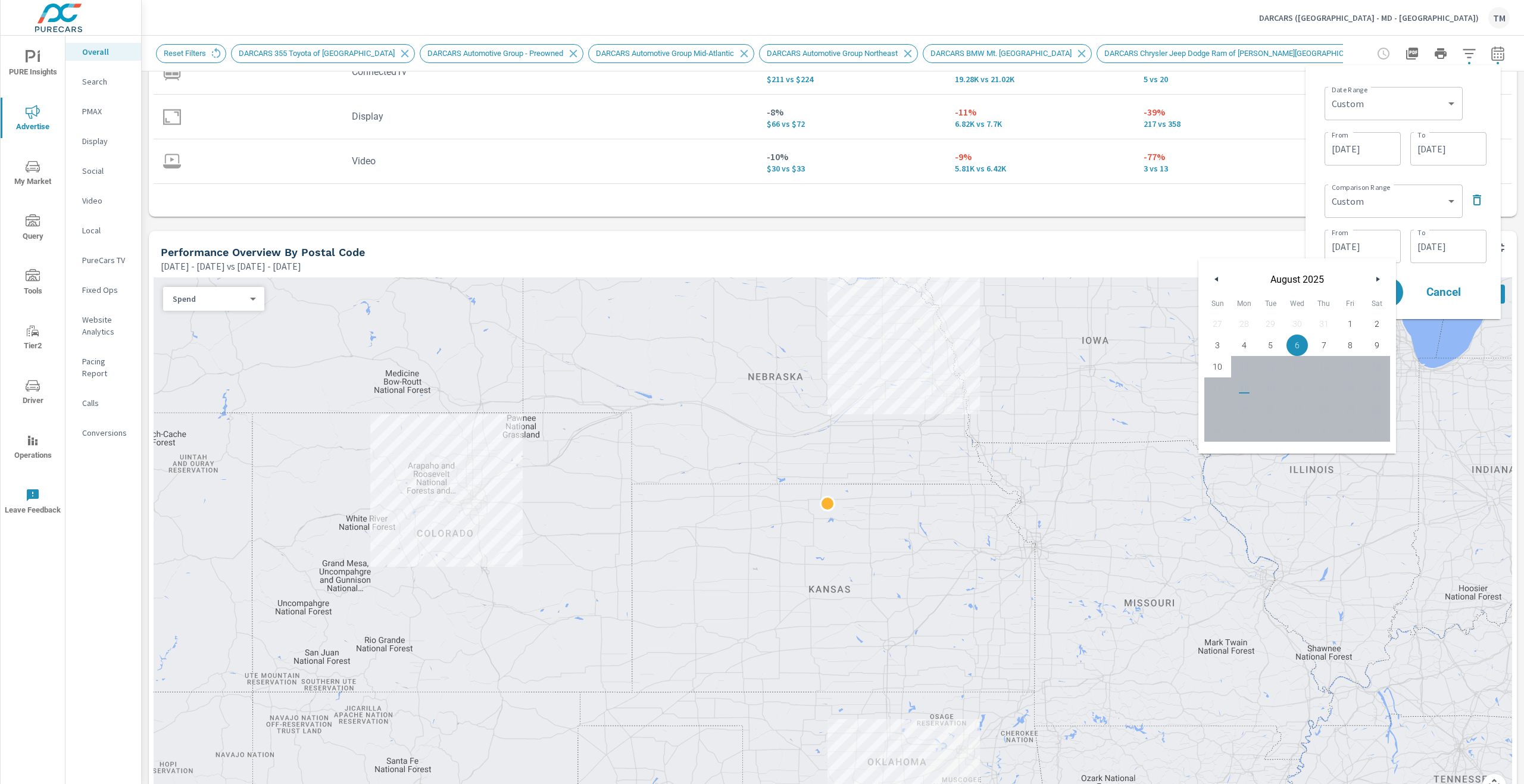
click at [1327, 338] on span "7" at bounding box center [1323, 346] width 26 height 16
type input "[DATE]"
click at [1474, 174] on div "Date Range Custom [DATE] Last week Last 7 days Last 14 days Last 30 days Last 4…" at bounding box center [1403, 193] width 176 height 235
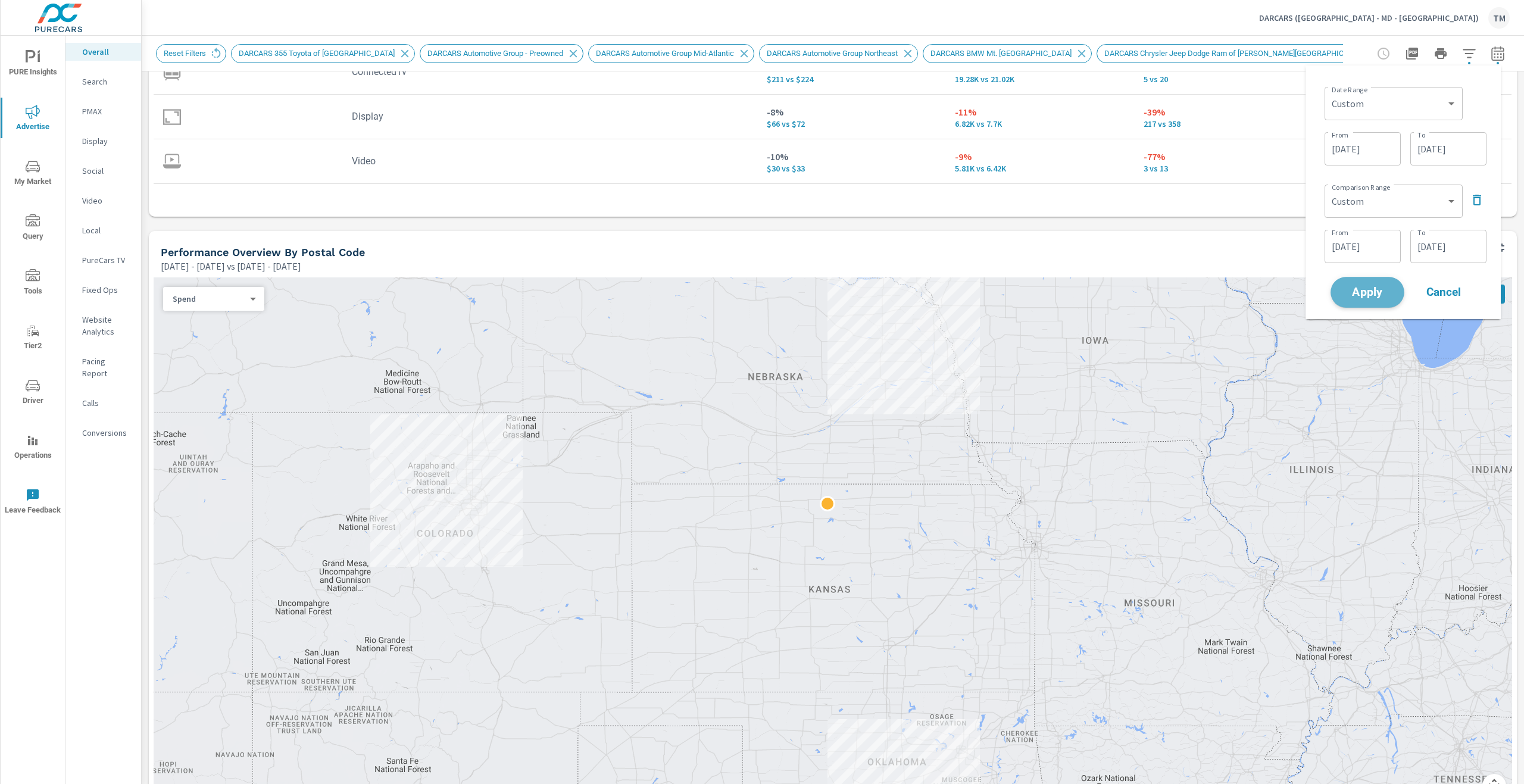
click at [1368, 297] on span "Apply" at bounding box center [1367, 293] width 49 height 12
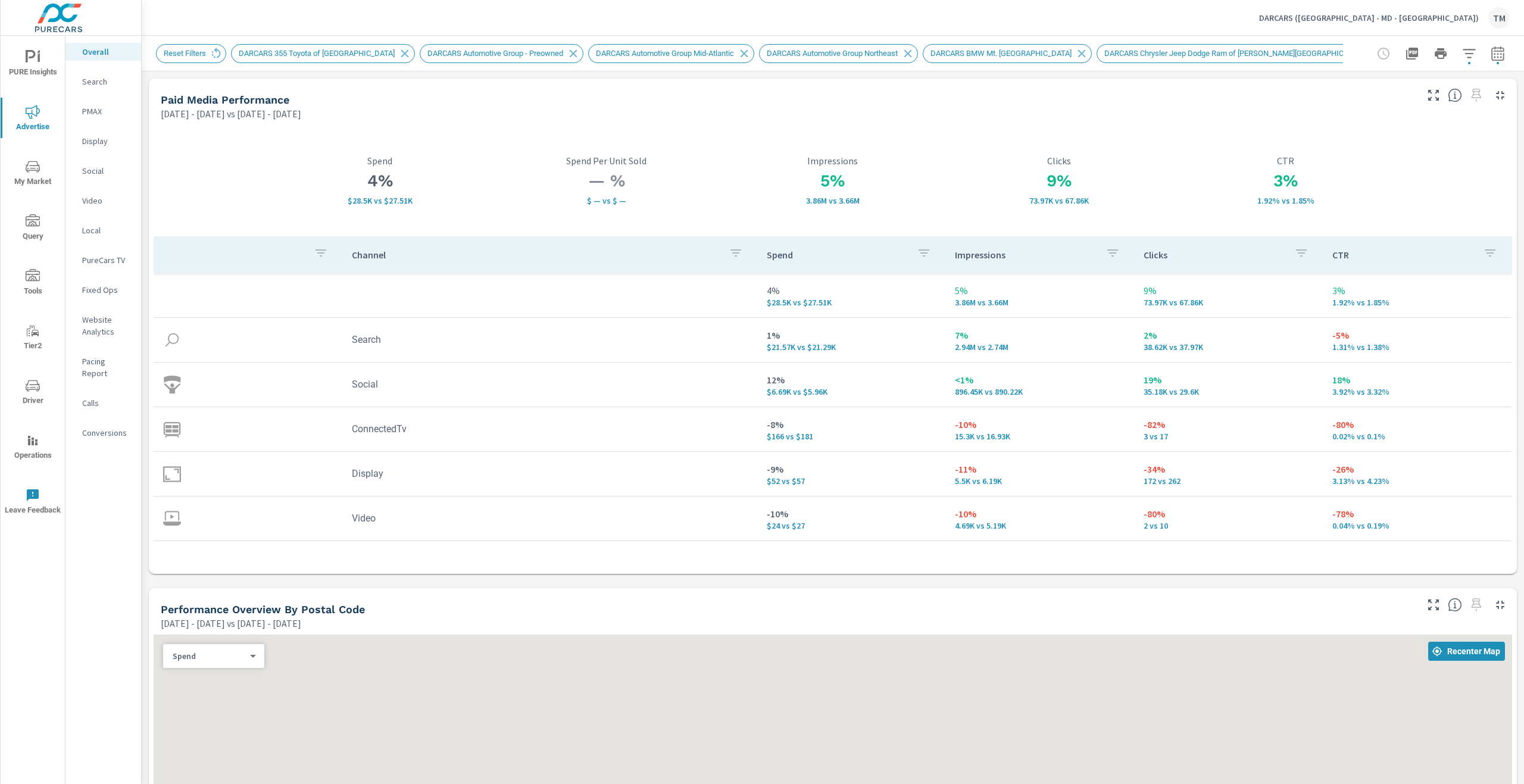
scroll to position [1, 0]
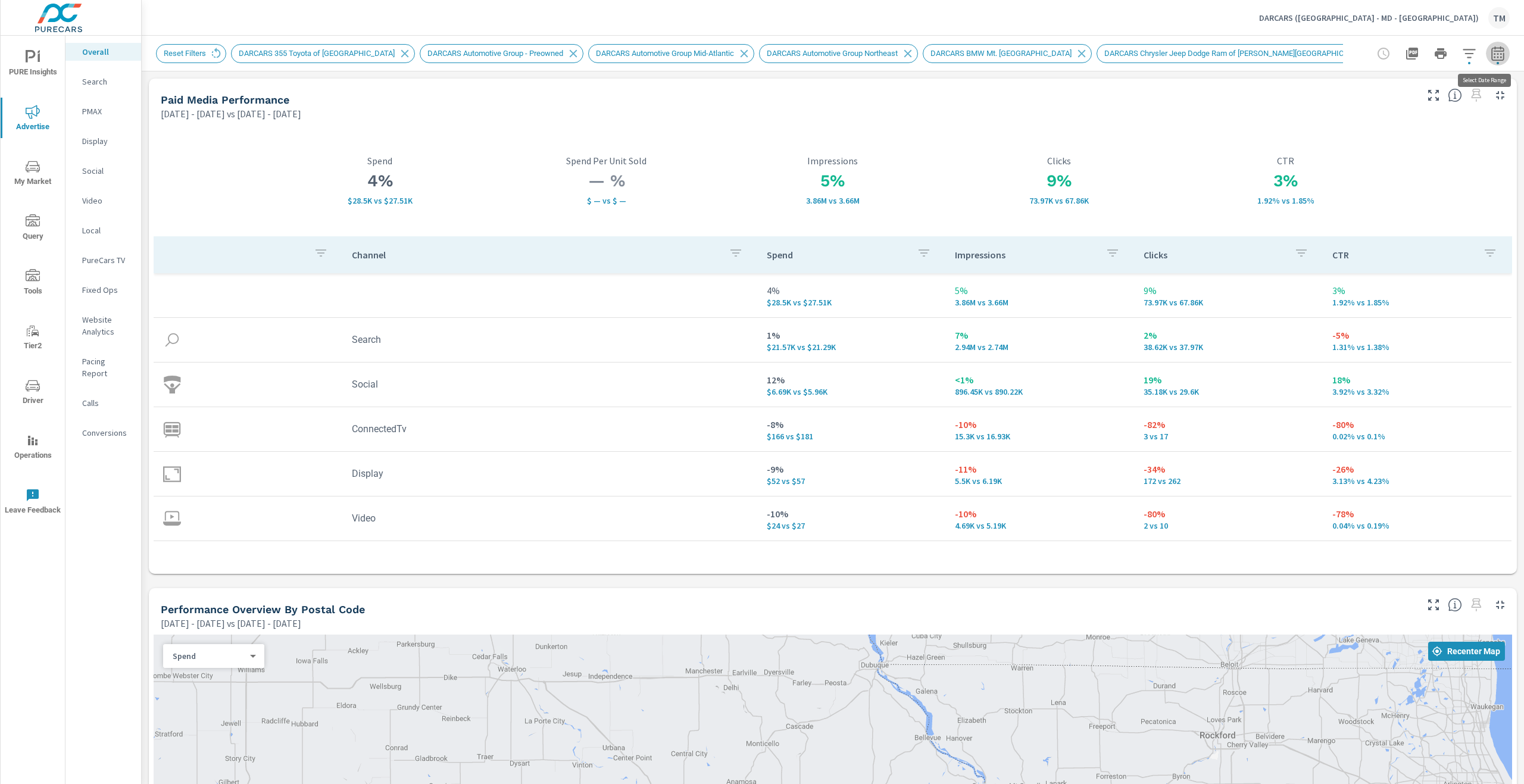
click at [1492, 56] on icon "button" at bounding box center [1498, 53] width 15 height 15
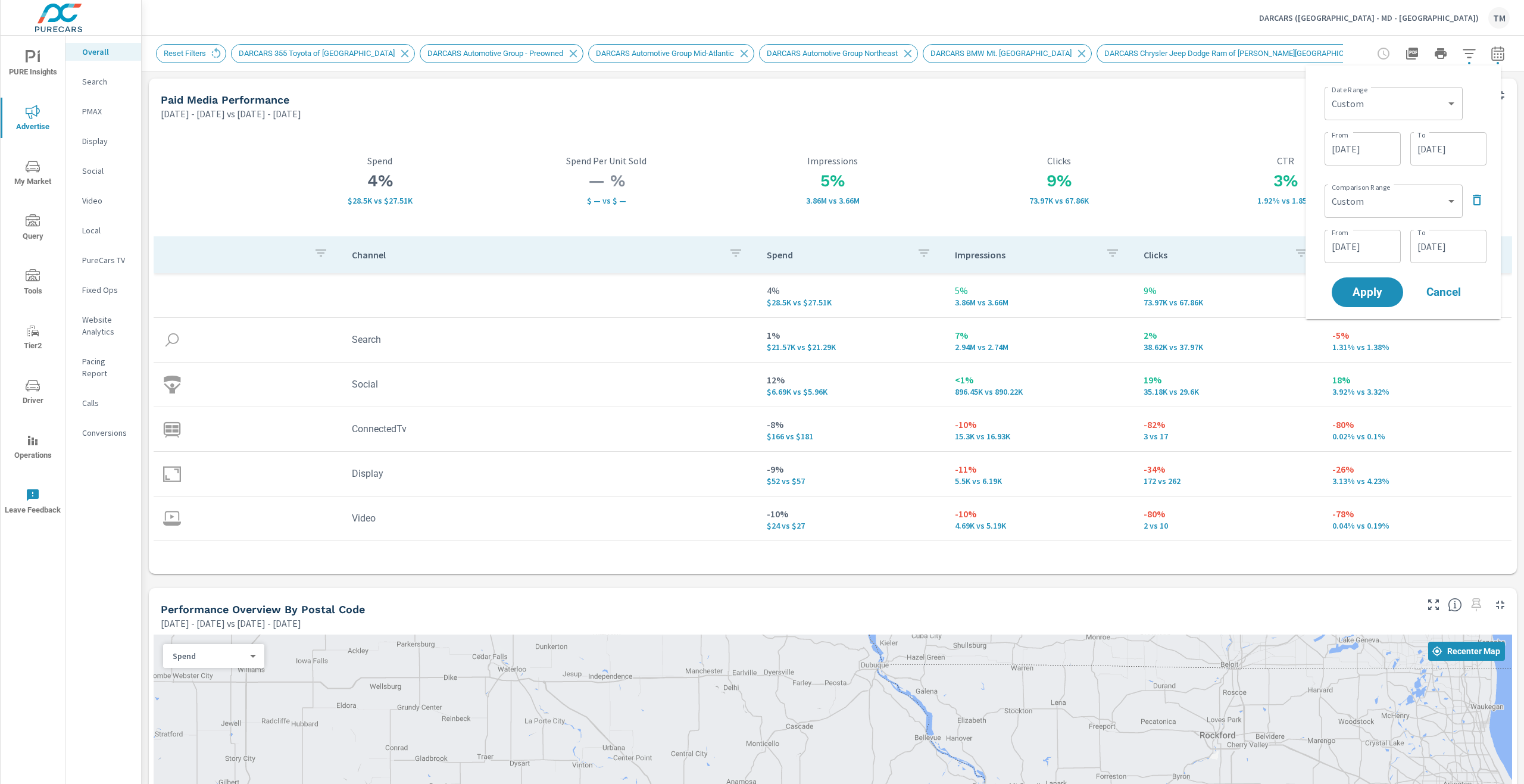
click at [1372, 116] on div "Custom [DATE] Last week Last 7 days Last 14 days Last 30 days Last 45 days Last…" at bounding box center [1393, 104] width 138 height 33
click at [1407, 108] on select "Custom [DATE] Last week Last 7 days Last 14 days Last 30 days Last 45 days Last…" at bounding box center [1393, 104] width 128 height 23
click at [1329, 92] on select "Custom [DATE] Last week Last 7 days Last 14 days Last 30 days Last 45 days Last…" at bounding box center [1393, 104] width 128 height 23
select select "Last 7 days"
drag, startPoint x: 1370, startPoint y: 237, endPoint x: 1395, endPoint y: 156, distance: 84.8
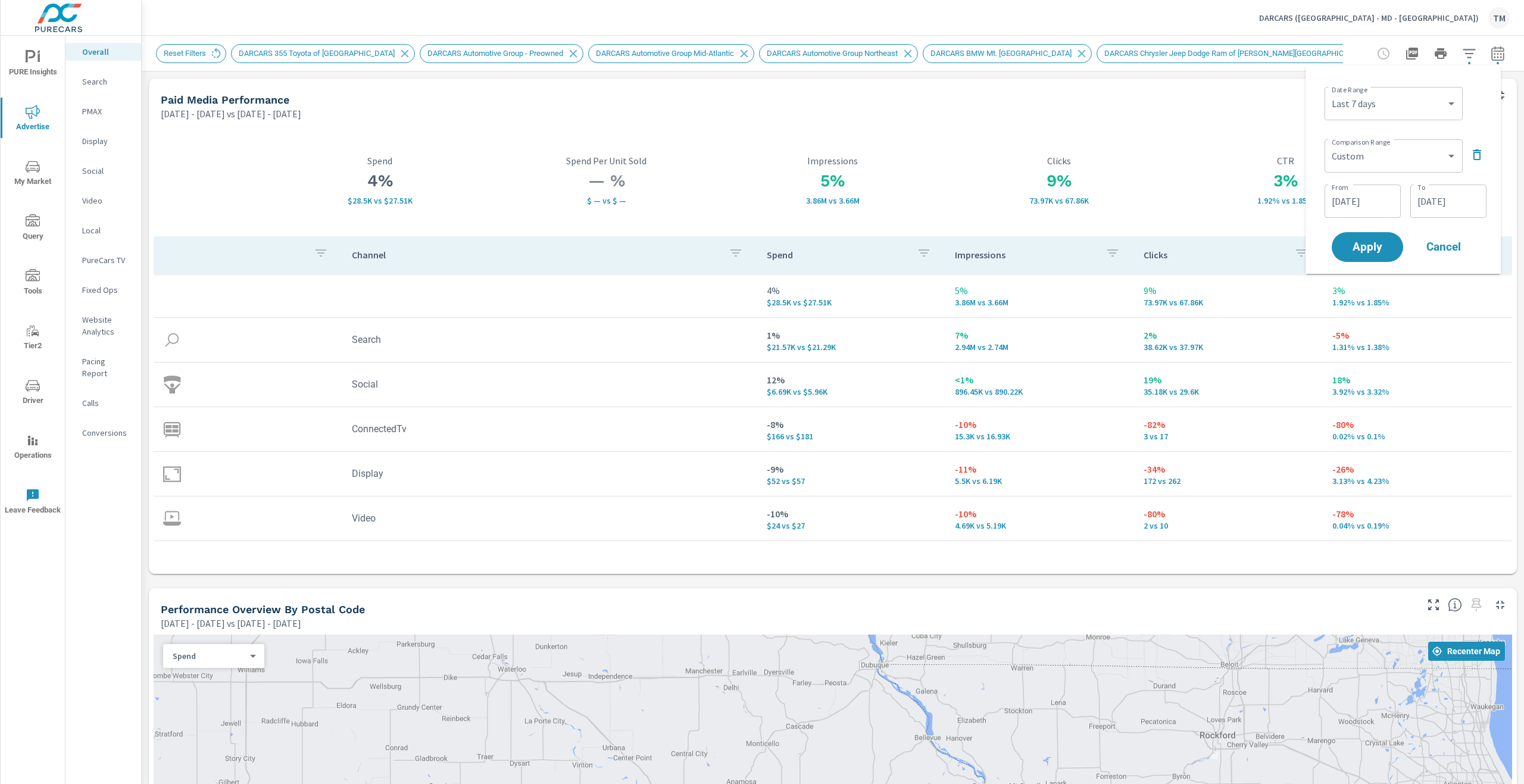
click at [1395, 156] on div "Date Range Custom [DATE] Last week Last 7 days Last 14 days Last 30 days Last 4…" at bounding box center [1403, 169] width 176 height 189
click at [1395, 156] on select "Custom Previous period Previous month Previous year" at bounding box center [1393, 156] width 128 height 23
click at [1329, 144] on select "Custom Previous period Previous month Previous year" at bounding box center [1393, 156] width 128 height 23
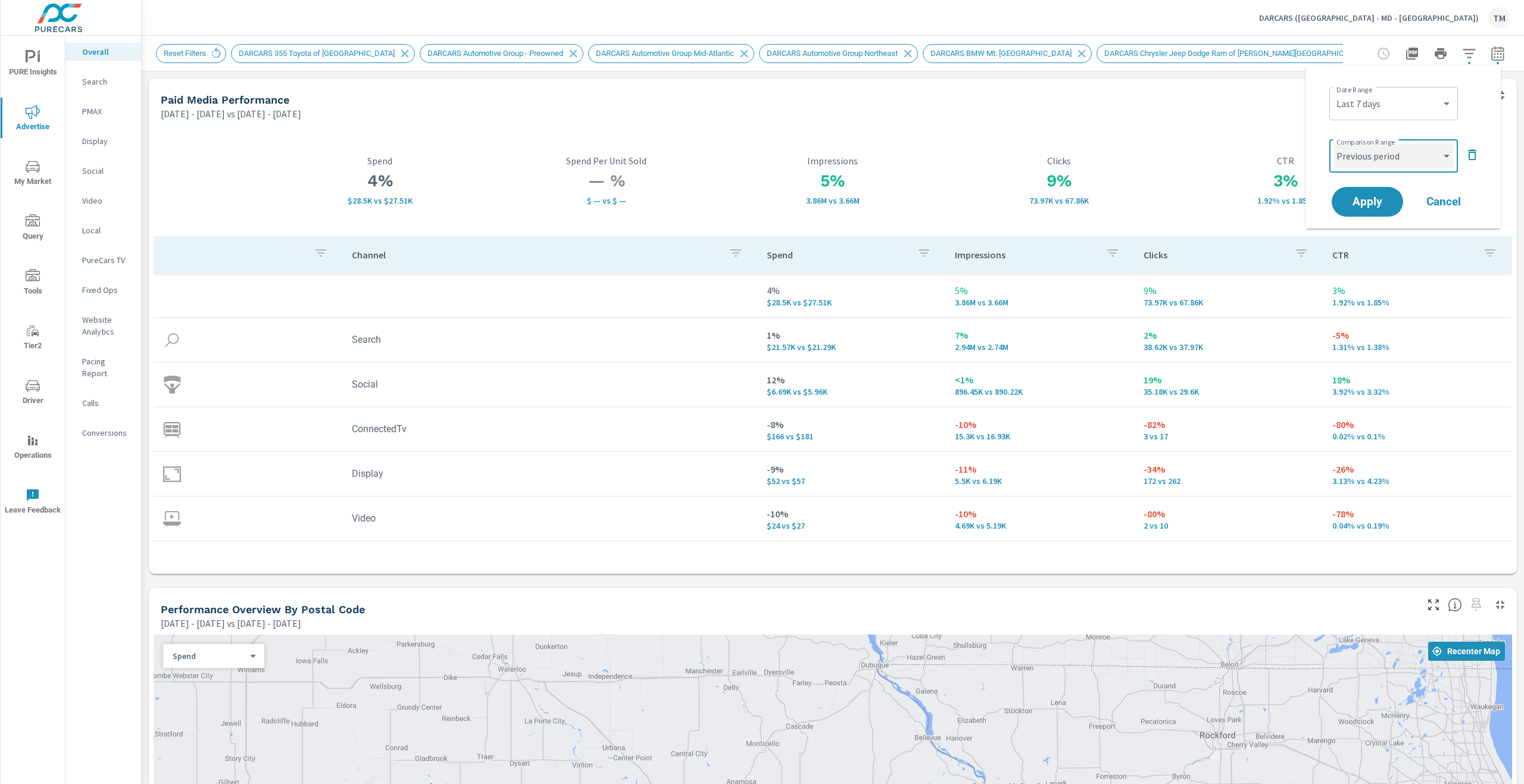
click at [1385, 161] on select "Custom Previous period Previous month Previous year" at bounding box center [1394, 156] width 119 height 23
click at [1334, 144] on select "Custom Previous period Previous month Previous year" at bounding box center [1394, 156] width 119 height 23
select select "Previous month"
click at [1365, 200] on span "Apply" at bounding box center [1367, 203] width 49 height 12
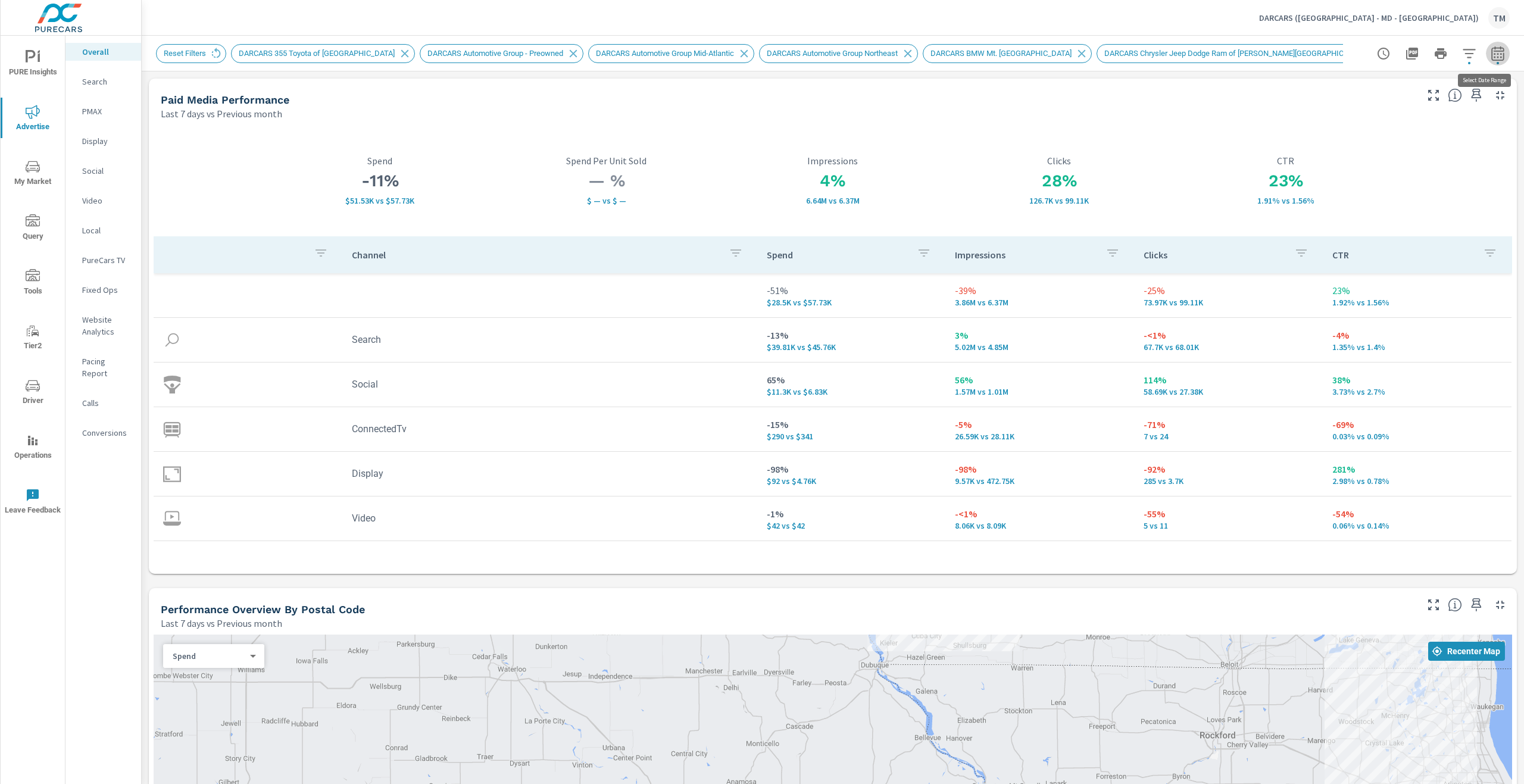
click at [1491, 54] on icon "button" at bounding box center [1498, 53] width 15 height 15
select select "Last 7 days"
click at [1389, 109] on select "Custom [DATE] Last week Last 7 days Last 14 days Last 30 days Last 45 days Last…" at bounding box center [1394, 104] width 119 height 23
click at [1334, 92] on select "Custom [DATE] Last week Last 7 days Last 14 days Last 30 days Last 45 days Last…" at bounding box center [1394, 104] width 119 height 23
click at [1379, 163] on select "Custom Previous period Previous month Previous year" at bounding box center [1394, 156] width 119 height 23
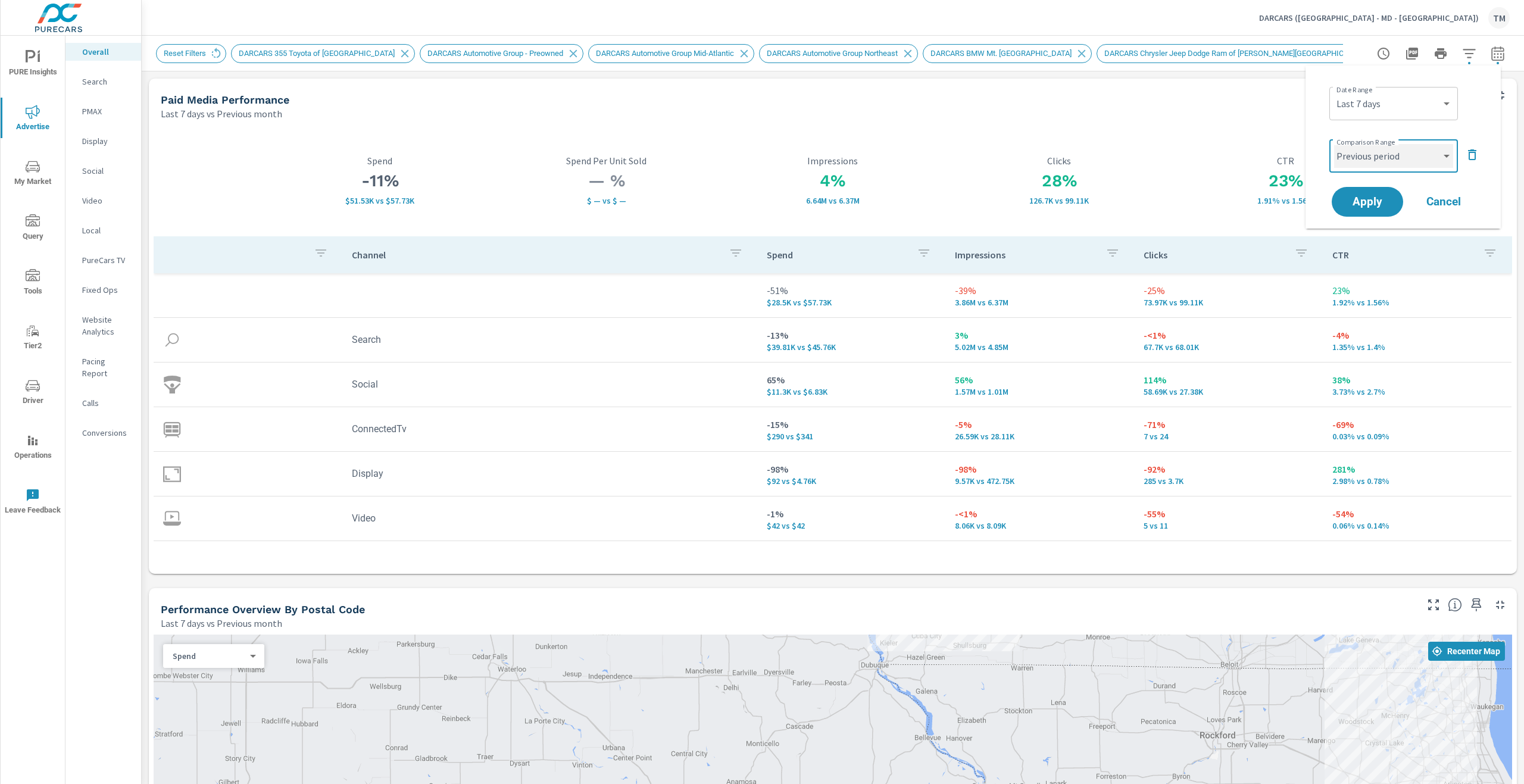
click at [1334, 144] on select "Custom Previous period Previous month Previous year" at bounding box center [1394, 156] width 119 height 23
click at [1374, 158] on select "Custom Previous period Previous month Previous year" at bounding box center [1394, 156] width 119 height 23
click at [1334, 144] on select "Custom Previous period Previous month Previous year" at bounding box center [1394, 156] width 119 height 23
select select "Previous month"
click at [1359, 206] on span "Apply" at bounding box center [1367, 203] width 49 height 12
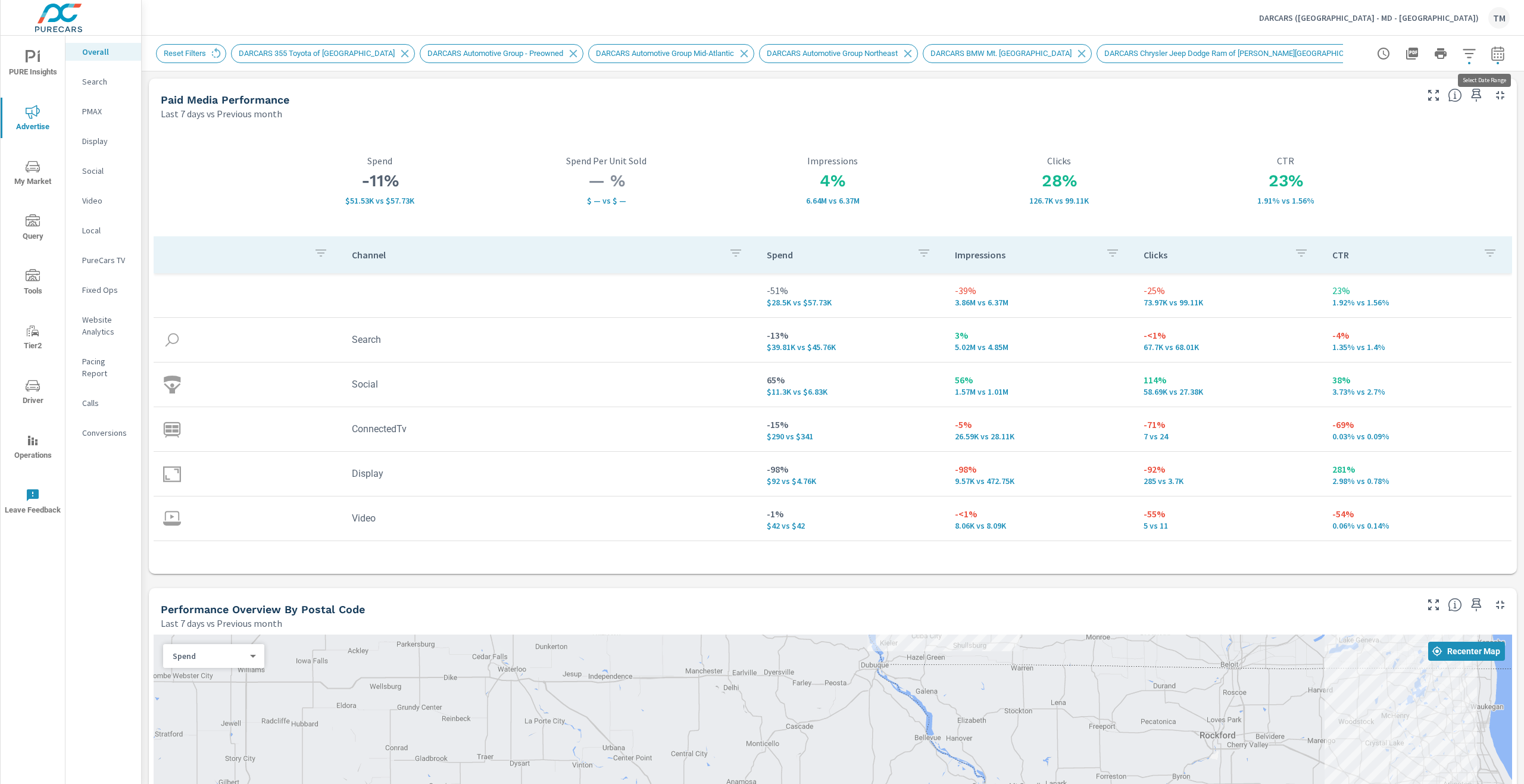
click at [1496, 55] on button "button" at bounding box center [1498, 54] width 23 height 23
select select "Last 7 days"
select select "Previous month"
click at [1392, 114] on select "Custom [DATE] Last week Last 7 days Last 14 days Last 30 days Last 45 days Last…" at bounding box center [1394, 104] width 119 height 23
click at [1334, 92] on select "Custom [DATE] Last week Last 7 days Last 14 days Last 30 days Last 45 days Last…" at bounding box center [1394, 104] width 119 height 23
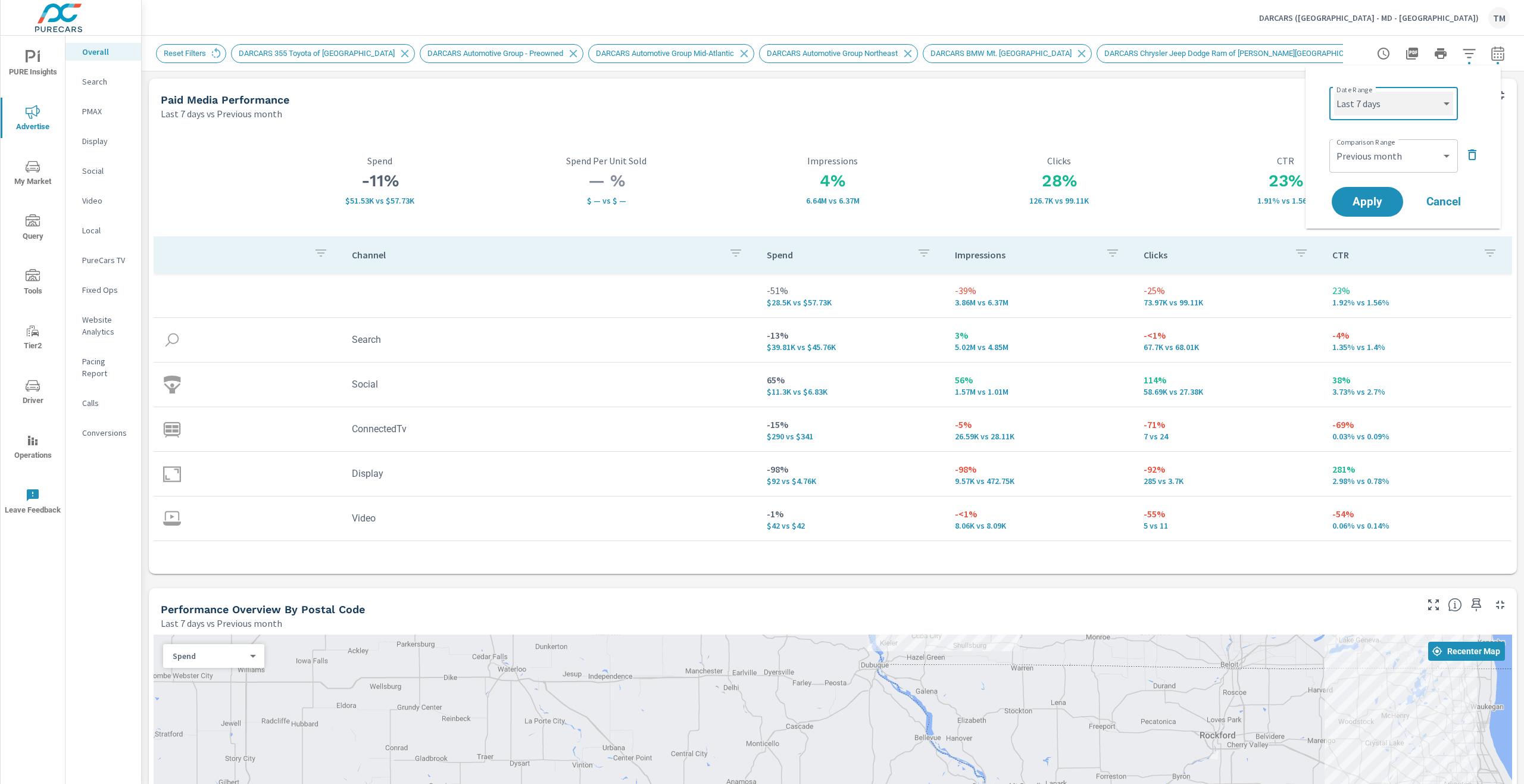
select select "Last 14 days"
click at [1387, 212] on button "Apply" at bounding box center [1366, 202] width 73 height 31
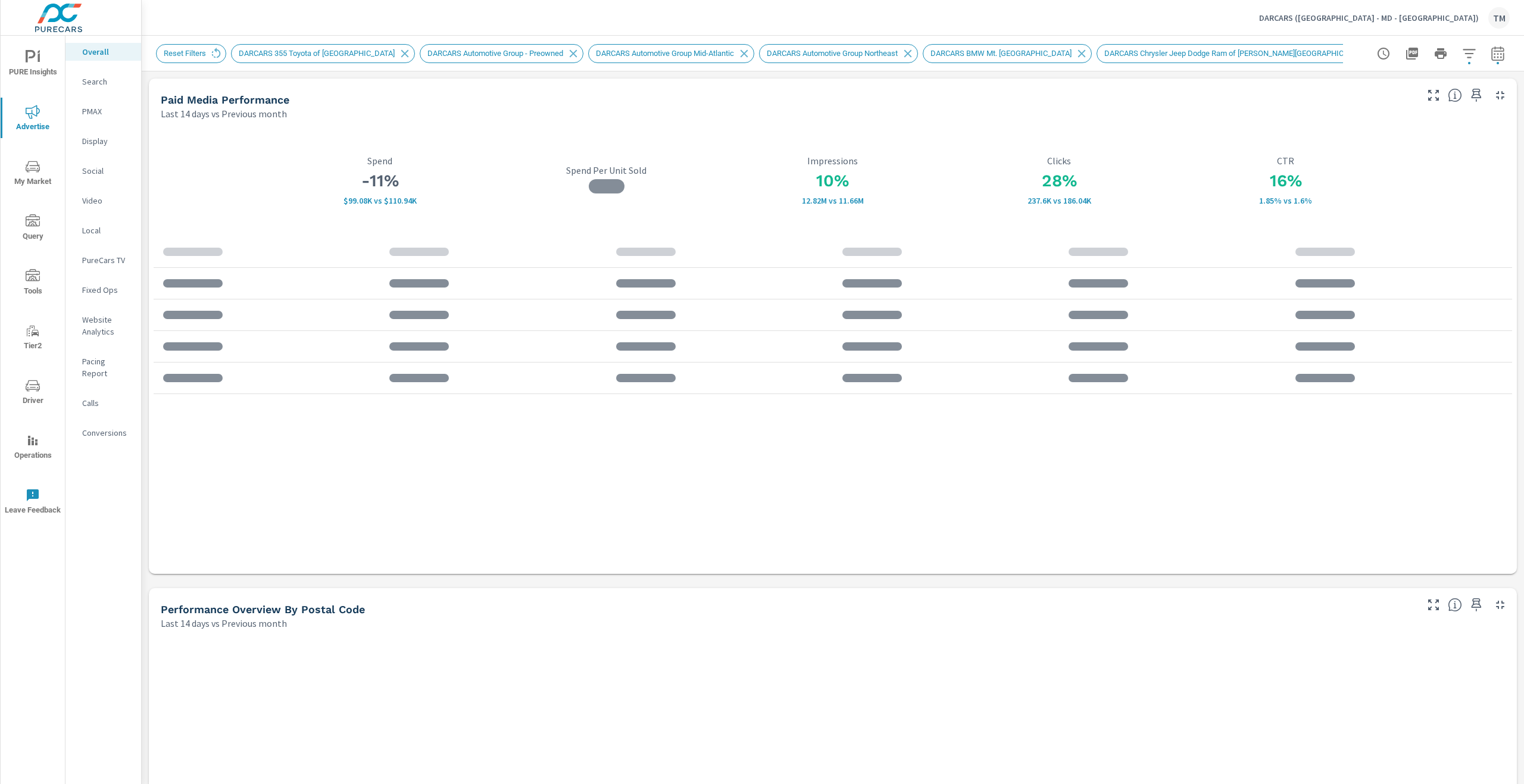
scroll to position [1, 0]
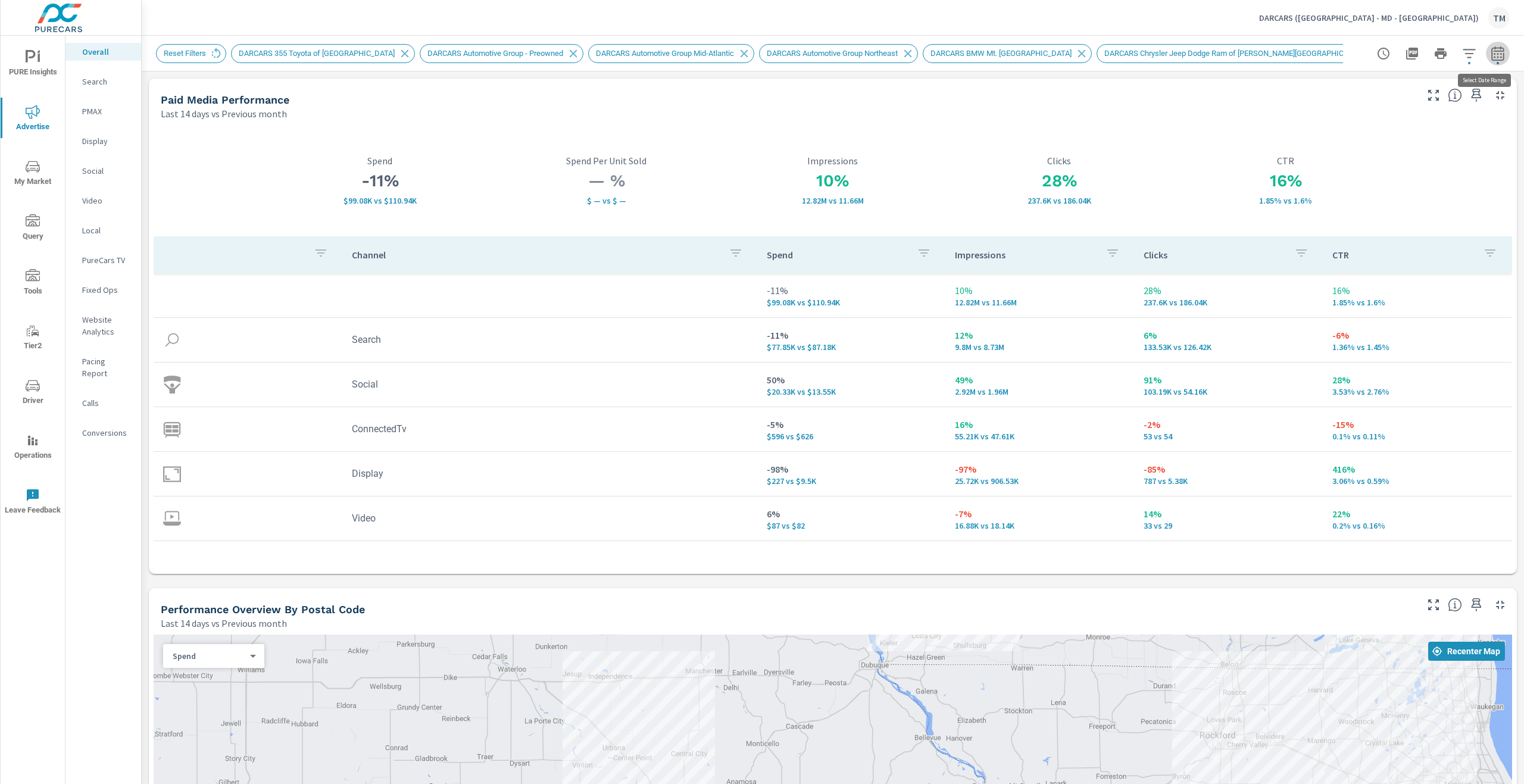
drag, startPoint x: 1488, startPoint y: 55, endPoint x: 1474, endPoint y: 60, distance: 14.9
click at [1491, 55] on icon "button" at bounding box center [1498, 53] width 15 height 15
select select "Last 14 days"
select select "Previous month"
click at [1420, 106] on select "Custom [DATE] Last week Last 7 days Last 14 days Last 30 days Last 45 days Last…" at bounding box center [1394, 104] width 119 height 23
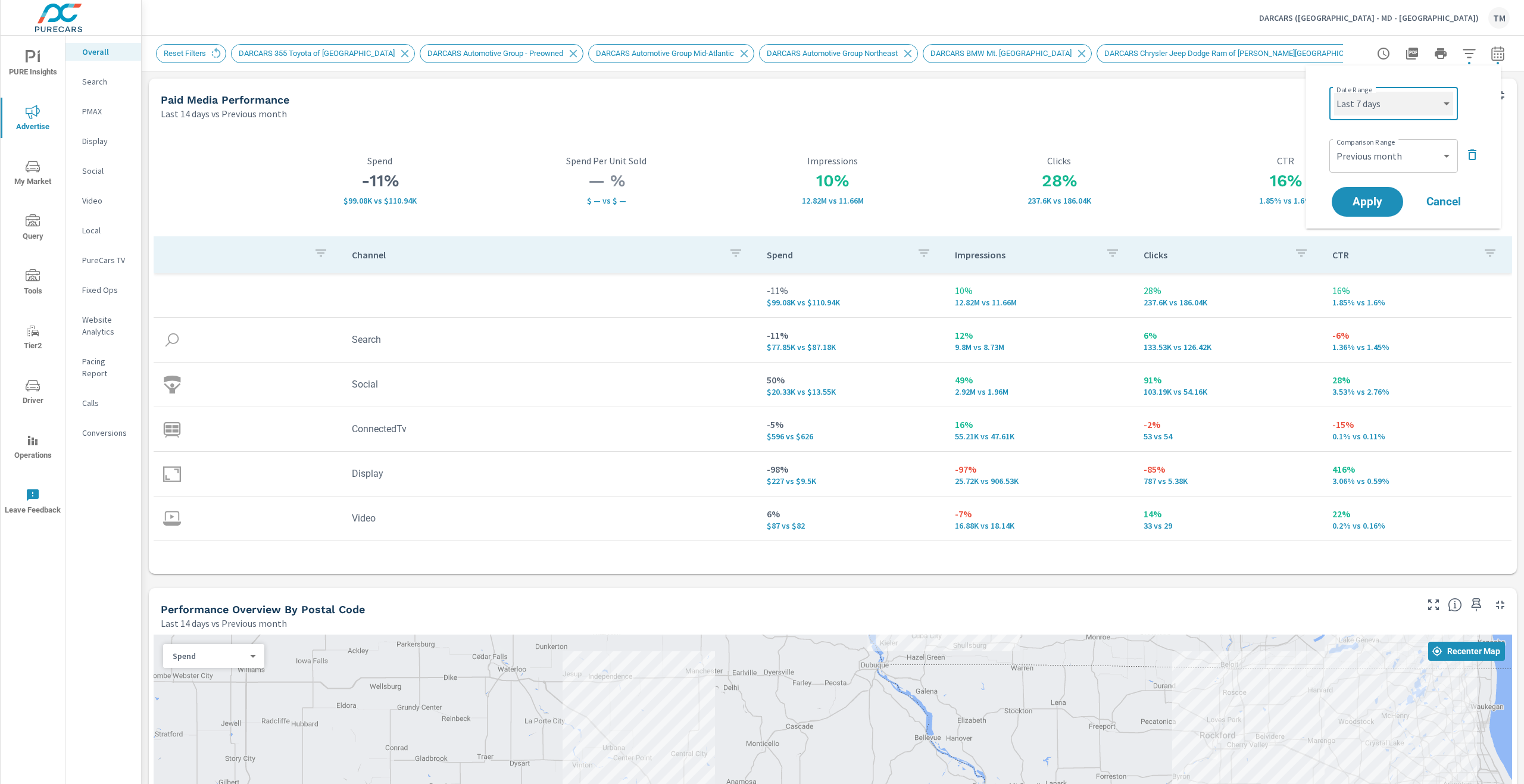
click at [1334, 92] on select "Custom [DATE] Last week Last 7 days Last 14 days Last 30 days Last 45 days Last…" at bounding box center [1394, 104] width 119 height 23
select select "Last 7 days"
click at [1380, 168] on div "Custom Previous period Previous month Previous year ​" at bounding box center [1393, 156] width 128 height 33
click at [1364, 200] on span "Apply" at bounding box center [1367, 203] width 49 height 12
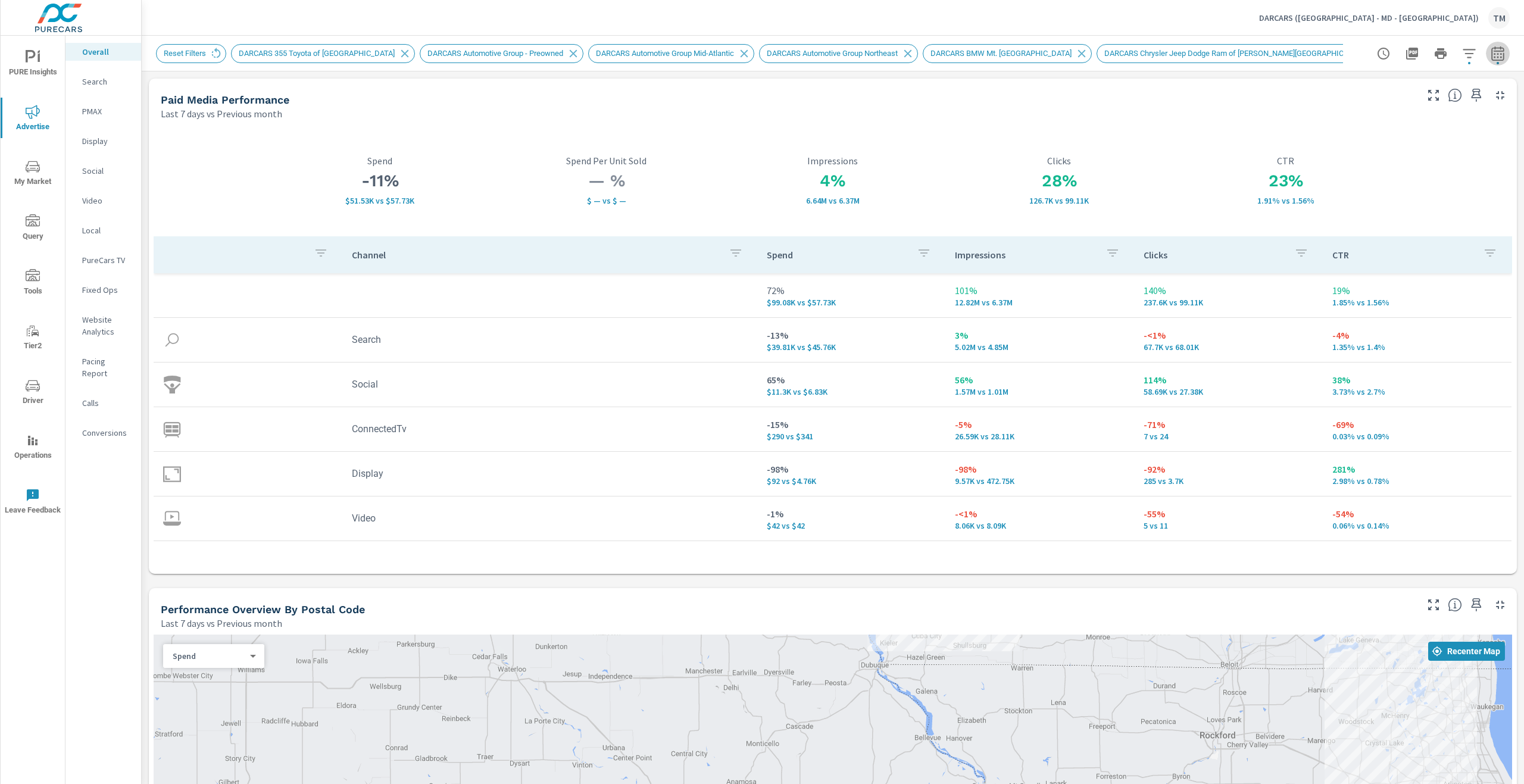
click at [1491, 59] on icon "button" at bounding box center [1498, 53] width 15 height 15
select select "Last 7 days"
click at [1365, 99] on select "Custom [DATE] Last week Last 7 days Last 14 days Last 30 days Last 45 days Last…" at bounding box center [1394, 104] width 119 height 23
click at [1318, 95] on div "Date Range Custom [DATE] Last week Last 7 days Last 14 days Last 30 days Last 4…" at bounding box center [1403, 147] width 195 height 163
drag, startPoint x: 1345, startPoint y: 152, endPoint x: 1376, endPoint y: 167, distance: 34.4
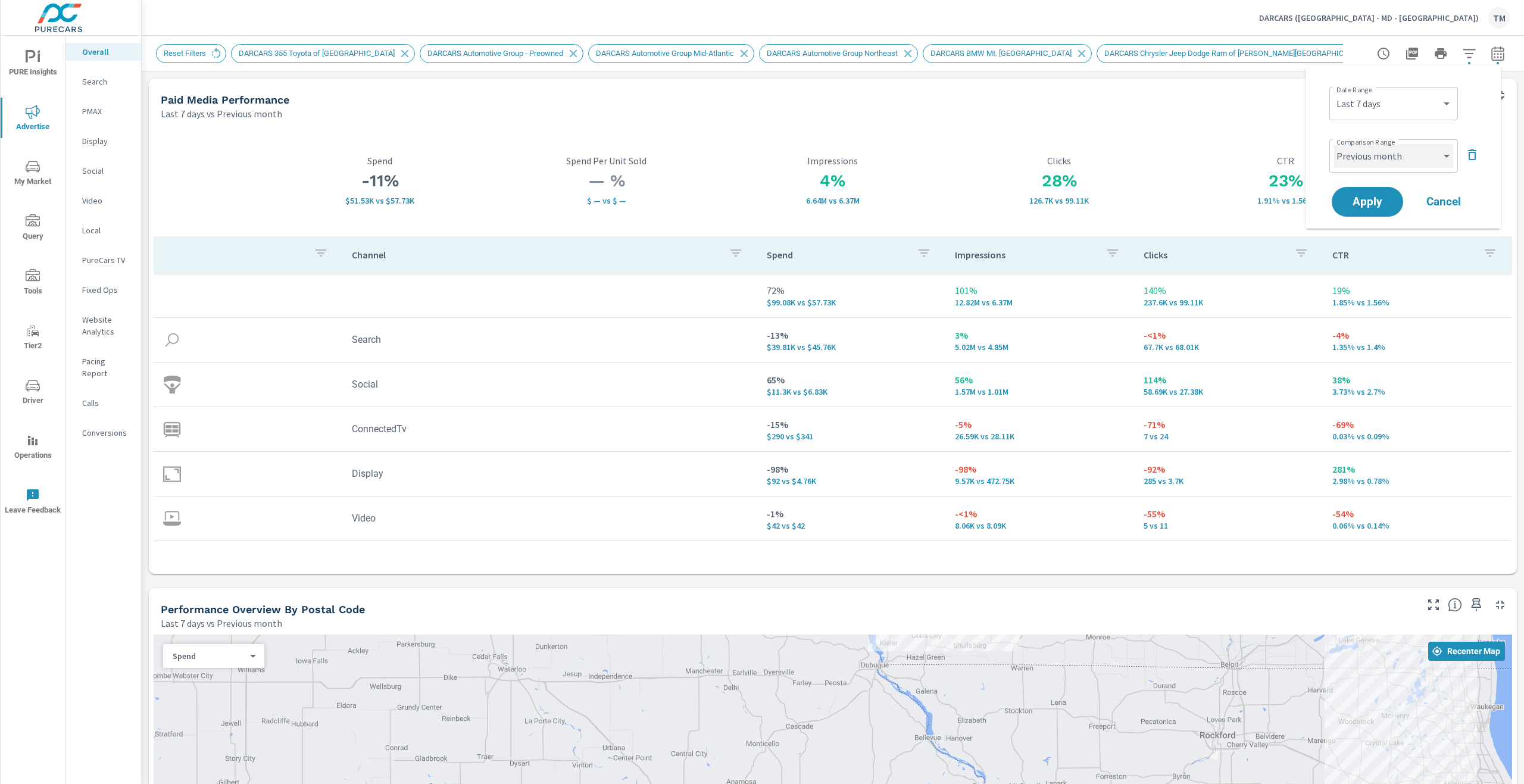
click at [1348, 152] on select "Custom Previous period Previous month Previous year" at bounding box center [1394, 156] width 119 height 23
click at [1334, 144] on select "Custom Previous period Previous month Previous year" at bounding box center [1394, 156] width 119 height 23
select select "Previous period"
click at [1380, 205] on span "Apply" at bounding box center [1367, 203] width 49 height 12
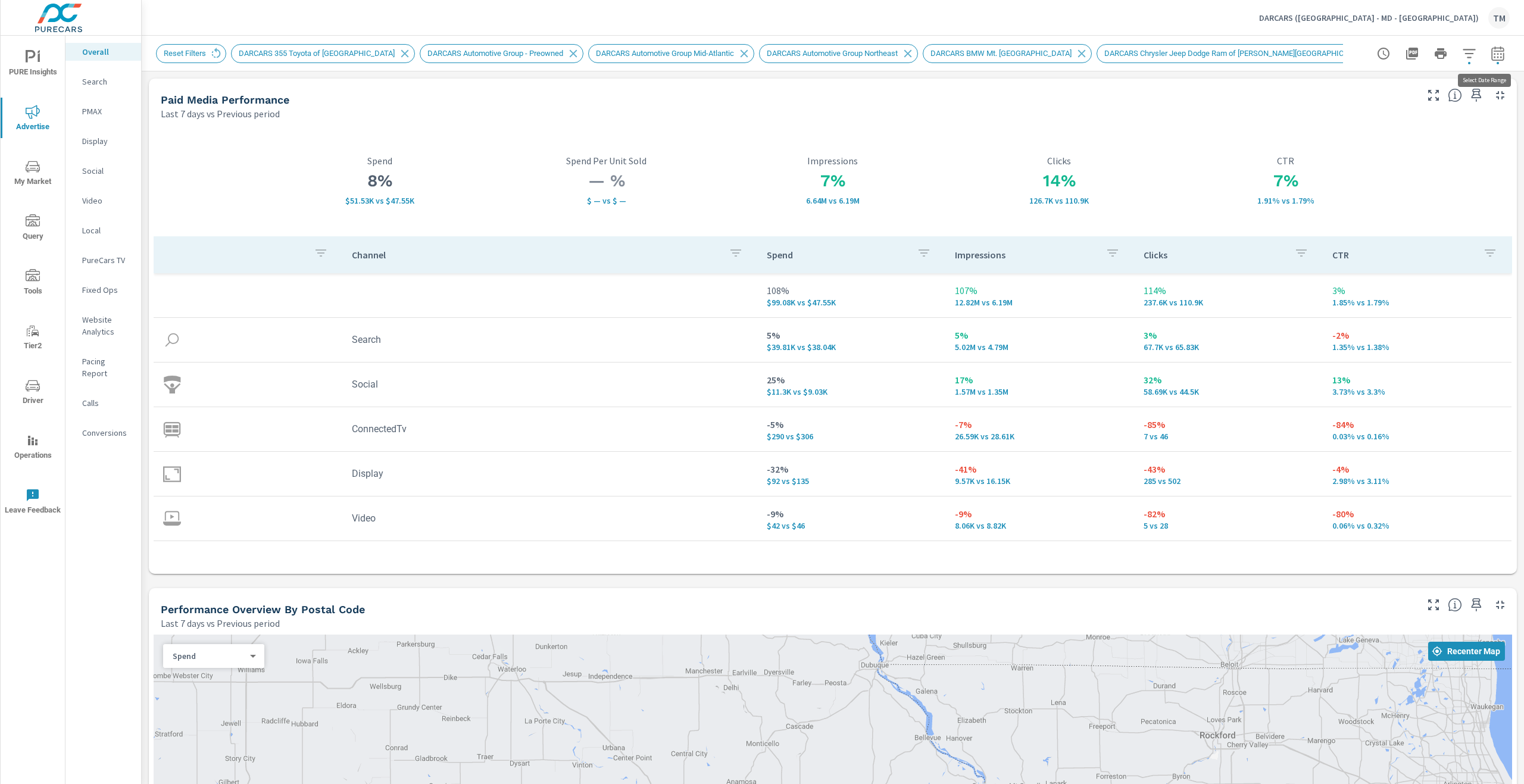
click at [1491, 58] on icon "button" at bounding box center [1498, 53] width 15 height 15
select select "Last 7 days"
select select "Previous period"
click at [1381, 208] on span "Apply" at bounding box center [1367, 203] width 49 height 12
click at [1491, 53] on icon "button" at bounding box center [1498, 53] width 15 height 15
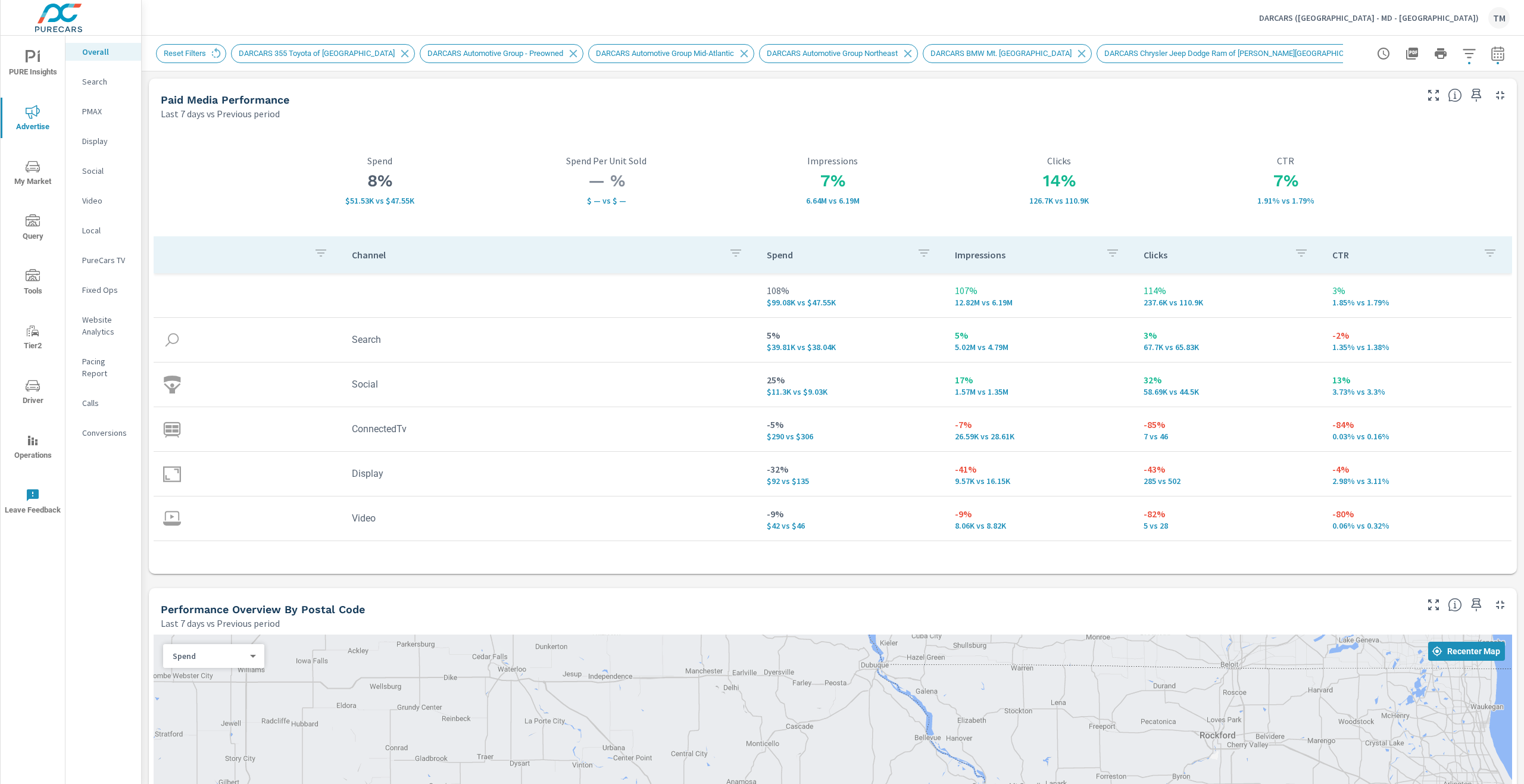
select select "Last 7 days"
select select "Previous period"
click at [1420, 117] on div "Custom [DATE] Last week Last 7 days Last 14 days Last 30 days Last 45 days Last…" at bounding box center [1393, 104] width 128 height 33
click at [1416, 107] on select "Custom [DATE] Last week Last 7 days Last 14 days Last 30 days Last 45 days Last…" at bounding box center [1394, 104] width 119 height 23
click at [1334, 92] on select "Custom [DATE] Last week Last 7 days Last 14 days Last 30 days Last 45 days Last…" at bounding box center [1394, 104] width 119 height 23
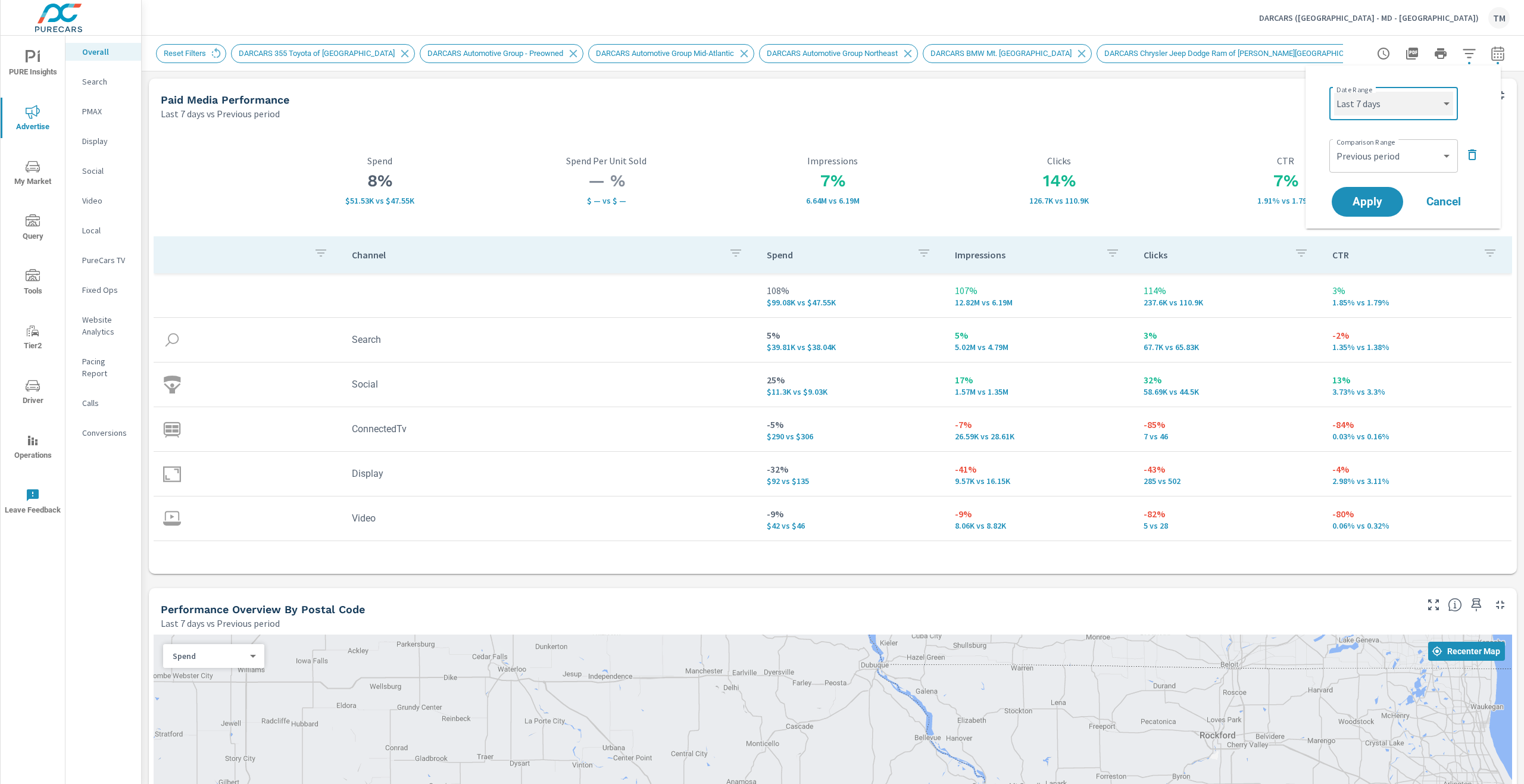
select select "Last 14 days"
click at [1376, 155] on select "Custom Previous period Previous month Previous year" at bounding box center [1394, 156] width 119 height 23
click at [1334, 144] on select "Custom Previous period Previous month Previous year" at bounding box center [1394, 156] width 119 height 23
select select "Previous month"
click at [1380, 205] on span "Apply" at bounding box center [1367, 203] width 49 height 12
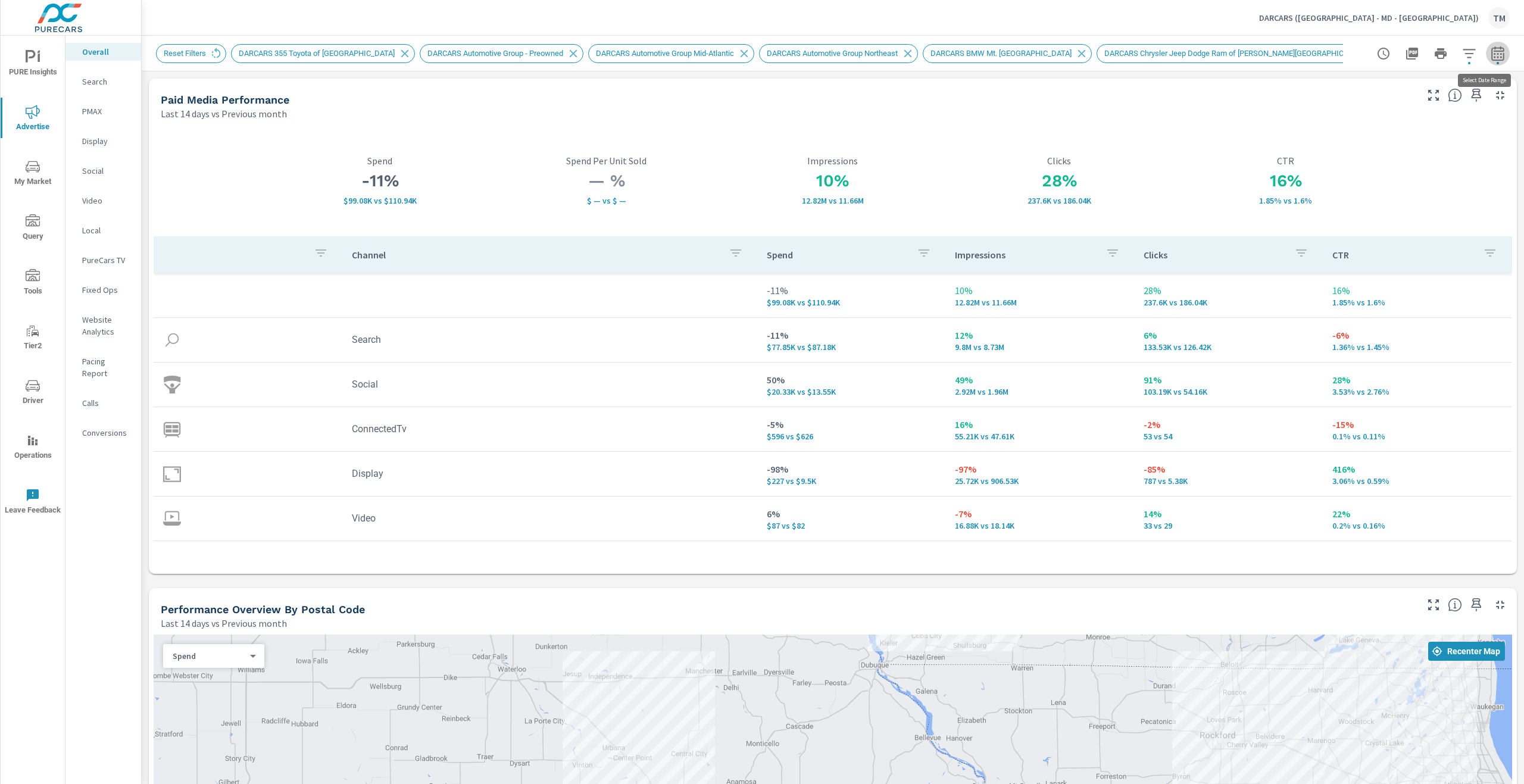
click at [1492, 46] on button "button" at bounding box center [1498, 54] width 23 height 23
select select "Last 14 days"
select select "Previous month"
click at [1370, 191] on button "Apply" at bounding box center [1366, 202] width 73 height 31
click at [562, 602] on div "Performance Overview By Postal Code Last 14 days vs Previous month" at bounding box center [784, 609] width 1270 height 42
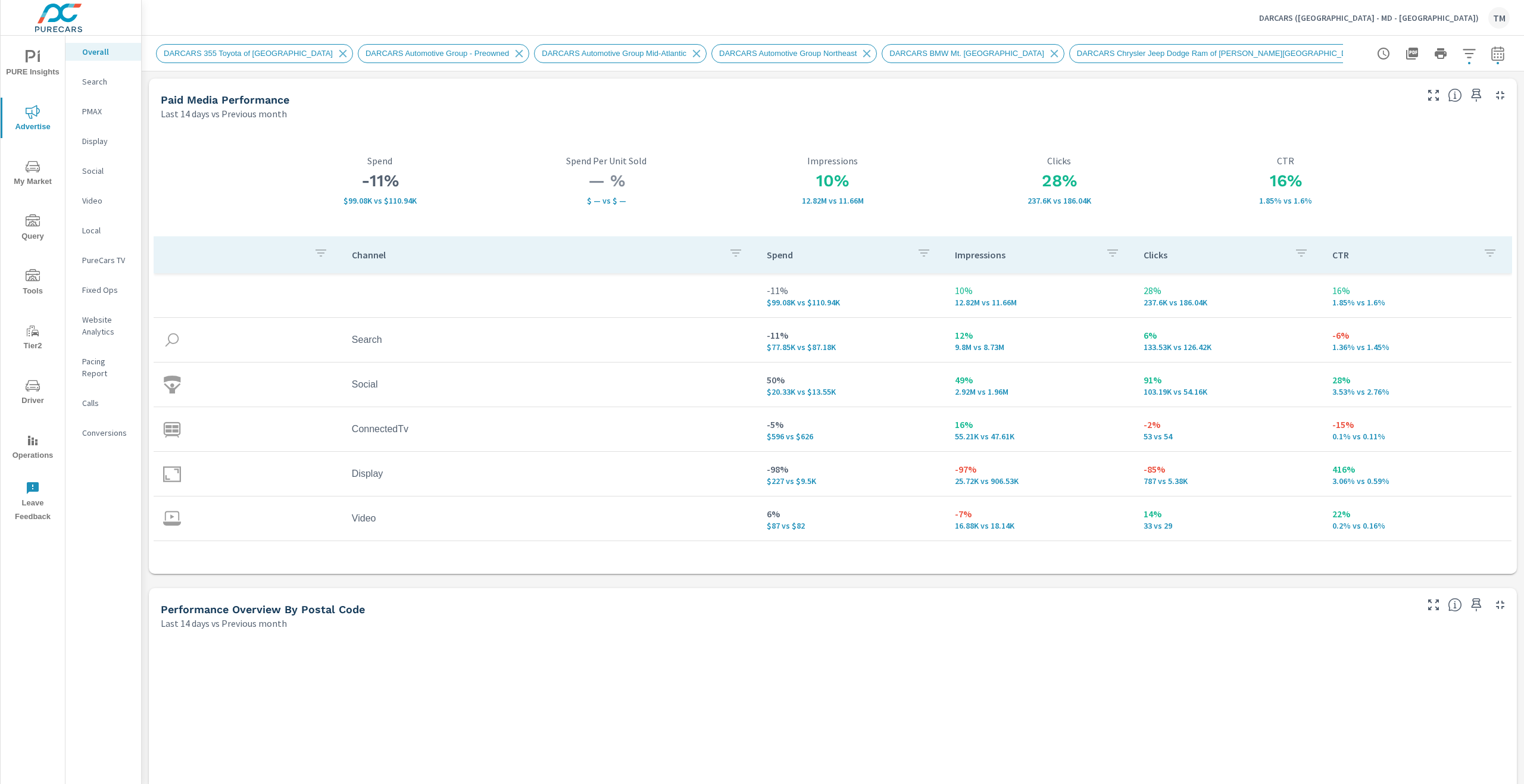
scroll to position [1, 0]
click at [2, 62] on button "PURE Insights" at bounding box center [33, 63] width 65 height 40
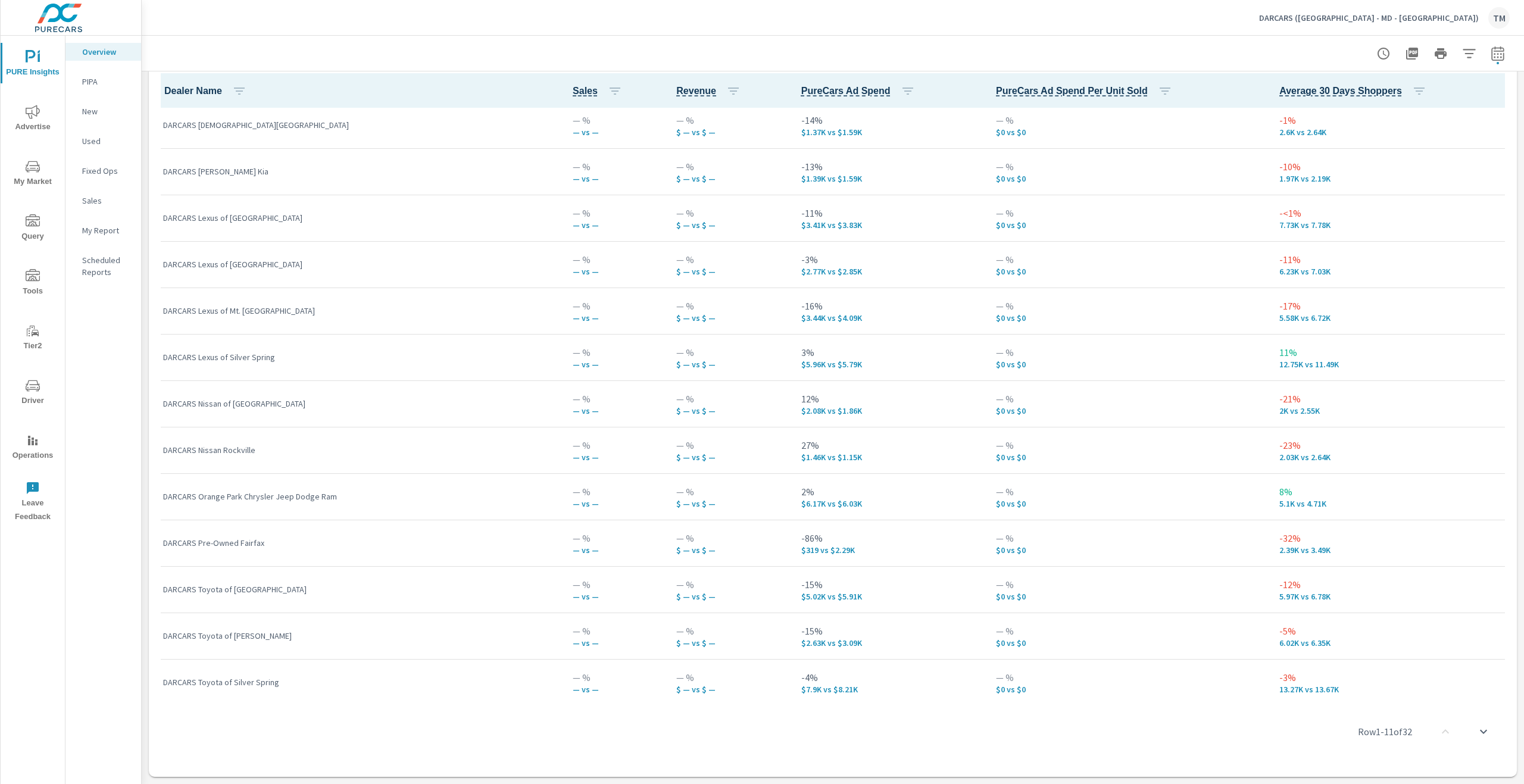
scroll to position [940, 0]
